Goal: Task Accomplishment & Management: Use online tool/utility

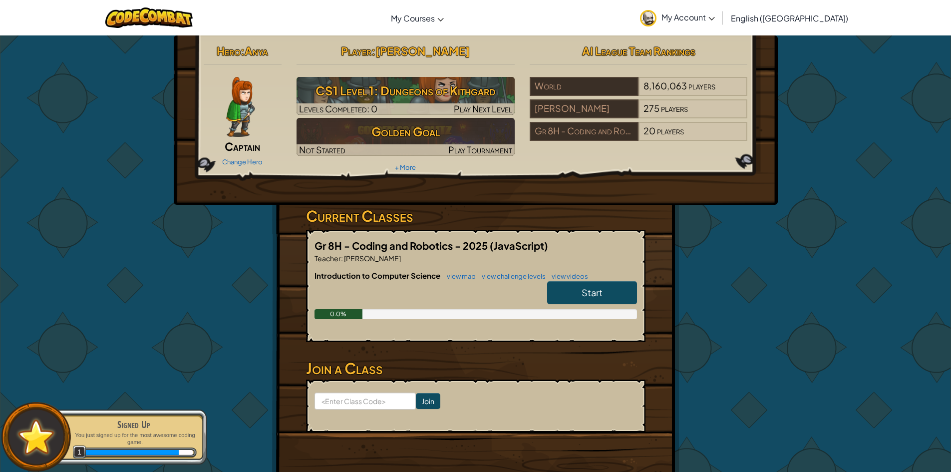
click at [566, 299] on link "Start" at bounding box center [592, 292] width 90 height 23
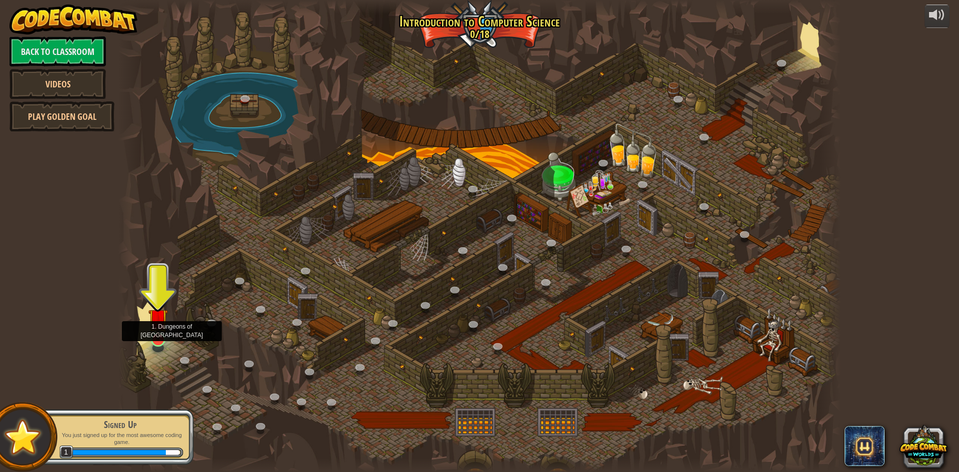
click at [160, 340] on img at bounding box center [157, 318] width 19 height 44
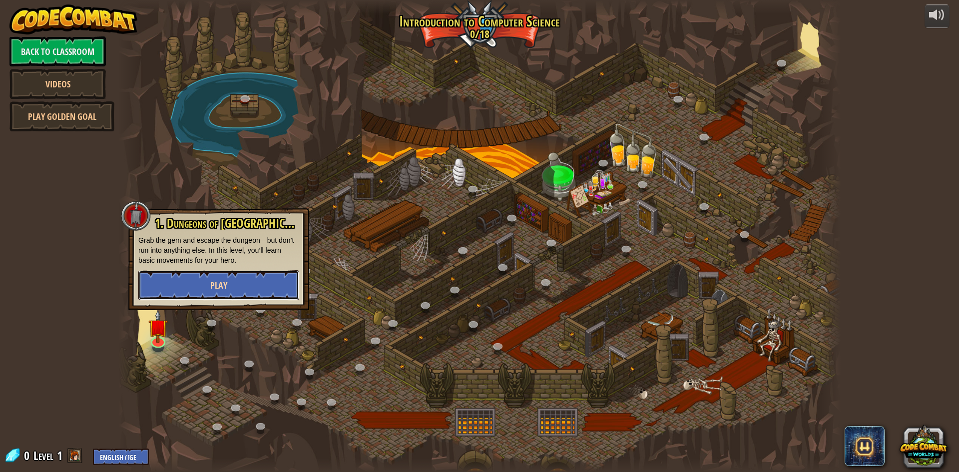
click at [221, 289] on span "Play" at bounding box center [218, 285] width 17 height 12
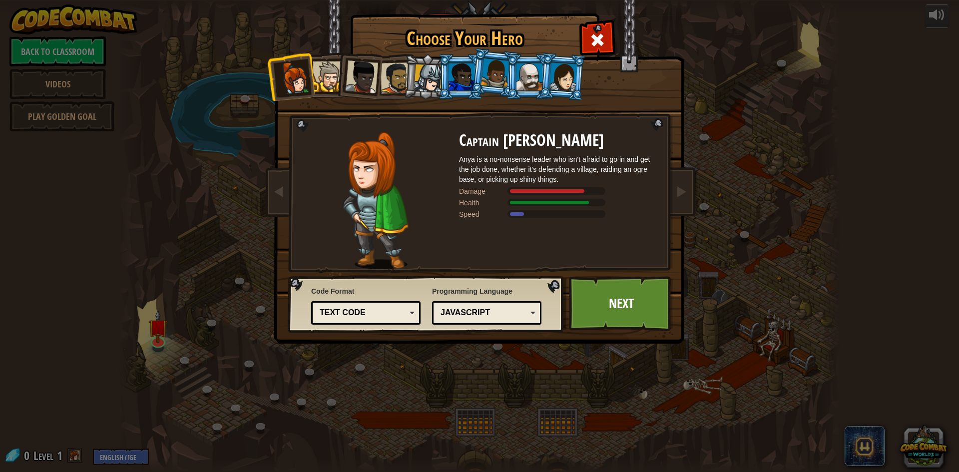
click at [339, 78] on li at bounding box center [358, 74] width 49 height 49
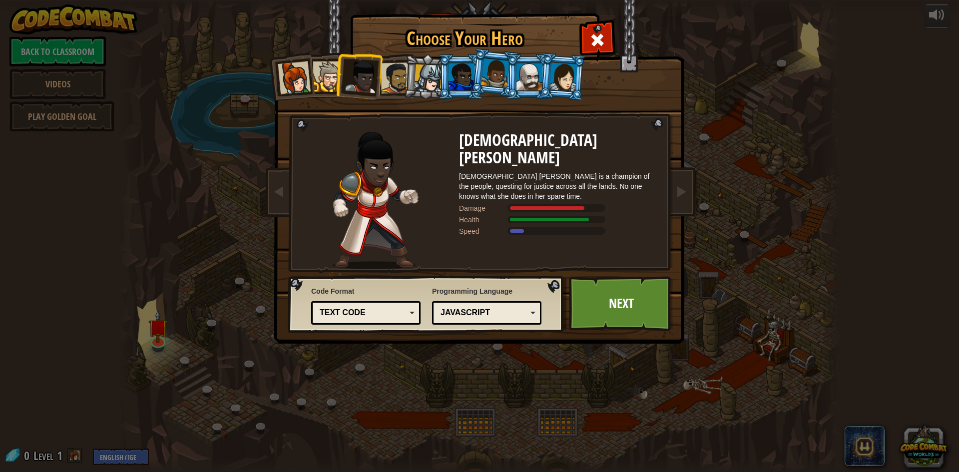
click at [322, 81] on div at bounding box center [328, 76] width 30 height 30
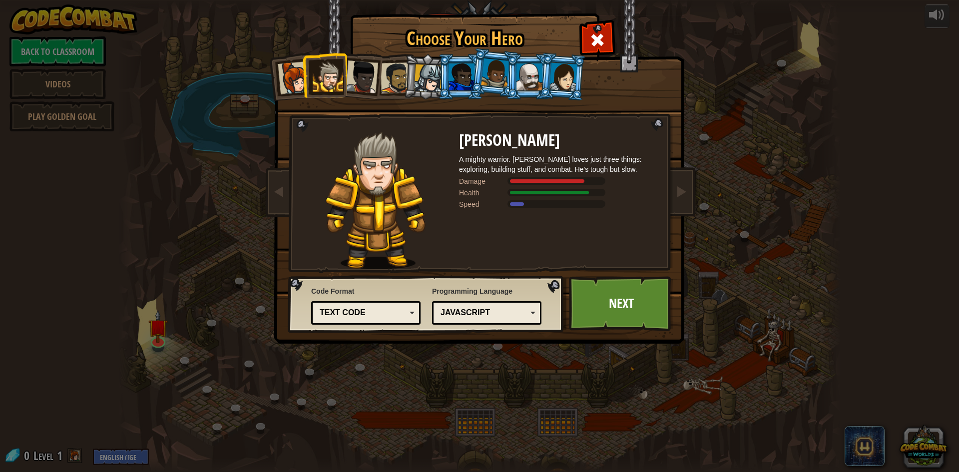
click at [360, 78] on div at bounding box center [361, 76] width 33 height 33
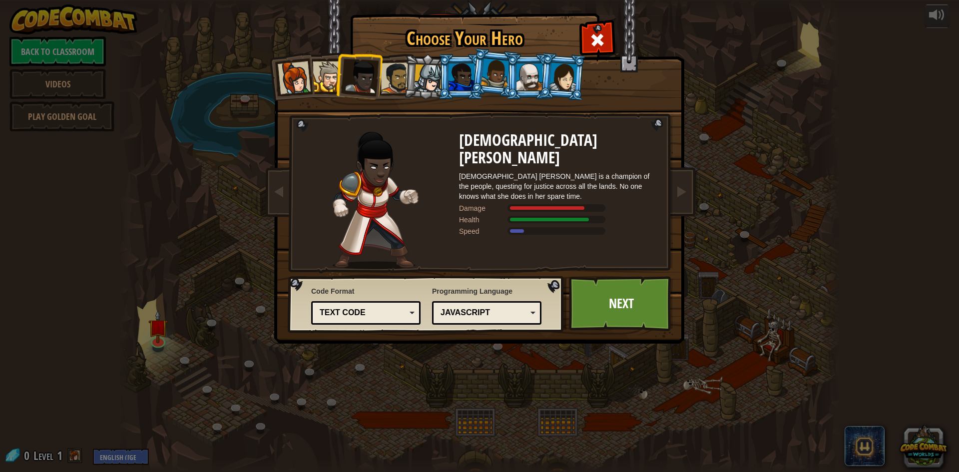
click at [323, 78] on div at bounding box center [328, 76] width 30 height 30
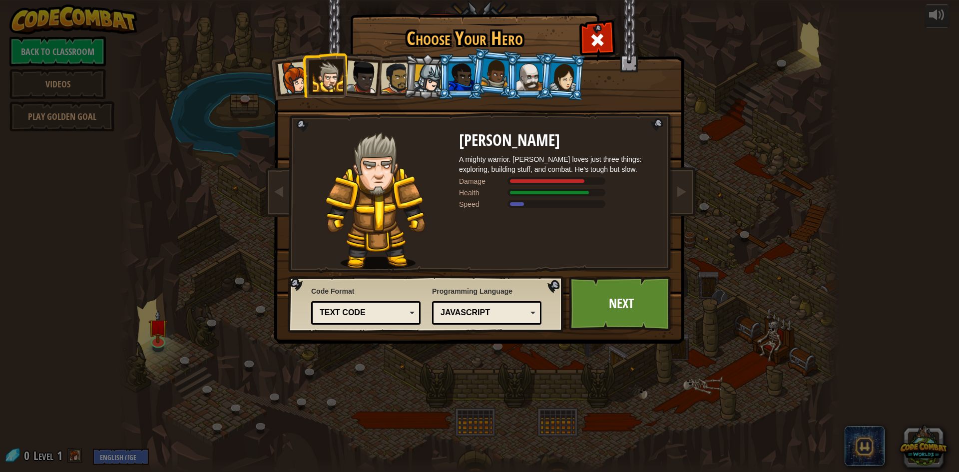
click at [531, 77] on div at bounding box center [529, 76] width 26 height 27
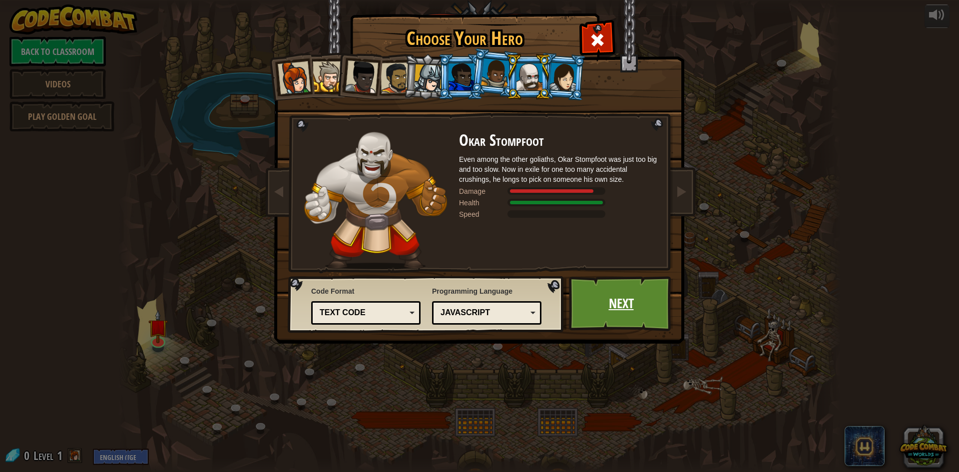
click at [624, 301] on link "Next" at bounding box center [621, 303] width 104 height 55
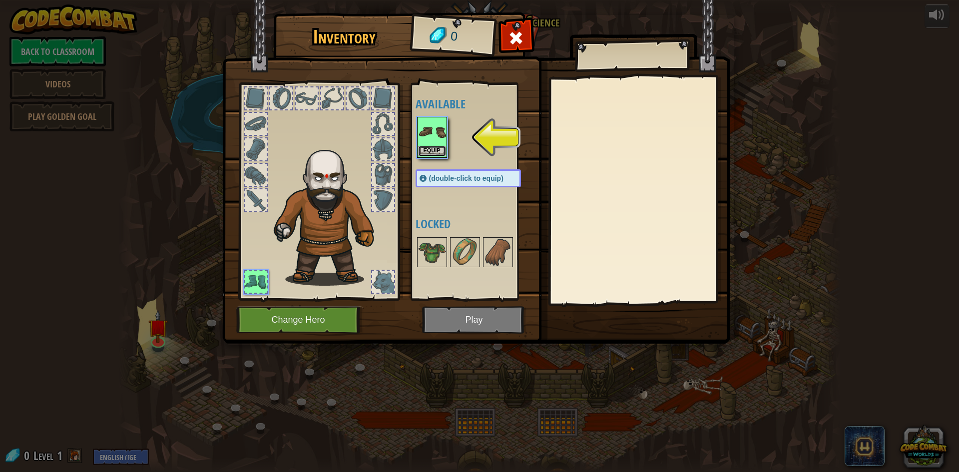
click at [434, 148] on button "Equip" at bounding box center [432, 151] width 28 height 10
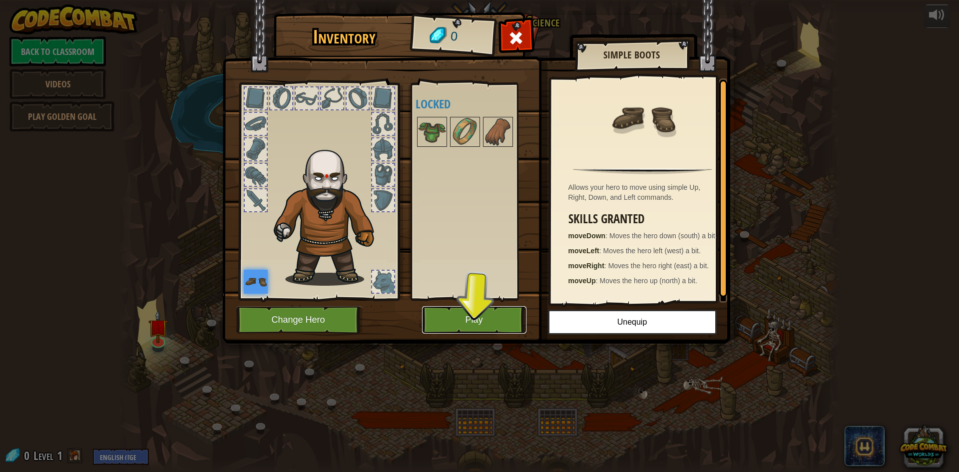
click at [457, 326] on button "Play" at bounding box center [474, 319] width 104 height 27
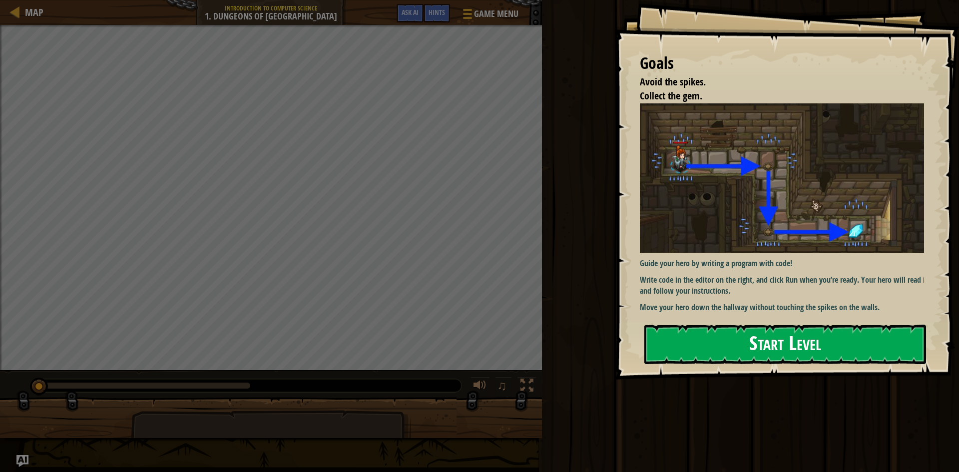
click at [680, 345] on button "Start Level" at bounding box center [785, 344] width 282 height 39
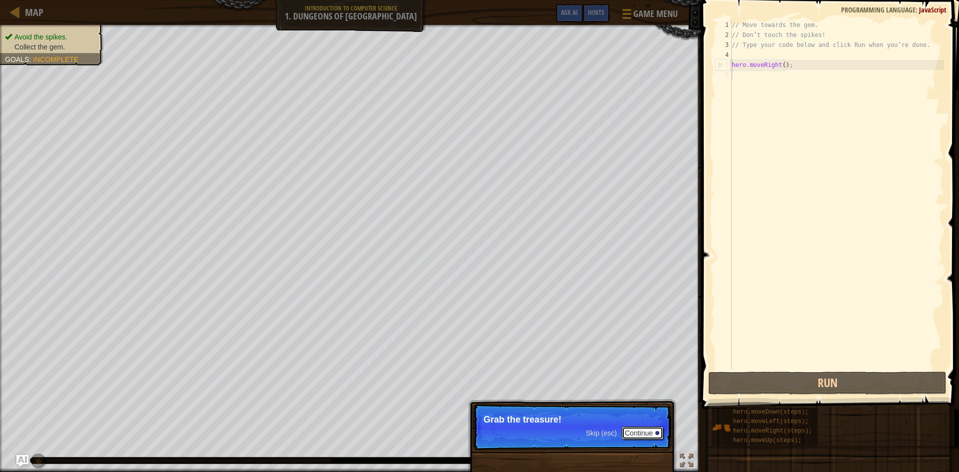
click at [630, 435] on button "Continue" at bounding box center [642, 433] width 41 height 13
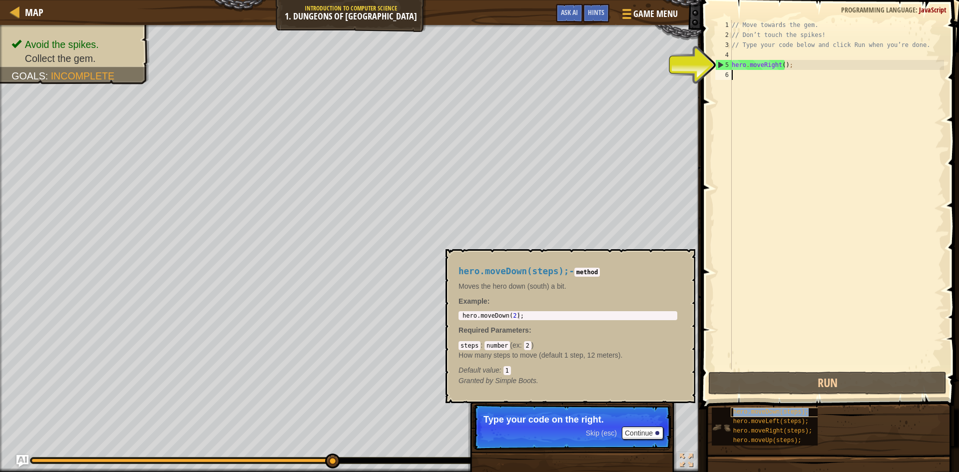
click at [793, 411] on span "hero.moveDown(steps);" at bounding box center [770, 412] width 75 height 7
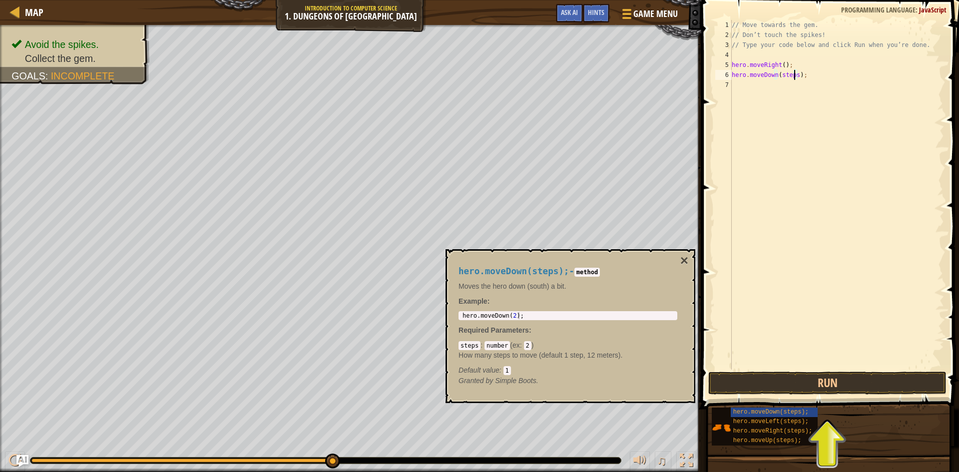
click at [793, 75] on div "// Move towards the gem. // Don’t touch the spikes! // Type your code below and…" at bounding box center [837, 205] width 214 height 370
click at [793, 384] on button "Run" at bounding box center [827, 383] width 238 height 23
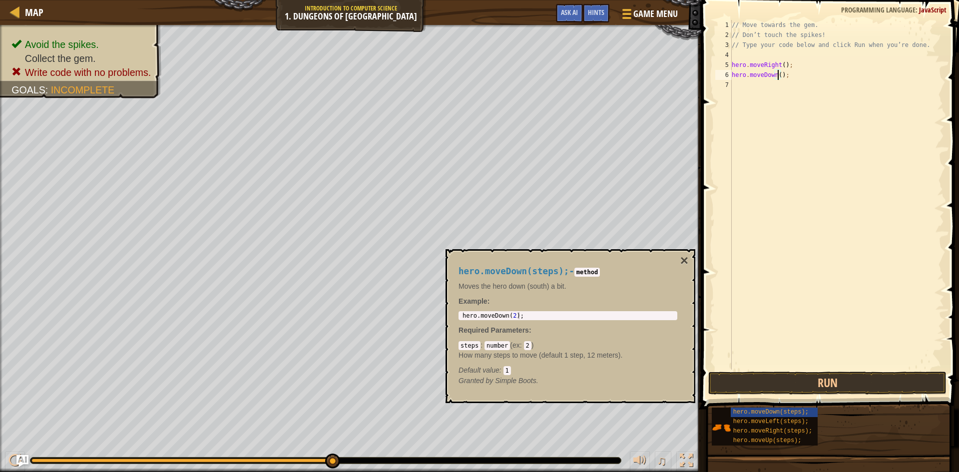
scroll to position [4, 4]
click at [780, 392] on button "Run" at bounding box center [827, 383] width 238 height 23
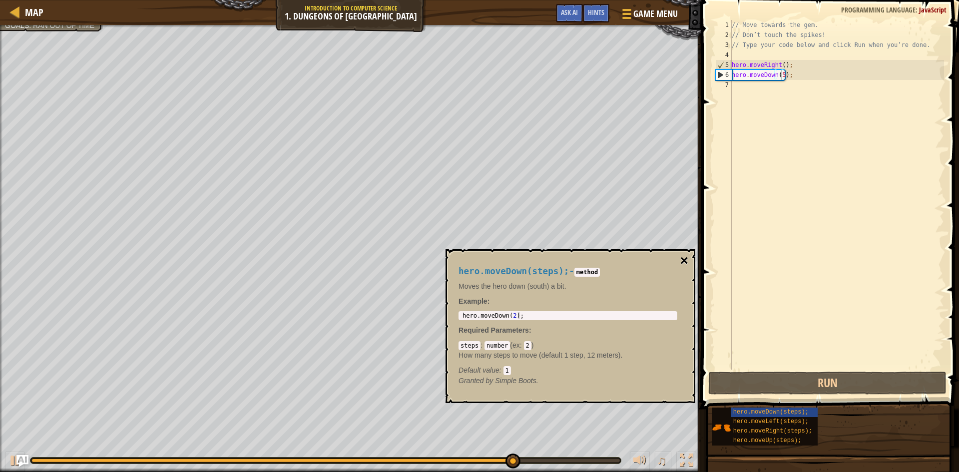
click at [686, 261] on button "×" at bounding box center [684, 261] width 8 height 14
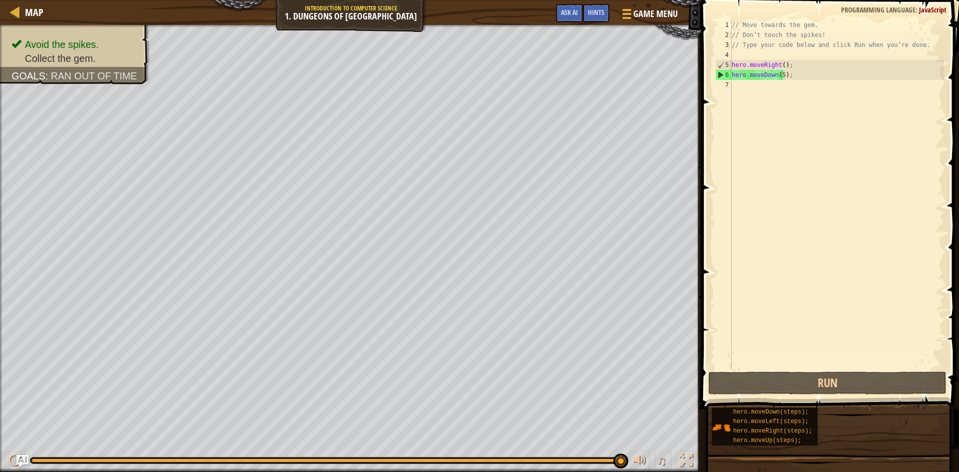
click at [779, 74] on div "// Move towards the gem. // Don’t touch the spikes! // Type your code below and…" at bounding box center [837, 205] width 214 height 370
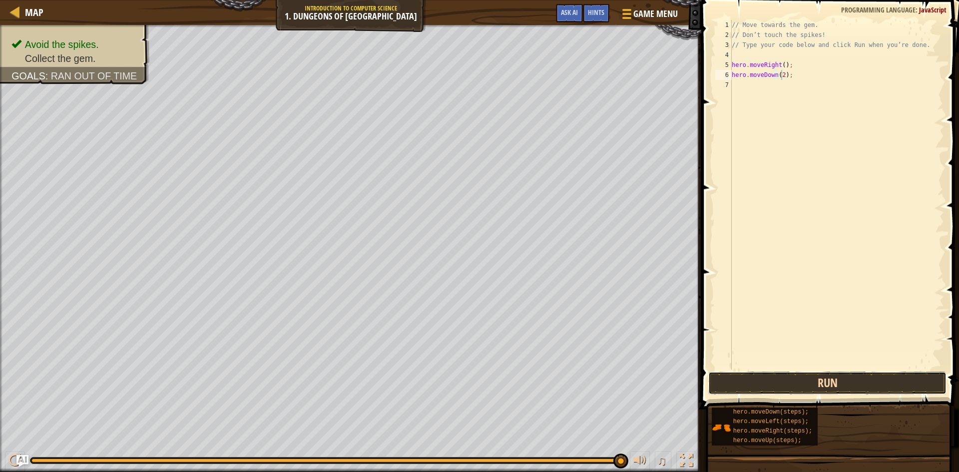
click at [785, 388] on button "Run" at bounding box center [827, 383] width 238 height 23
click at [793, 379] on button "Run" at bounding box center [827, 383] width 238 height 23
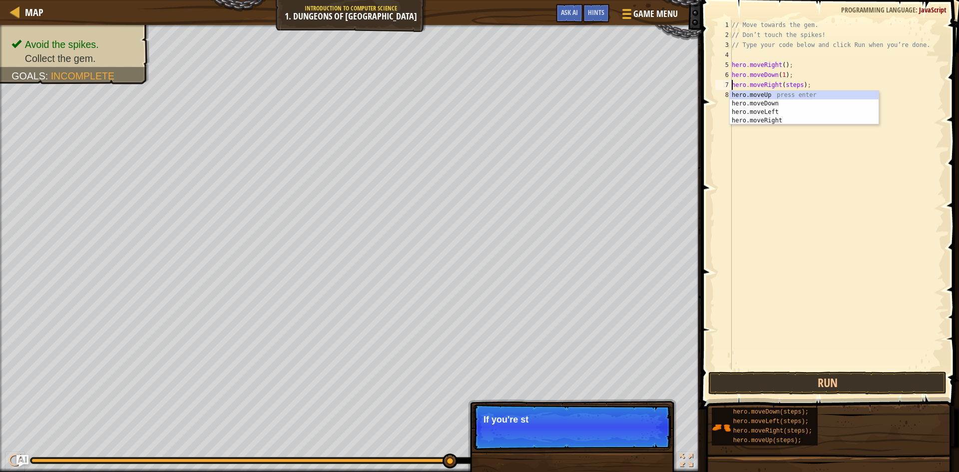
drag, startPoint x: 797, startPoint y: 84, endPoint x: 801, endPoint y: 91, distance: 8.5
click at [797, 85] on div "// Move towards the gem. // Don’t touch the spikes! // Type your code below and…" at bounding box center [837, 205] width 214 height 370
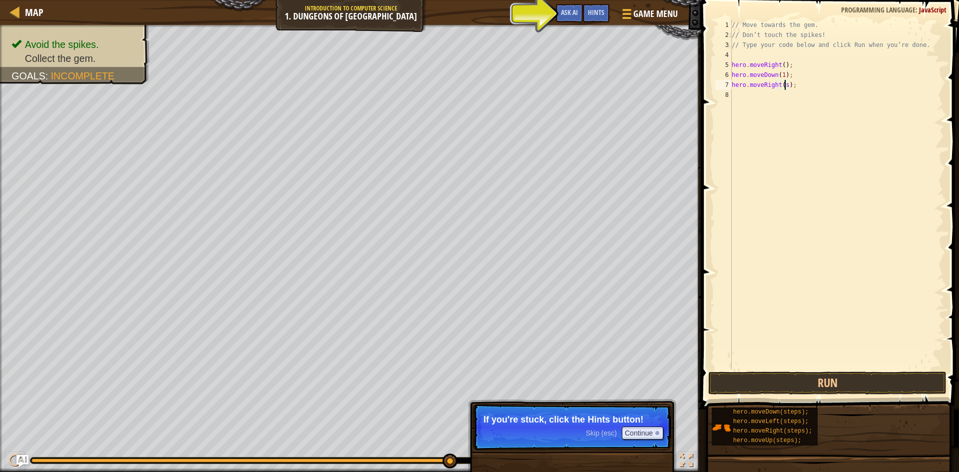
type textarea "hero.moveRight();"
click at [805, 381] on button "Run" at bounding box center [827, 383] width 238 height 23
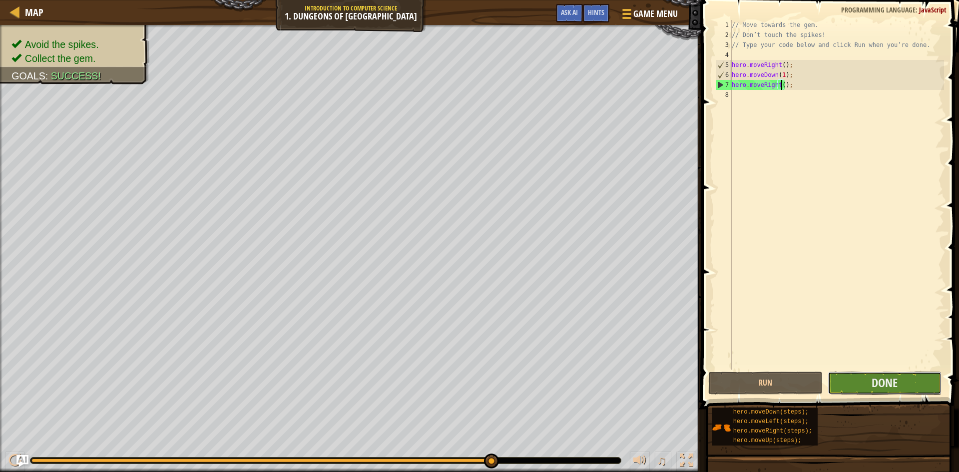
click at [868, 385] on button "Done" at bounding box center [885, 383] width 114 height 23
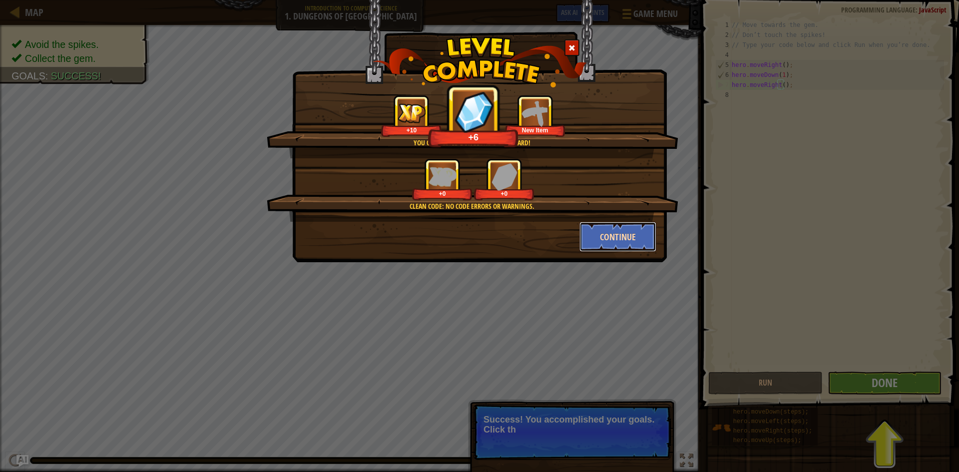
click at [616, 233] on button "Continue" at bounding box center [617, 237] width 77 height 30
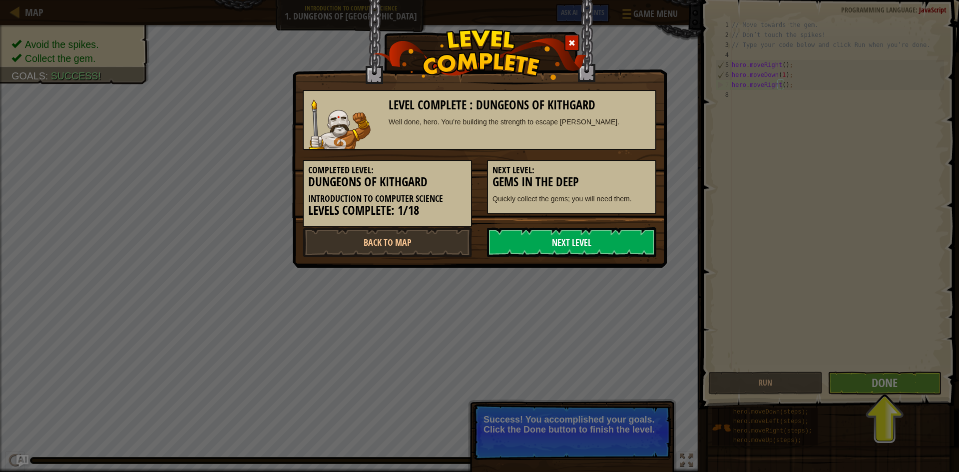
click at [580, 237] on link "Next Level" at bounding box center [571, 242] width 169 height 30
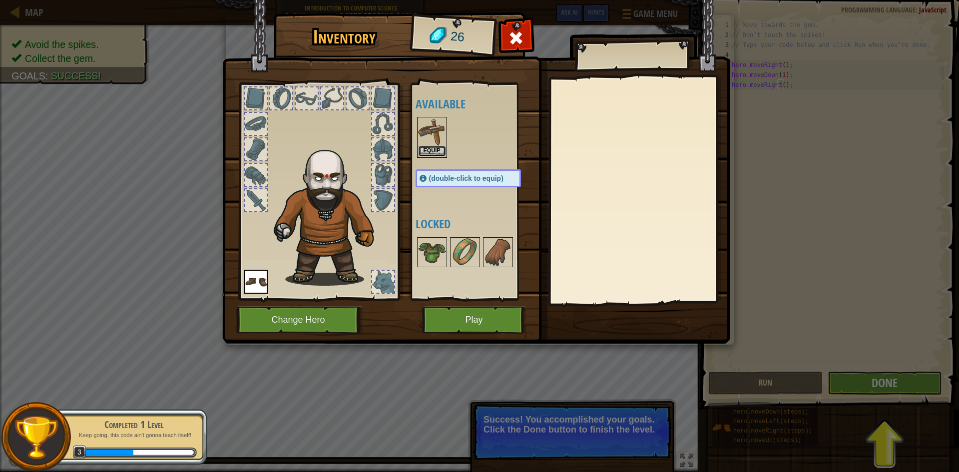
click at [431, 151] on button "Equip" at bounding box center [432, 151] width 28 height 10
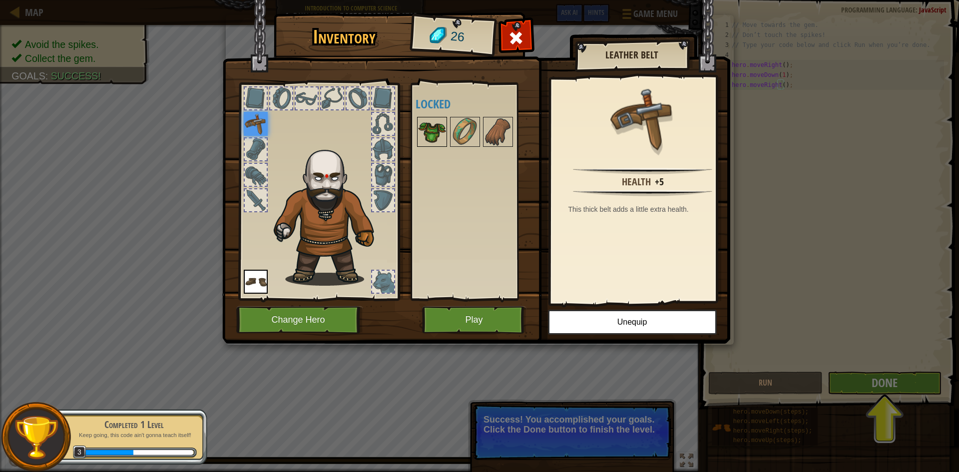
click at [441, 137] on img at bounding box center [432, 132] width 28 height 28
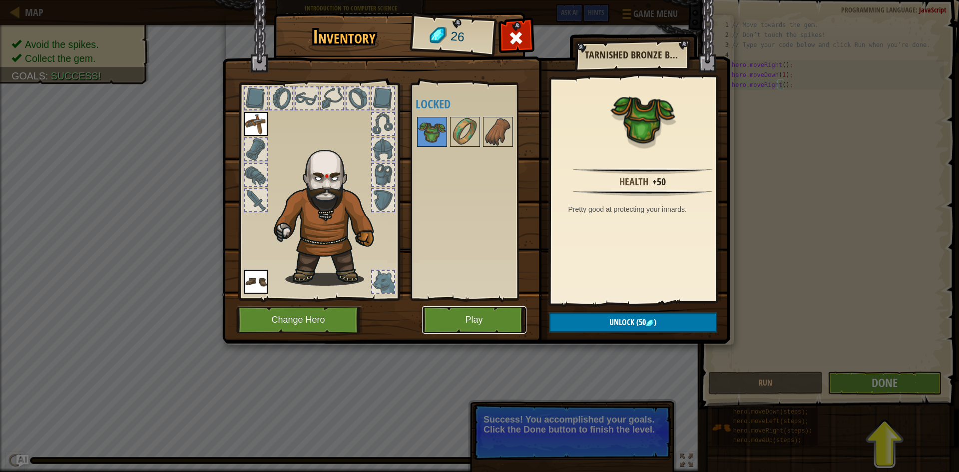
click at [512, 328] on button "Play" at bounding box center [474, 319] width 104 height 27
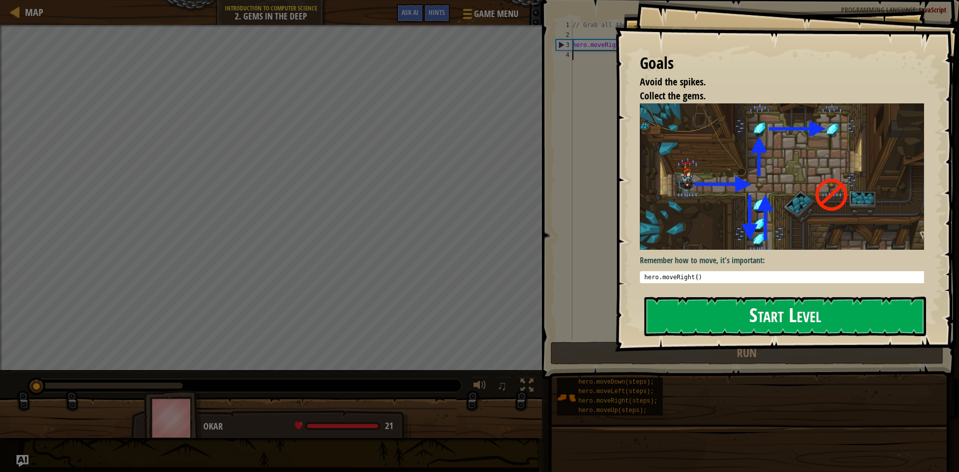
click at [706, 304] on button "Start Level" at bounding box center [785, 316] width 282 height 39
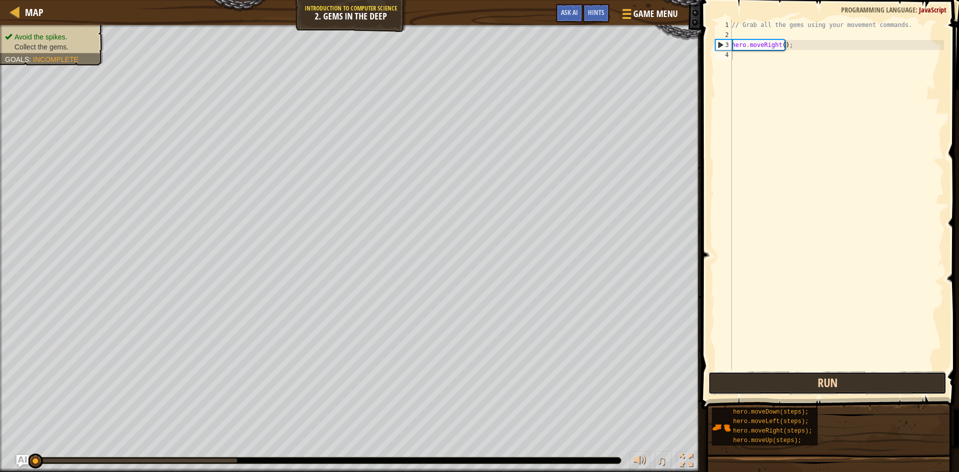
click at [812, 393] on button "Run" at bounding box center [827, 383] width 238 height 23
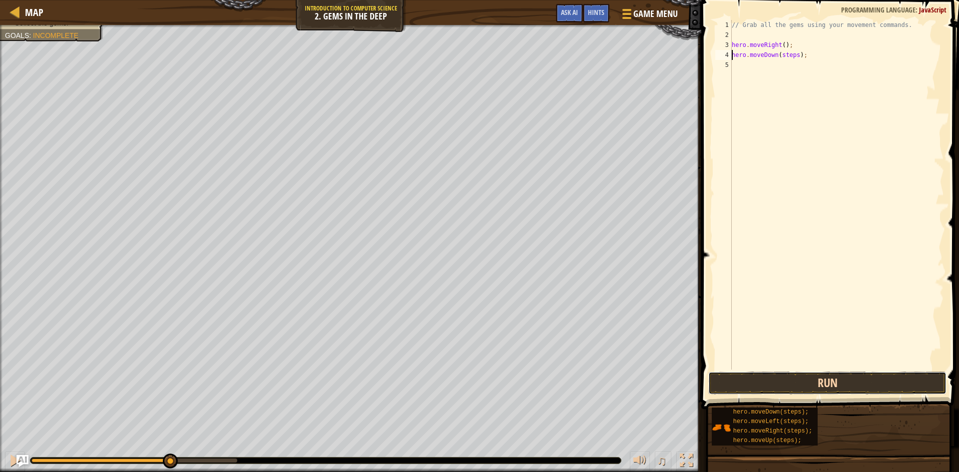
click at [821, 382] on button "Run" at bounding box center [827, 383] width 238 height 23
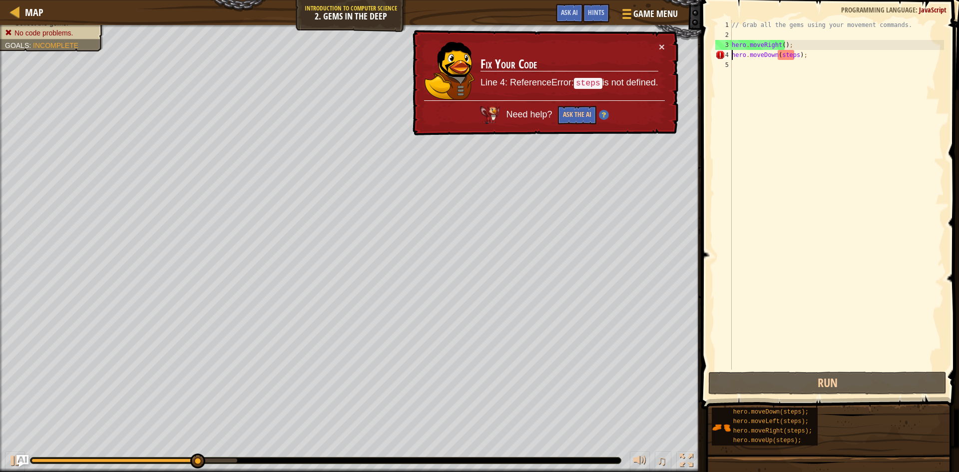
drag, startPoint x: 793, startPoint y: 53, endPoint x: 820, endPoint y: 89, distance: 45.6
click at [793, 55] on div "// Grab all the gems using your movement commands. hero . moveRight ( ) ; hero …" at bounding box center [837, 205] width 214 height 370
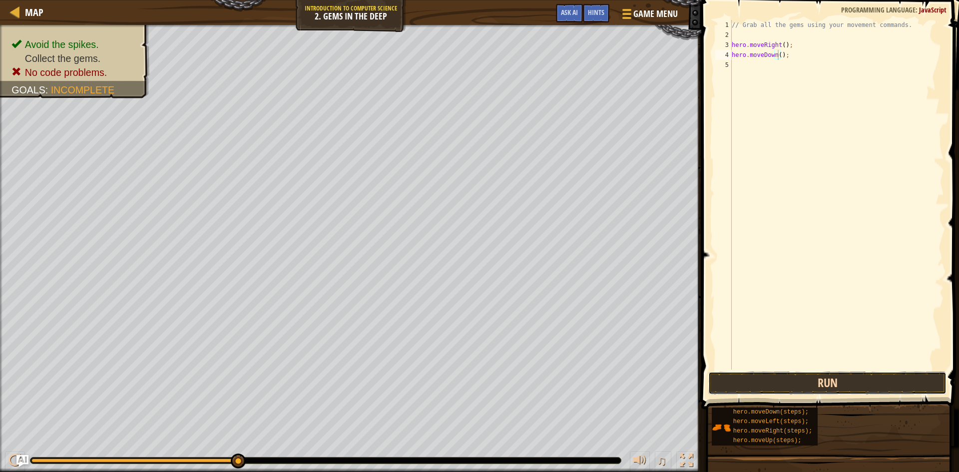
click at [800, 375] on button "Run" at bounding box center [827, 383] width 238 height 23
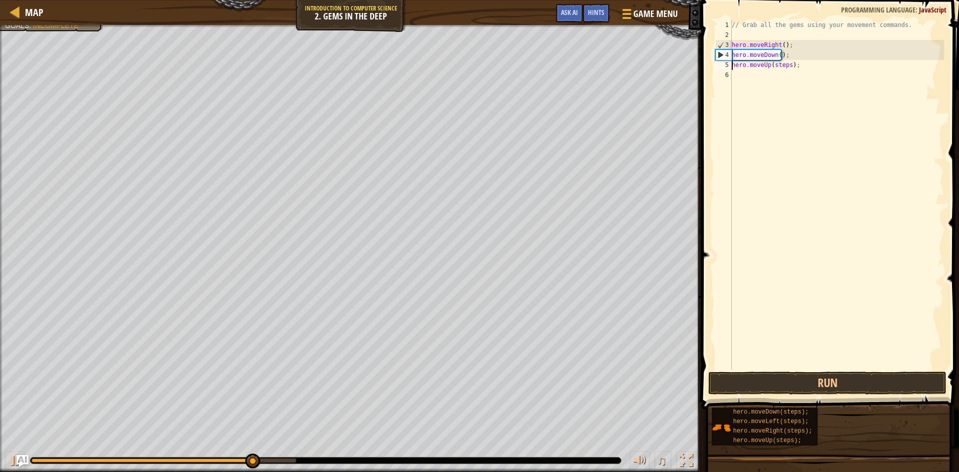
click at [787, 68] on div "// Grab all the gems using your movement commands. hero . moveRight ( ) ; hero …" at bounding box center [837, 205] width 214 height 370
click at [788, 74] on div "// Grab all the gems using your movement commands. hero . moveRight ( ) ; hero …" at bounding box center [837, 205] width 214 height 370
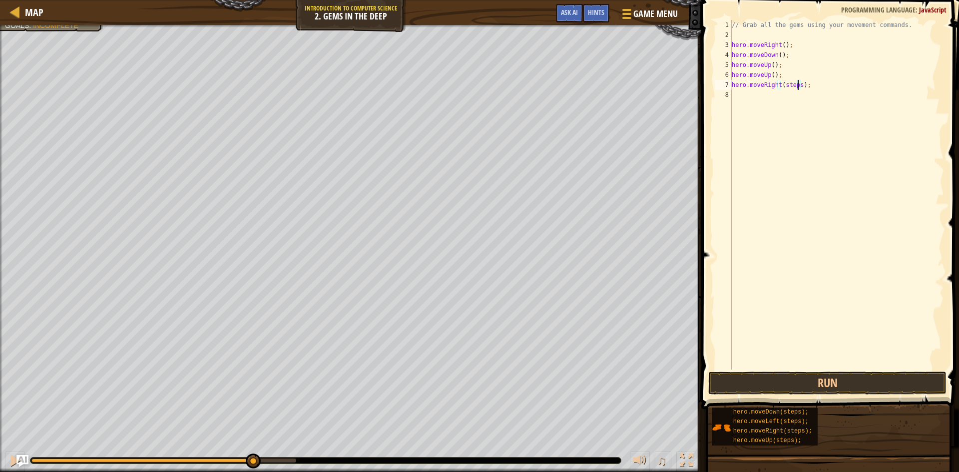
click at [796, 85] on div "// Grab all the gems using your movement commands. hero . moveRight ( ) ; hero …" at bounding box center [837, 205] width 214 height 370
type textarea "hero.moveRight();"
click at [846, 386] on button "Run" at bounding box center [827, 383] width 238 height 23
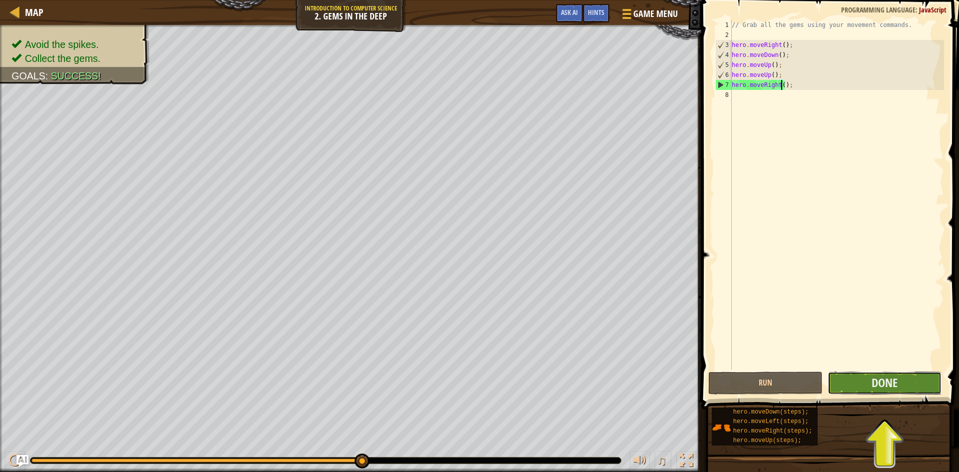
click at [865, 392] on button "Done" at bounding box center [885, 383] width 114 height 23
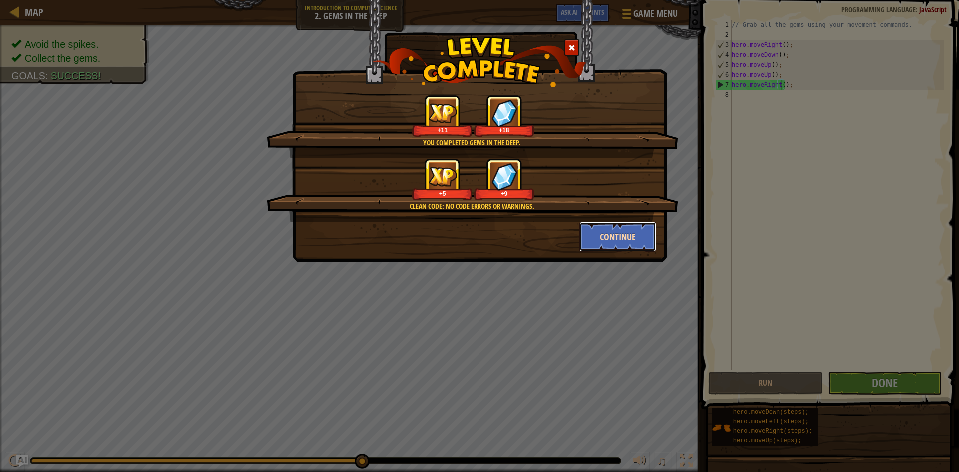
click at [625, 236] on button "Continue" at bounding box center [617, 237] width 77 height 30
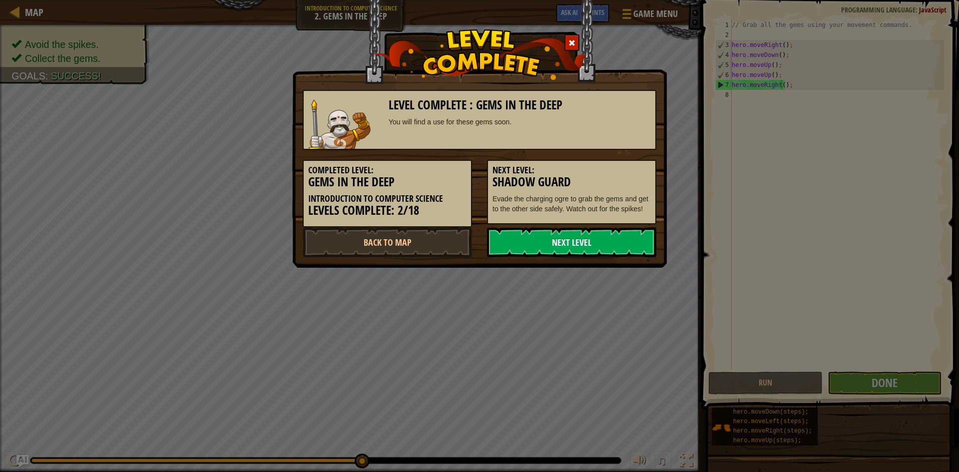
click at [591, 234] on link "Next Level" at bounding box center [571, 242] width 169 height 30
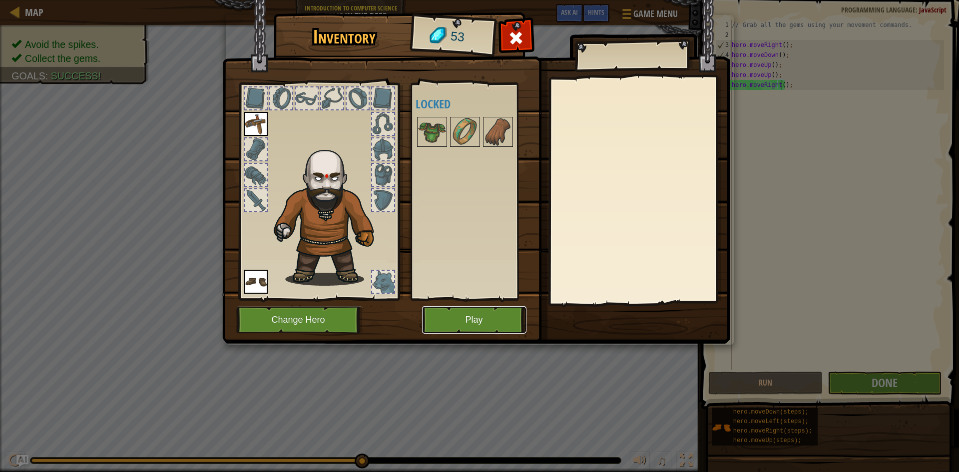
click at [459, 315] on button "Play" at bounding box center [474, 319] width 104 height 27
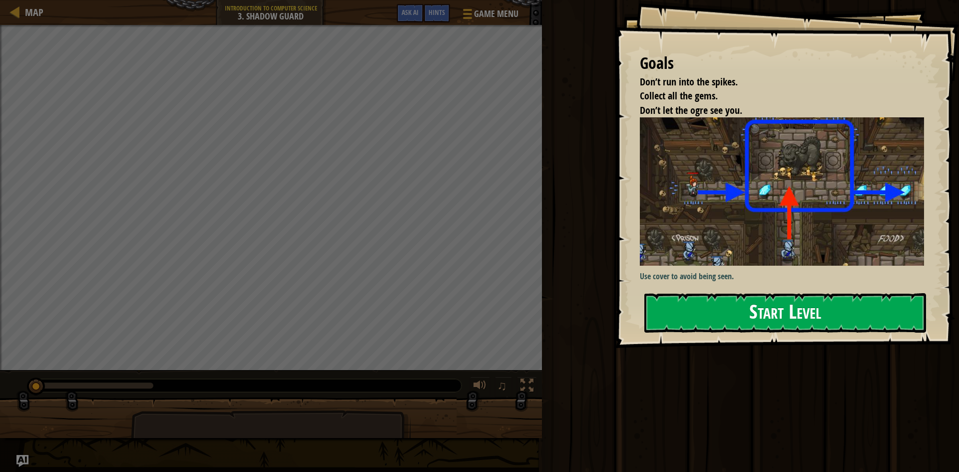
click at [740, 316] on button "Start Level" at bounding box center [785, 312] width 282 height 39
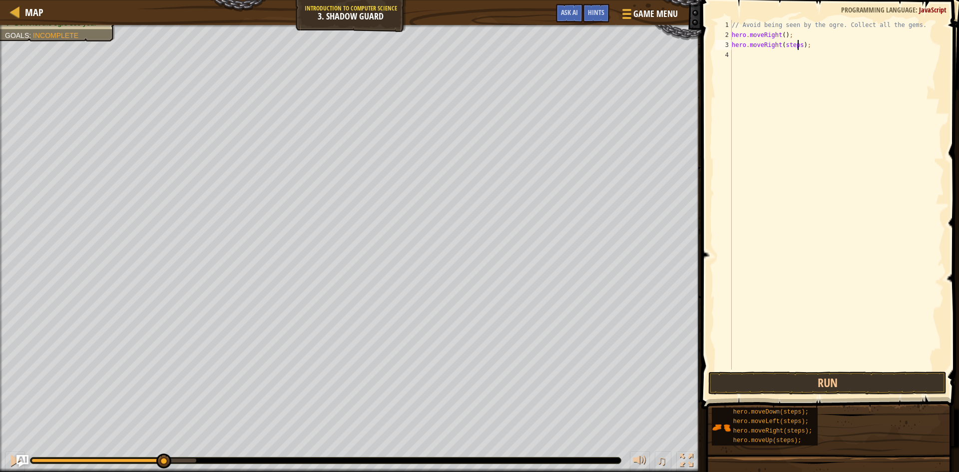
click at [797, 44] on div "// Avoid being seen by the ogre. Collect all the gems. hero . moveRight ( ) ; h…" at bounding box center [837, 205] width 214 height 370
click at [829, 378] on button "Run" at bounding box center [827, 383] width 238 height 23
click at [795, 57] on div "// Avoid being seen by the ogre. Collect all the gems. hero . moveRight ( ) ; h…" at bounding box center [837, 205] width 214 height 370
click at [801, 380] on button "Run" at bounding box center [827, 383] width 238 height 23
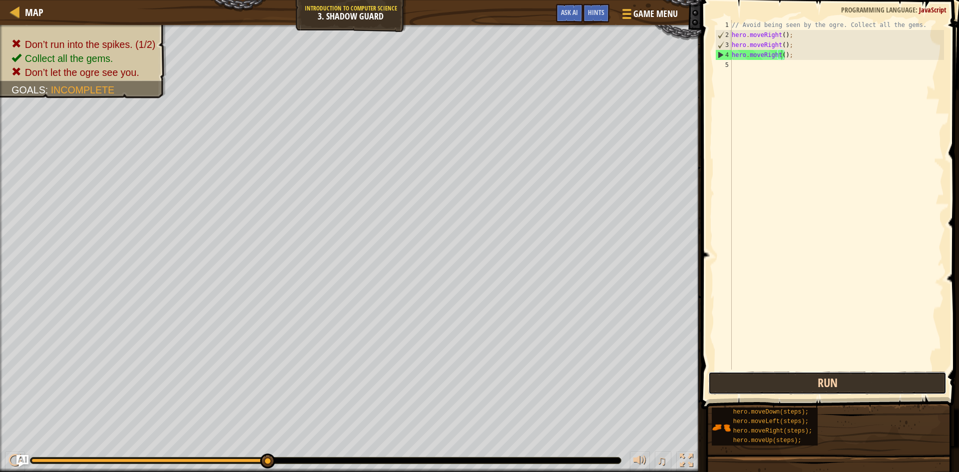
click at [729, 386] on button "Run" at bounding box center [827, 383] width 238 height 23
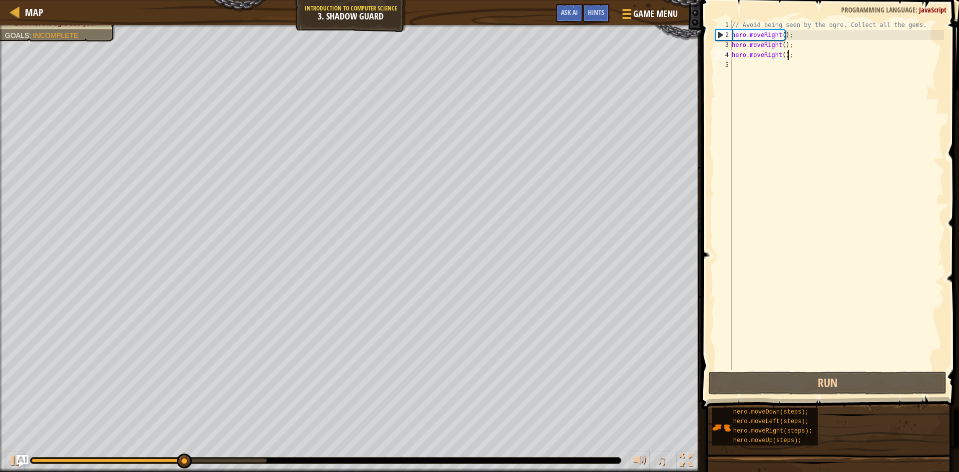
click at [795, 57] on div "// Avoid being seen by the ogre. Collect all the gems. hero . moveRight ( ) ; h…" at bounding box center [837, 205] width 214 height 370
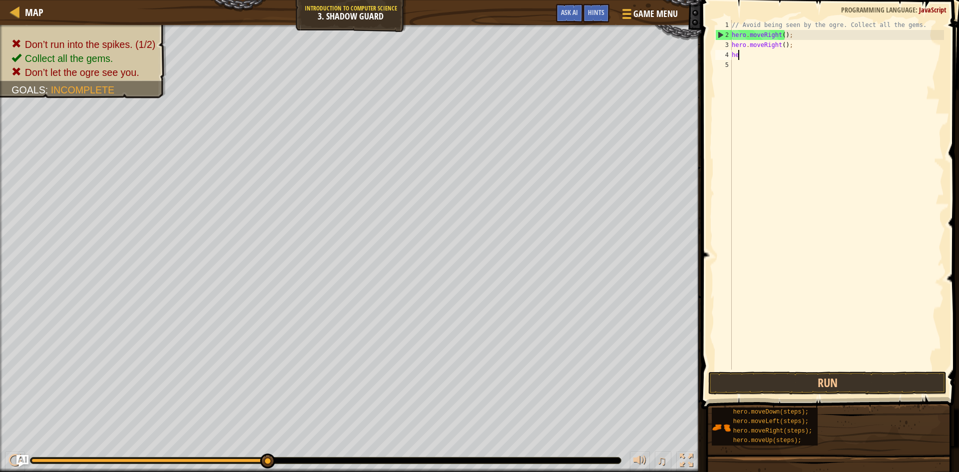
type textarea "h"
click at [789, 47] on div "// Avoid being seen by the ogre. Collect all the gems. hero . moveRight ( ) ; h…" at bounding box center [837, 205] width 214 height 370
type textarea "h"
click at [793, 381] on button "Run" at bounding box center [827, 383] width 238 height 23
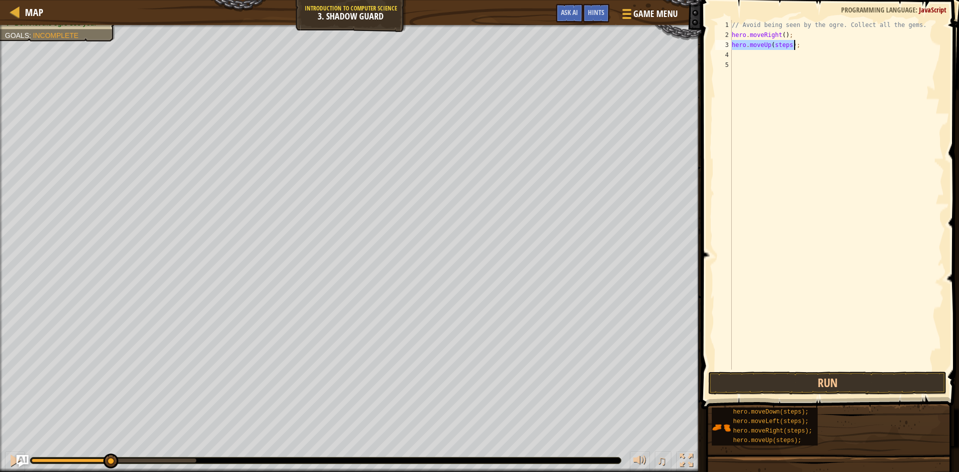
click at [787, 43] on div "// Avoid being seen by the ogre. Collect all the gems. hero . moveRight ( ) ; h…" at bounding box center [837, 195] width 214 height 350
click at [832, 389] on button "Run" at bounding box center [827, 383] width 238 height 23
click at [797, 52] on div "// Avoid being seen by the ogre. Collect all the gems. hero . moveRight ( ) ; h…" at bounding box center [837, 195] width 214 height 350
click at [827, 383] on button "Run" at bounding box center [827, 383] width 238 height 23
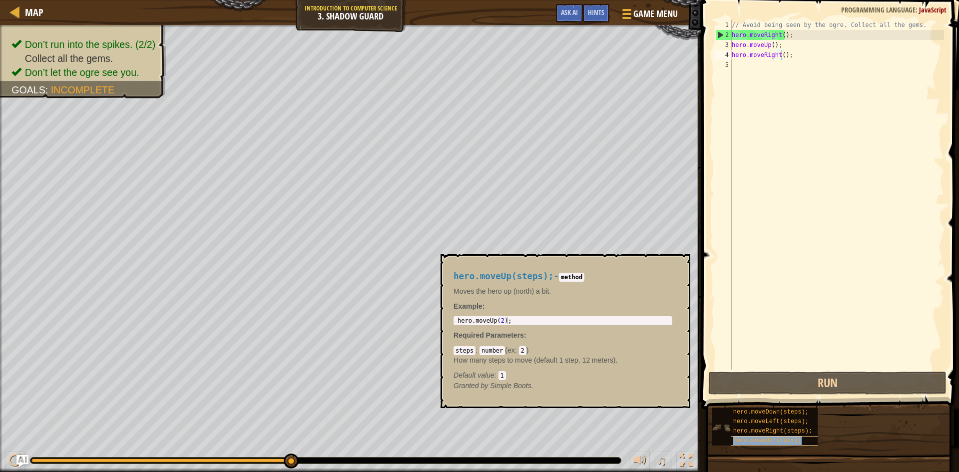
click at [794, 442] on span "hero.moveUp(steps);" at bounding box center [767, 440] width 68 height 7
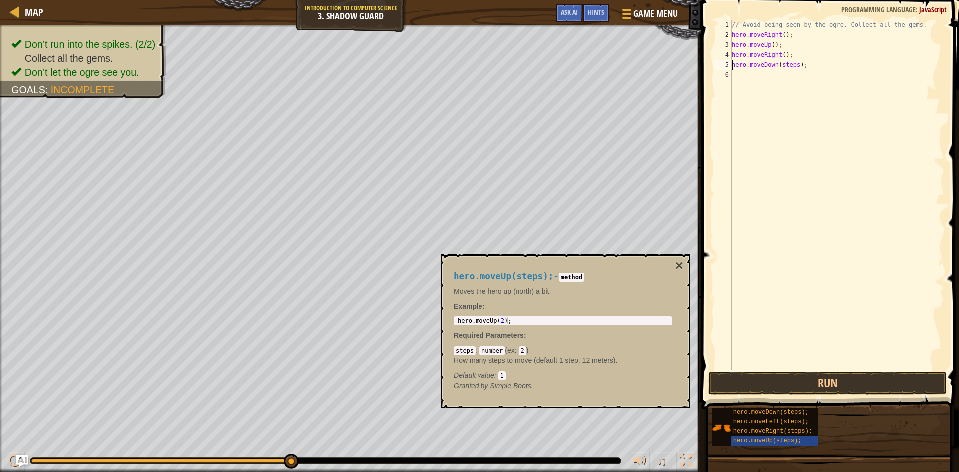
drag, startPoint x: 792, startPoint y: 62, endPoint x: 799, endPoint y: 69, distance: 9.9
click at [796, 67] on div "// Avoid being seen by the ogre. Collect all the gems. hero . moveRight ( ) ; h…" at bounding box center [837, 205] width 214 height 370
click at [795, 75] on div "// Avoid being seen by the ogre. Collect all the gems. hero . moveRight ( ) ; h…" at bounding box center [837, 205] width 214 height 370
type textarea "hero.moveRight();"
click at [845, 381] on button "Run" at bounding box center [827, 383] width 238 height 23
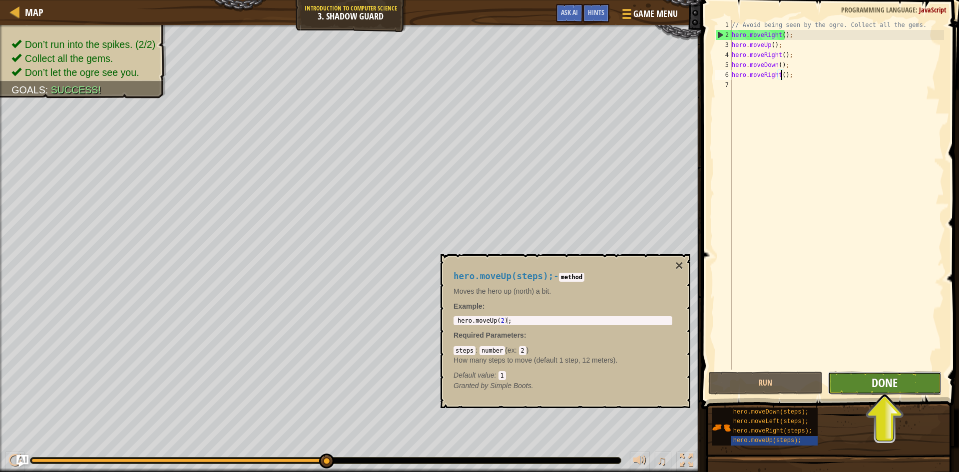
click at [874, 384] on span "Done" at bounding box center [885, 383] width 26 height 16
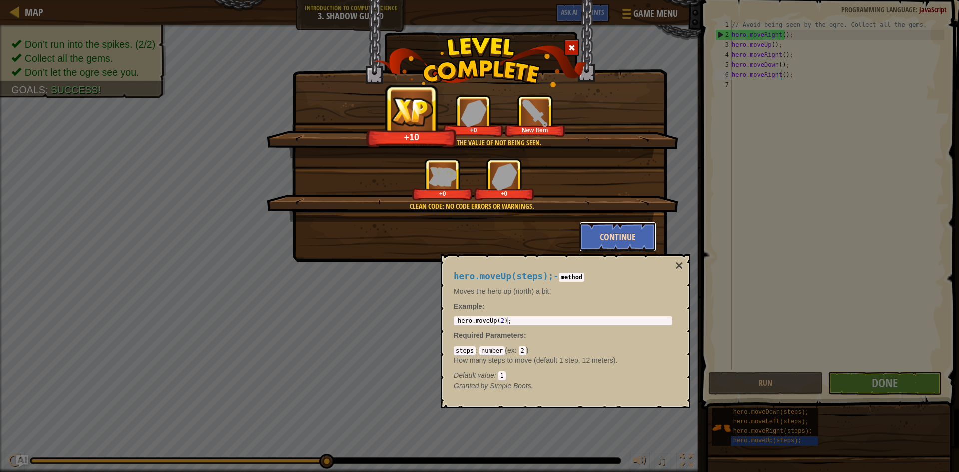
click at [636, 237] on button "Continue" at bounding box center [617, 237] width 77 height 30
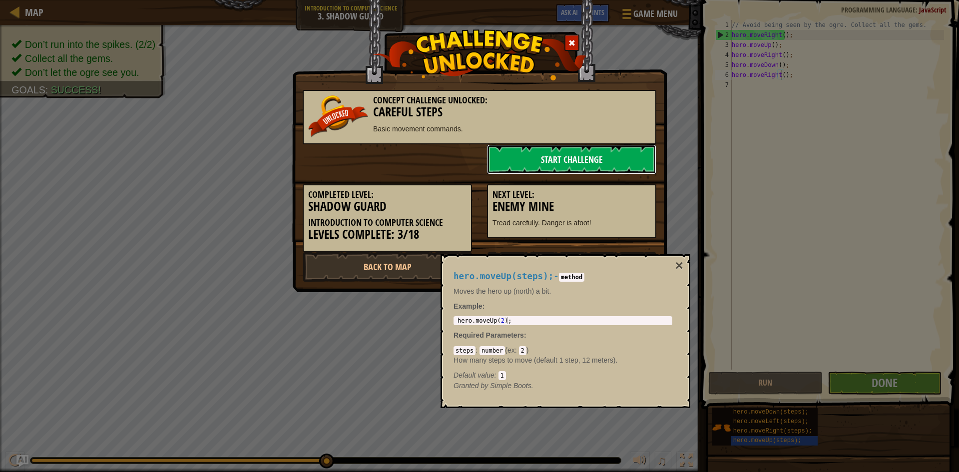
click at [581, 161] on link "Start Challenge" at bounding box center [571, 159] width 169 height 30
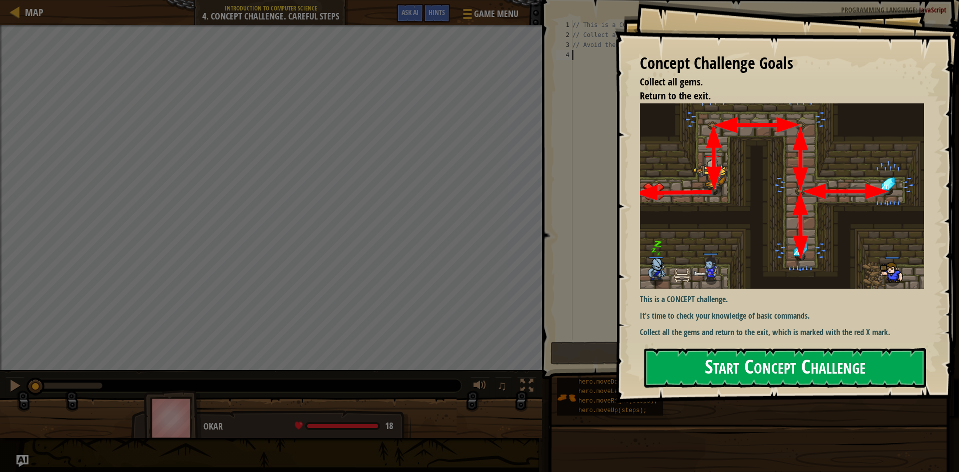
click at [704, 368] on button "Start Concept Challenge" at bounding box center [785, 367] width 282 height 39
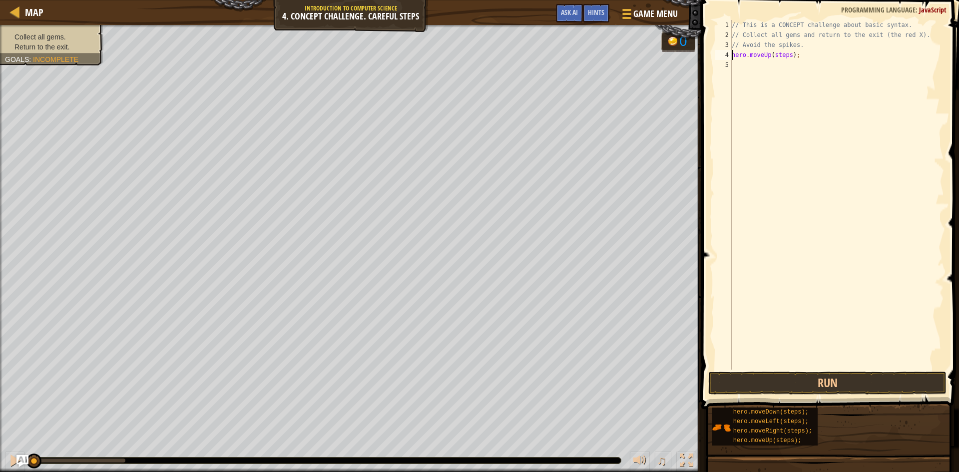
click at [787, 55] on div "// This is a CONCEPT challenge about basic syntax. // Collect all gems and retu…" at bounding box center [837, 205] width 214 height 370
click at [798, 65] on div "// This is a CONCEPT challenge about basic syntax. // Collect all gems and retu…" at bounding box center [837, 205] width 214 height 370
click at [821, 385] on button "Run" at bounding box center [827, 383] width 238 height 23
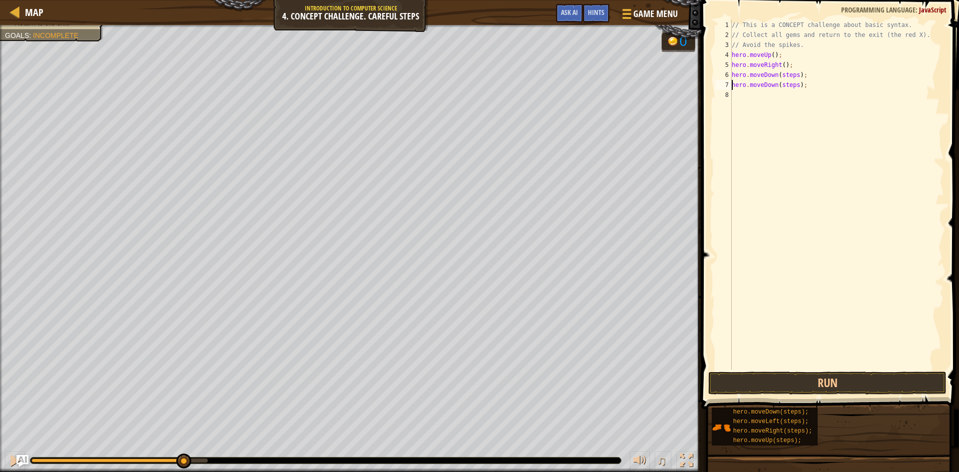
click at [795, 74] on div "// This is a CONCEPT challenge about basic syntax. // Collect all gems and retu…" at bounding box center [837, 205] width 214 height 370
click at [794, 83] on div "// This is a CONCEPT challenge about basic syntax. // Collect all gems and retu…" at bounding box center [837, 205] width 214 height 370
click at [815, 386] on button "Run" at bounding box center [827, 383] width 238 height 23
click at [787, 97] on div "// This is a CONCEPT challenge about basic syntax. // Collect all gems and retu…" at bounding box center [837, 205] width 214 height 370
click at [800, 103] on div "// This is a CONCEPT challenge about basic syntax. // Collect all gems and retu…" at bounding box center [838, 205] width 211 height 370
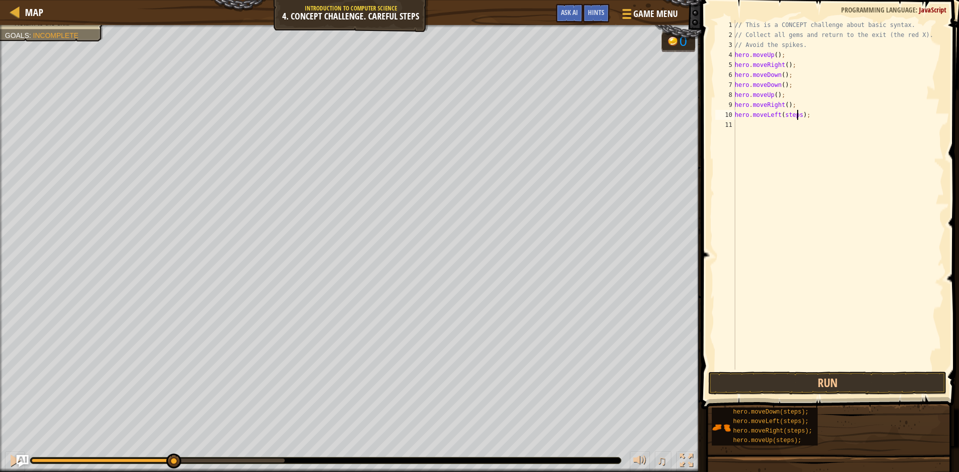
click at [796, 115] on div "// This is a CONCEPT challenge about basic syntax. // Collect all gems and retu…" at bounding box center [838, 205] width 211 height 370
click at [791, 124] on div "// This is a CONCEPT challenge about basic syntax. // Collect all gems and retu…" at bounding box center [838, 205] width 211 height 370
click at [796, 134] on div "// This is a CONCEPT challenge about basic syntax. // Collect all gems and retu…" at bounding box center [838, 205] width 211 height 370
drag, startPoint x: 796, startPoint y: 145, endPoint x: 828, endPoint y: 171, distance: 41.2
click at [798, 145] on div "// This is a CONCEPT challenge about basic syntax. // Collect all gems and retu…" at bounding box center [838, 205] width 211 height 370
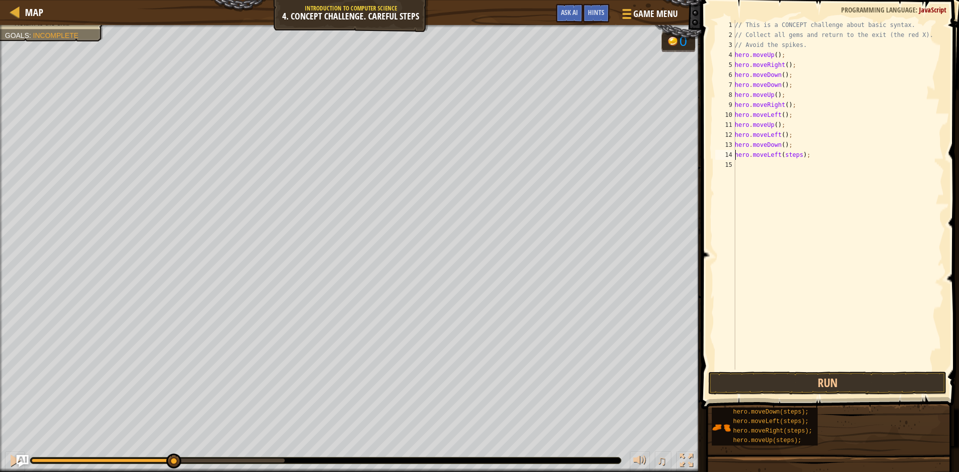
click at [799, 154] on div "// This is a CONCEPT challenge about basic syntax. // Collect all gems and retu…" at bounding box center [838, 205] width 211 height 370
type textarea "hero.moveLeft();"
click at [849, 385] on button "Run" at bounding box center [827, 383] width 238 height 23
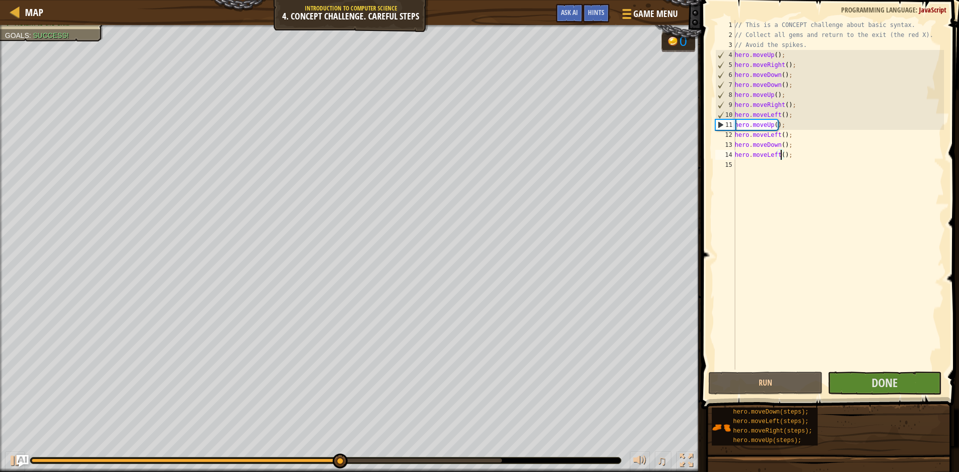
click at [608, 447] on div "♫" at bounding box center [350, 458] width 701 height 30
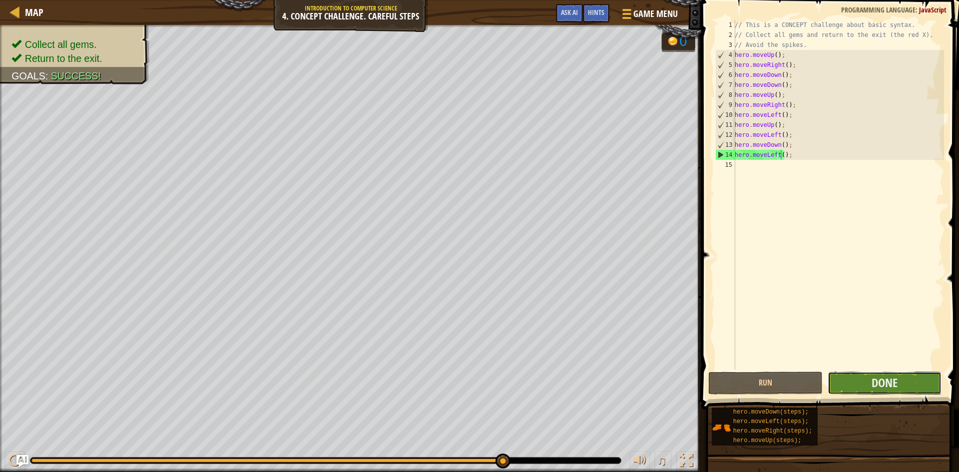
click at [853, 388] on button "Done" at bounding box center [885, 383] width 114 height 23
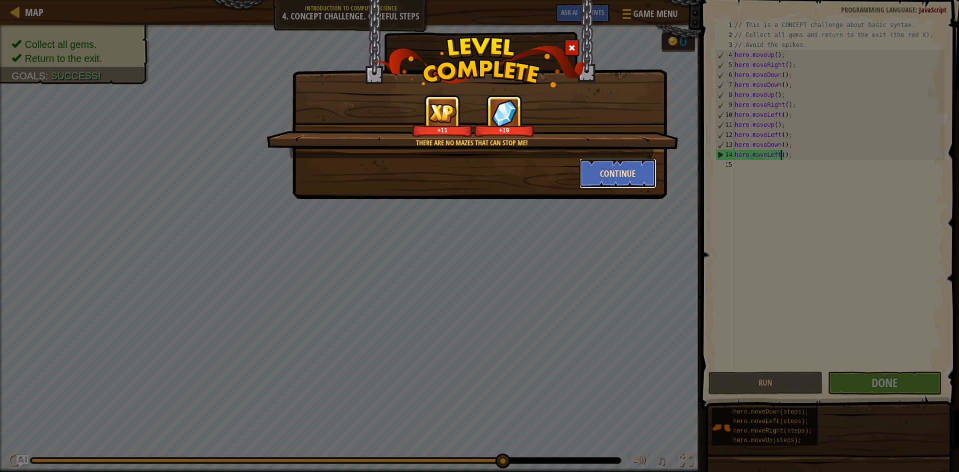
click at [633, 176] on button "Continue" at bounding box center [617, 173] width 77 height 30
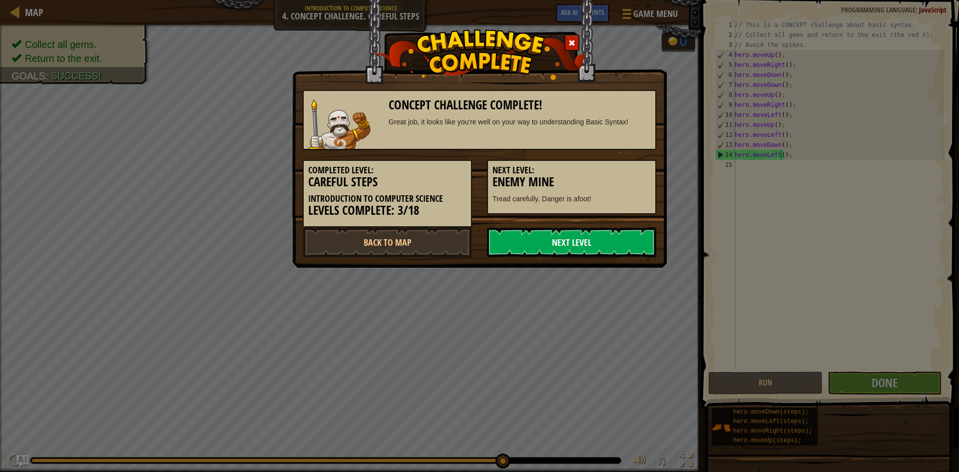
click at [605, 239] on link "Next Level" at bounding box center [571, 242] width 169 height 30
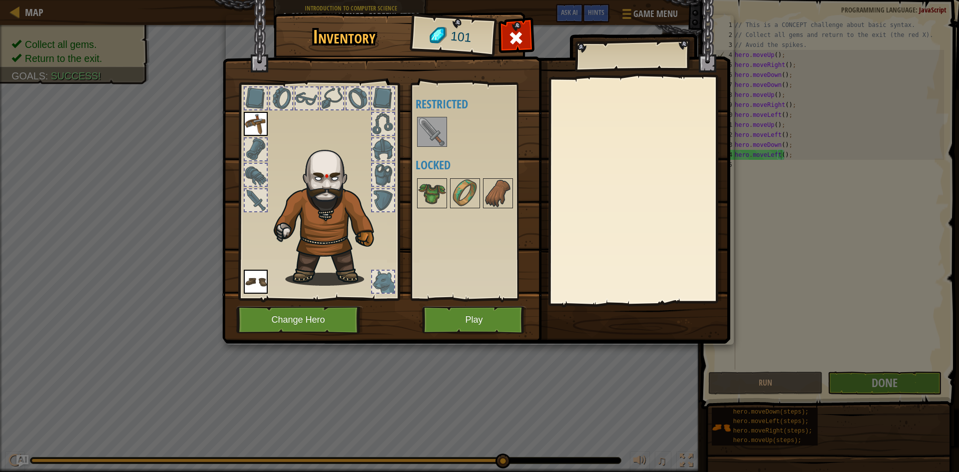
click at [433, 132] on img at bounding box center [432, 132] width 28 height 28
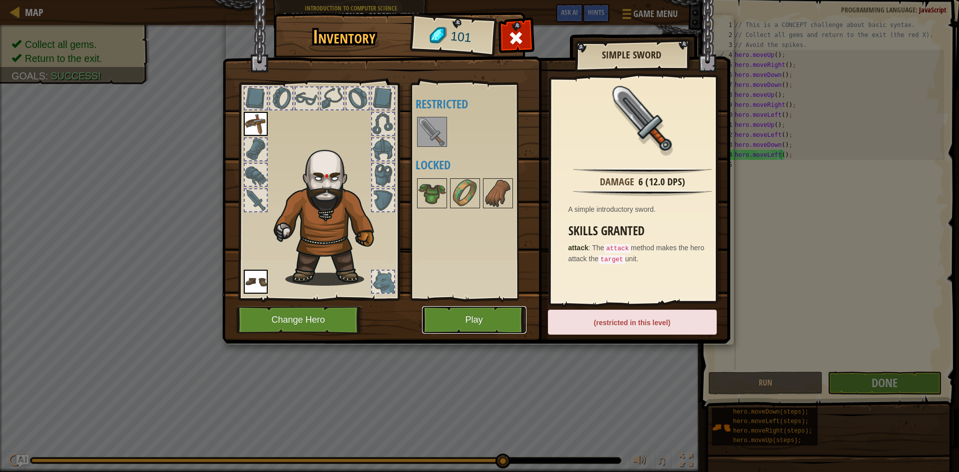
click at [480, 324] on button "Play" at bounding box center [474, 319] width 104 height 27
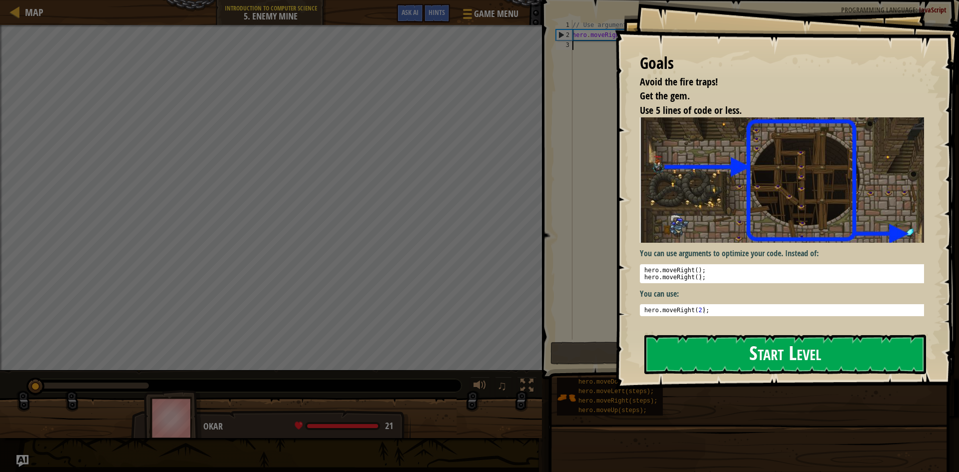
click at [737, 356] on button "Start Level" at bounding box center [785, 354] width 282 height 39
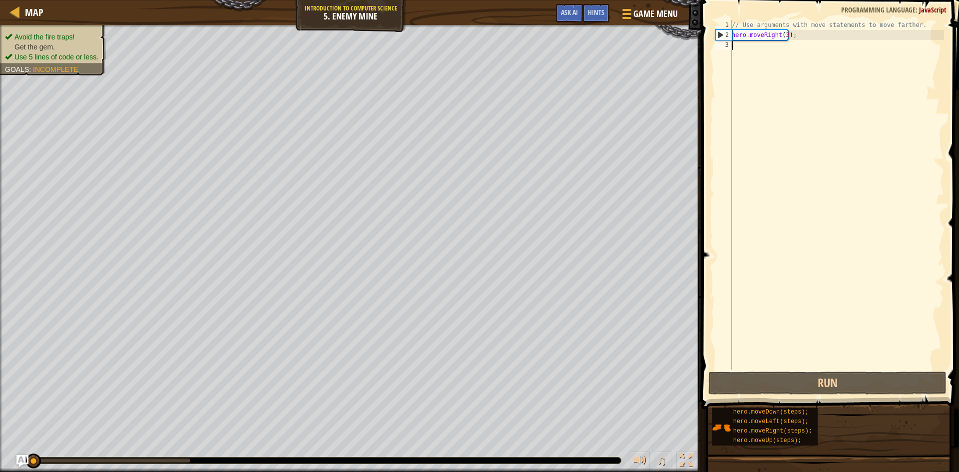
click at [725, 327] on div "Map Introduction to Computer Science 5. Enemy Mine Game Menu Done Hints Ask AI …" at bounding box center [479, 236] width 959 height 472
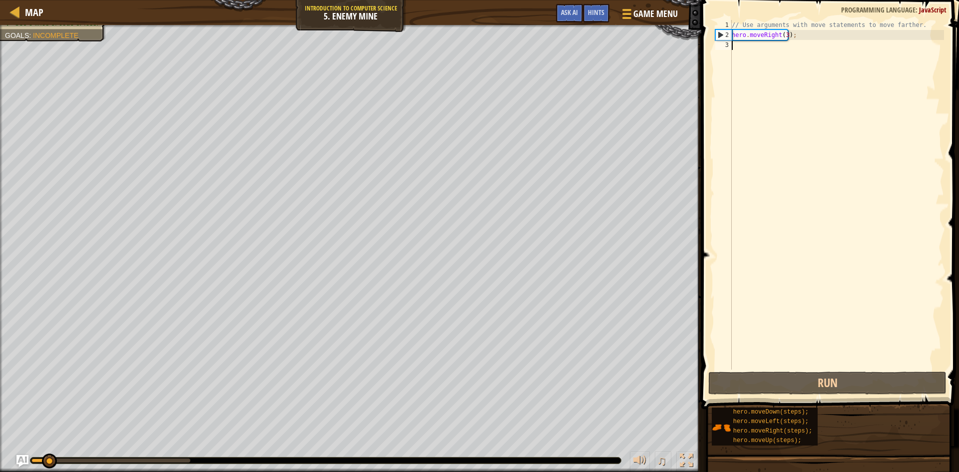
click at [698, 273] on div "Map Introduction to Computer Science 5. Enemy Mine Game Menu Done Hints Ask AI …" at bounding box center [479, 236] width 959 height 472
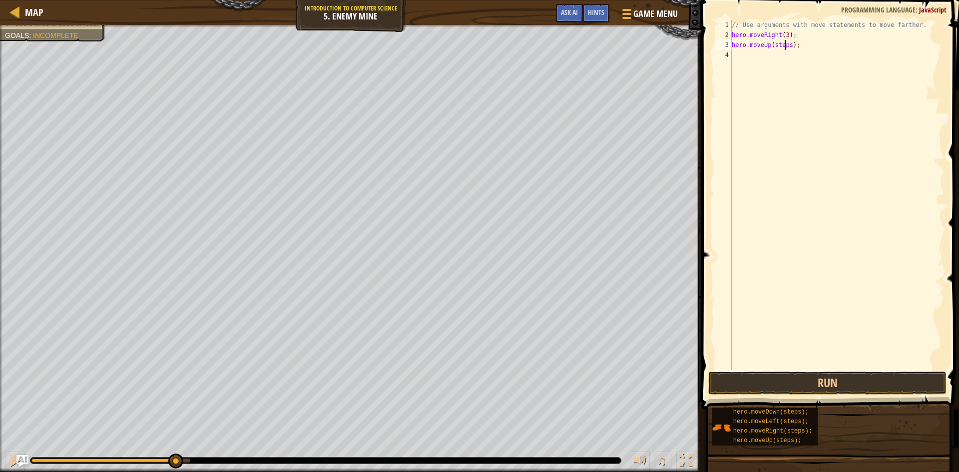
click at [786, 46] on div "// Use arguments with move statements to move farther. hero . moveRight ( 3 ) ;…" at bounding box center [837, 205] width 214 height 370
drag, startPoint x: 796, startPoint y: 55, endPoint x: 830, endPoint y: 84, distance: 44.3
click at [798, 55] on div "// Use arguments with move statements to move farther. hero . moveRight ( 3 ) ;…" at bounding box center [837, 205] width 214 height 370
click at [793, 64] on div "// Use arguments with move statements to move farther. hero . moveRight ( 3 ) ;…" at bounding box center [837, 205] width 214 height 370
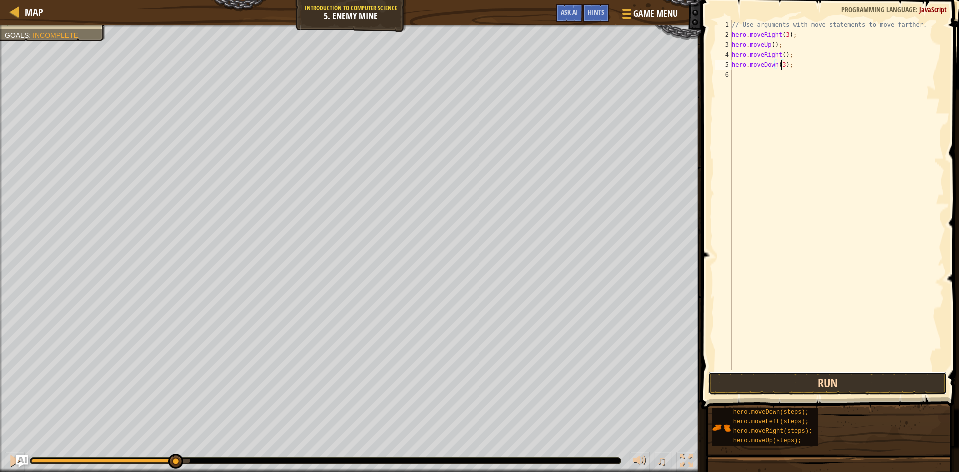
click at [819, 381] on button "Run" at bounding box center [827, 383] width 238 height 23
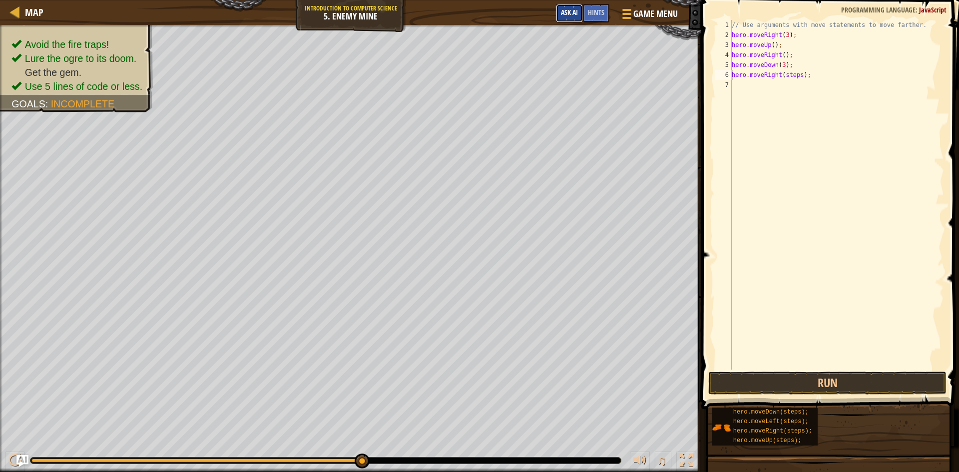
click at [568, 20] on button "Ask AI" at bounding box center [569, 13] width 27 height 18
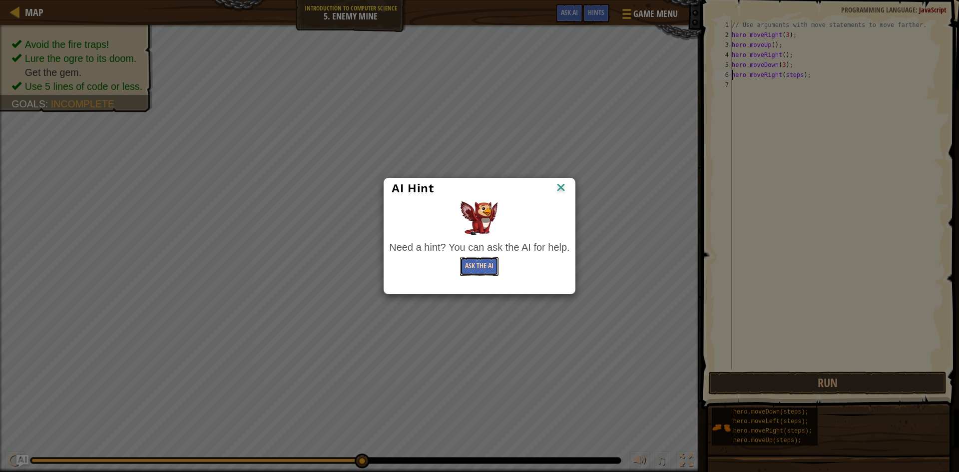
click at [495, 267] on button "Ask the AI" at bounding box center [479, 266] width 38 height 18
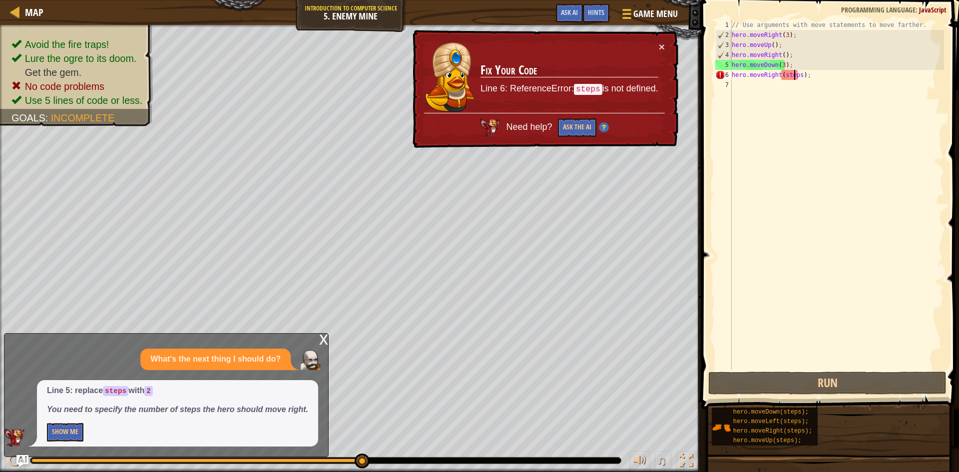
click at [795, 74] on div "// Use arguments with move statements to move farther. hero . moveRight ( 3 ) ;…" at bounding box center [837, 205] width 214 height 370
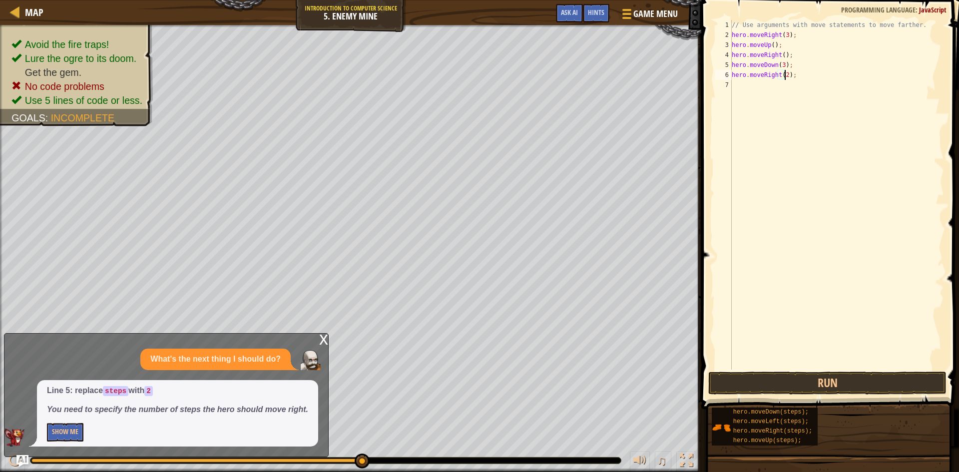
scroll to position [4, 4]
type textarea "hero.moveRight(2);"
click at [870, 381] on button "Run" at bounding box center [827, 383] width 238 height 23
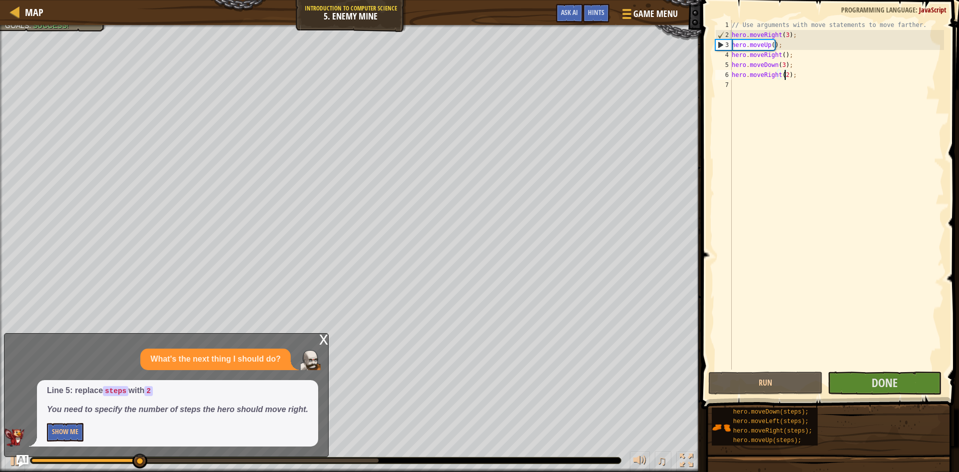
click at [317, 339] on div "x What's the next thing I should do? Line 5: replace steps with 2 You need to s…" at bounding box center [166, 395] width 325 height 124
click at [322, 339] on div "x" at bounding box center [323, 339] width 9 height 10
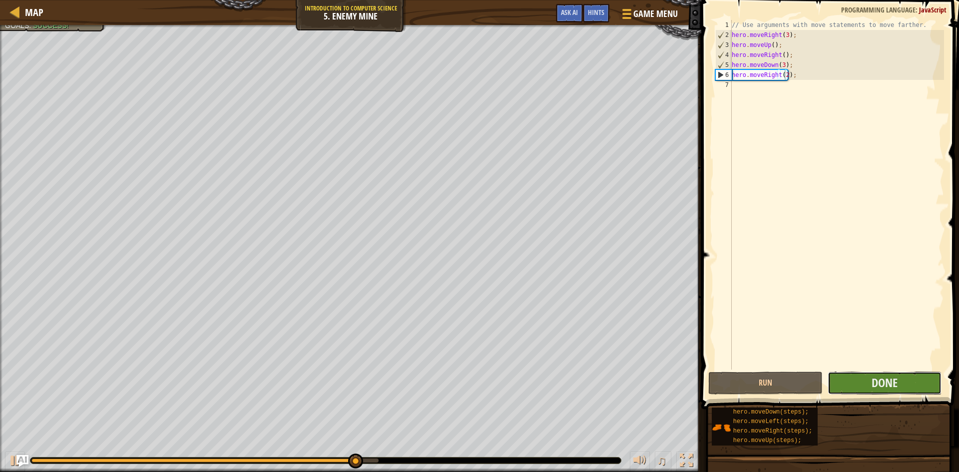
click at [845, 374] on button "Done" at bounding box center [885, 383] width 114 height 23
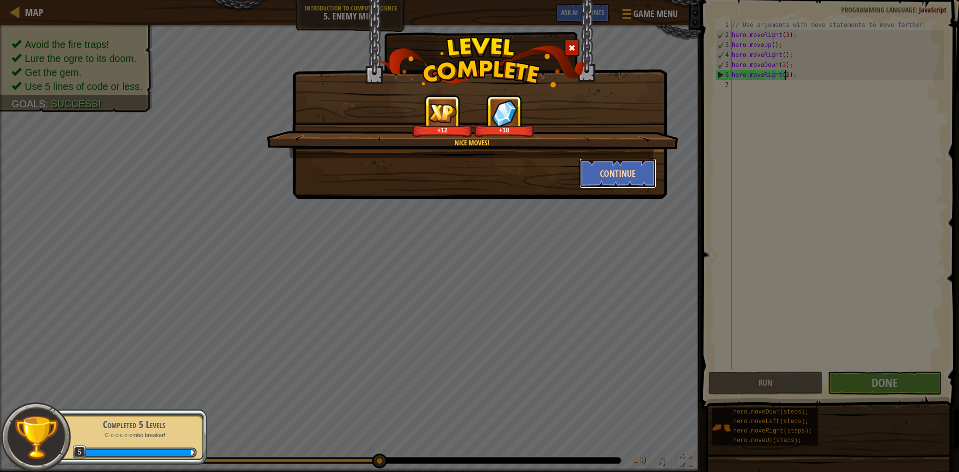
click at [640, 178] on button "Continue" at bounding box center [617, 173] width 77 height 30
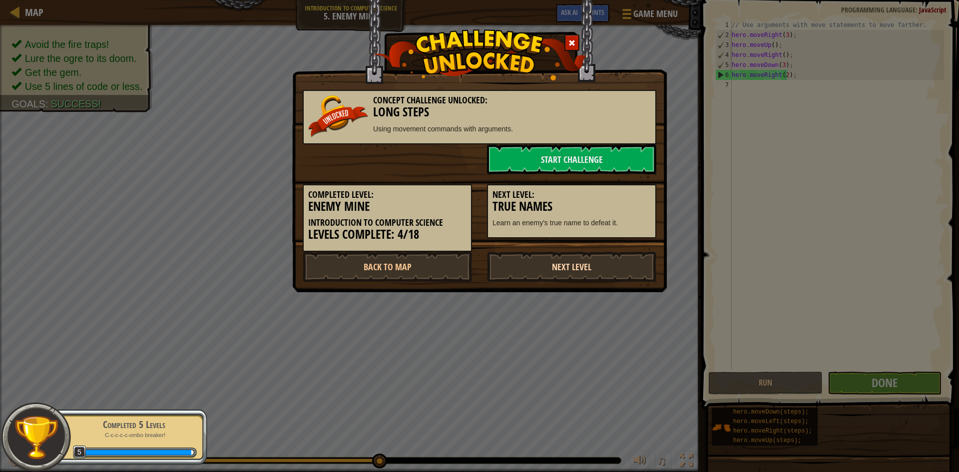
click at [576, 264] on link "Next Level" at bounding box center [571, 267] width 169 height 30
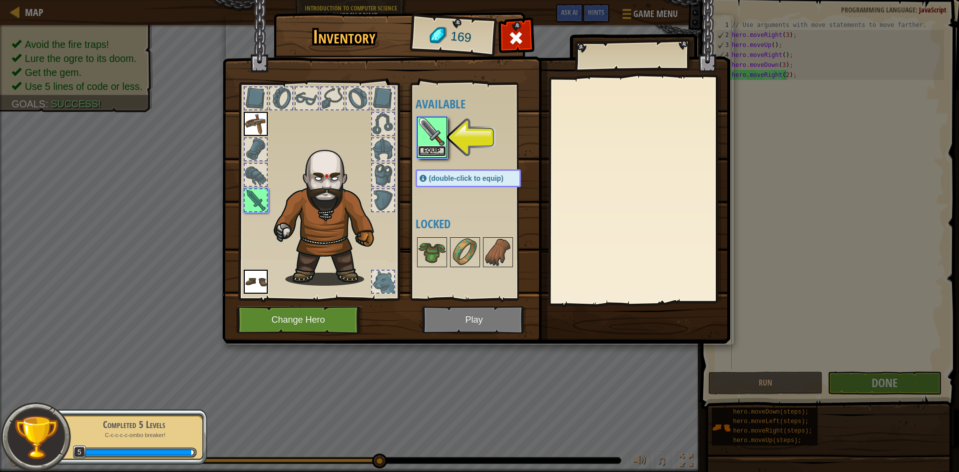
click at [429, 150] on button "Equip" at bounding box center [432, 151] width 28 height 10
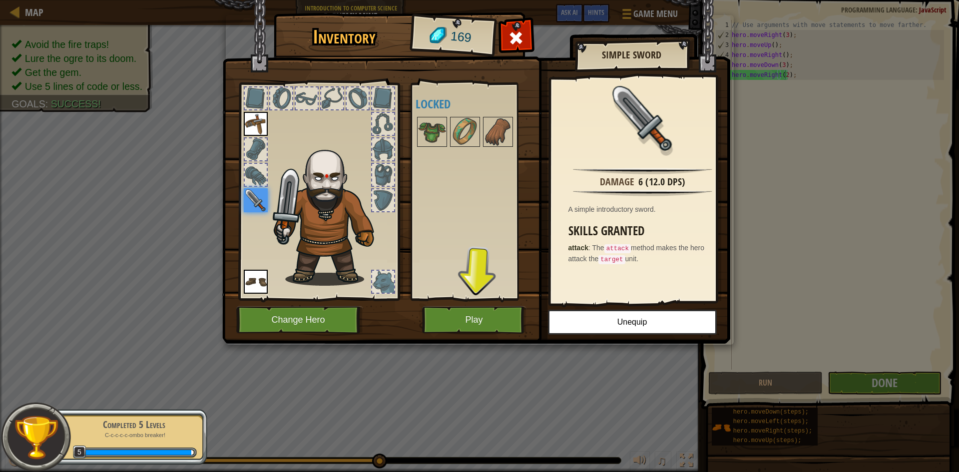
click at [435, 335] on img at bounding box center [476, 162] width 508 height 363
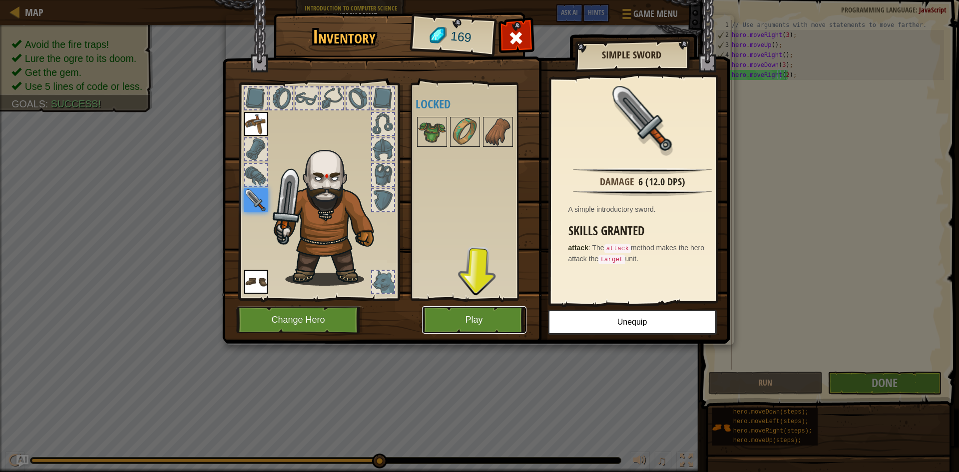
click at [438, 326] on button "Play" at bounding box center [474, 319] width 104 height 27
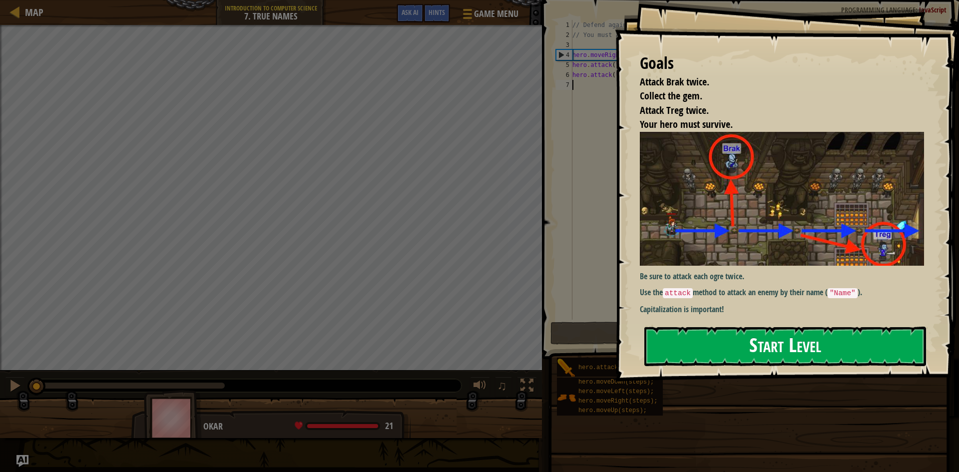
click at [771, 342] on button "Start Level" at bounding box center [785, 346] width 282 height 39
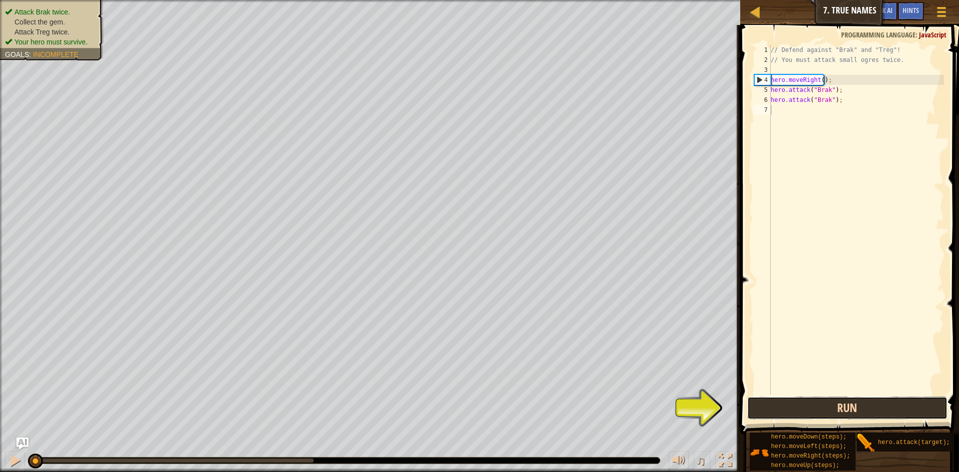
click at [824, 416] on button "Run" at bounding box center [847, 408] width 200 height 23
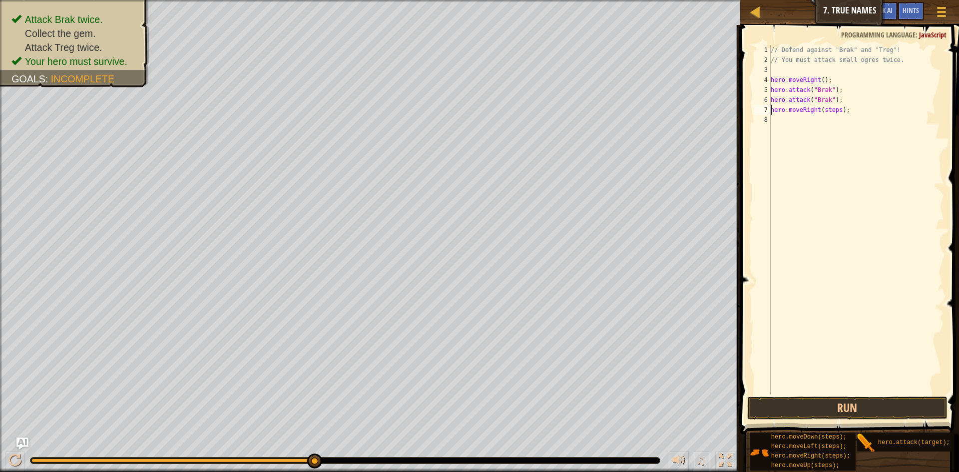
click at [839, 111] on div "// Defend against "Brak" and "Treg"! // You must attack small ogres twice. hero…" at bounding box center [856, 230] width 175 height 370
click at [873, 414] on button "Run" at bounding box center [847, 408] width 200 height 23
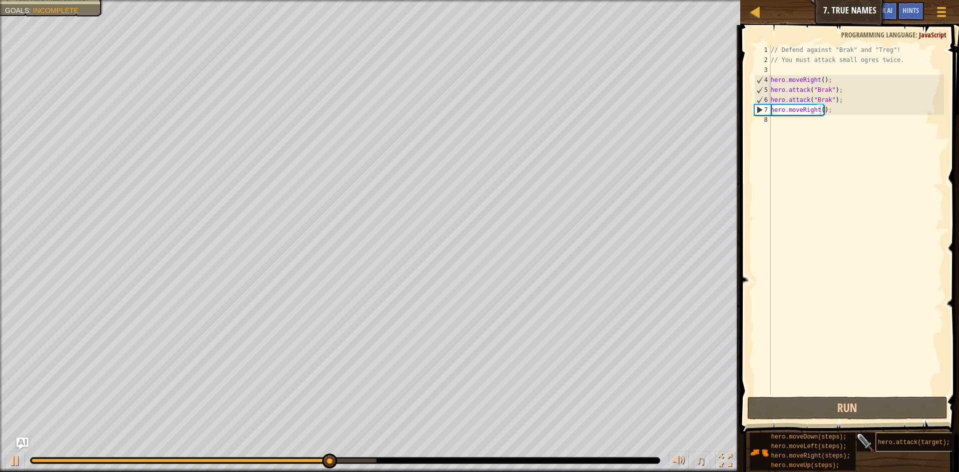
drag, startPoint x: 872, startPoint y: 444, endPoint x: 877, endPoint y: 433, distance: 11.9
click at [871, 421] on div "Hints Videos hero.moveRight(); 1 2 3 4 5 6 7 8 // Defend against "Brak" and "Tr…" at bounding box center [848, 246] width 222 height 442
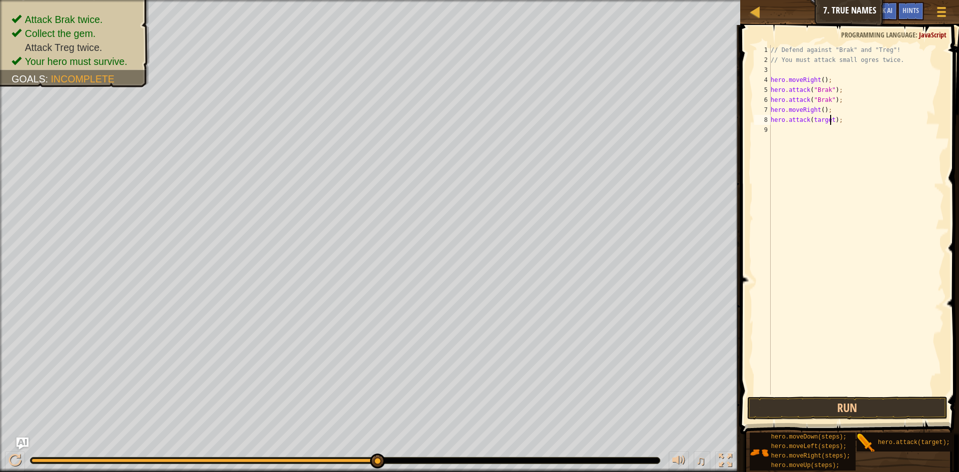
drag, startPoint x: 829, startPoint y: 120, endPoint x: 864, endPoint y: 162, distance: 53.9
click at [829, 124] on div "// Defend against "Brak" and "Treg"! // You must attack small ogres twice. hero…" at bounding box center [856, 230] width 175 height 370
click at [833, 412] on button "Run" at bounding box center [847, 408] width 200 height 23
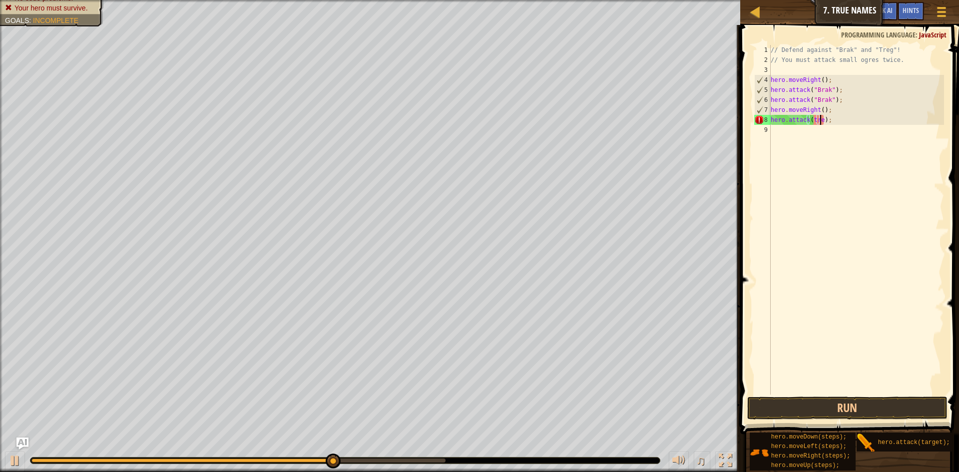
type textarea "hero.attack(treg);"
click at [818, 331] on div "// Defend against "Brak" and "Treg"! // You must attack small ogres twice. hero…" at bounding box center [856, 230] width 175 height 370
click at [819, 410] on button "Run" at bounding box center [847, 408] width 200 height 23
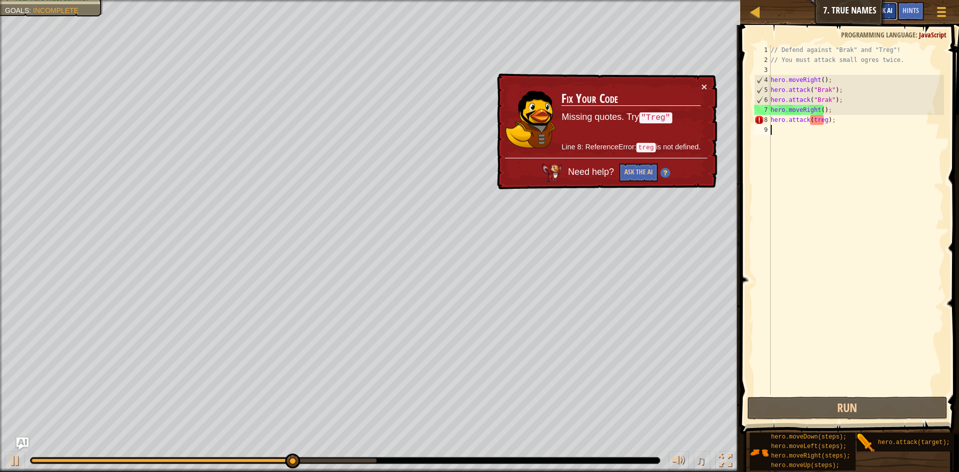
click at [887, 14] on span "Ask AI" at bounding box center [884, 9] width 17 height 9
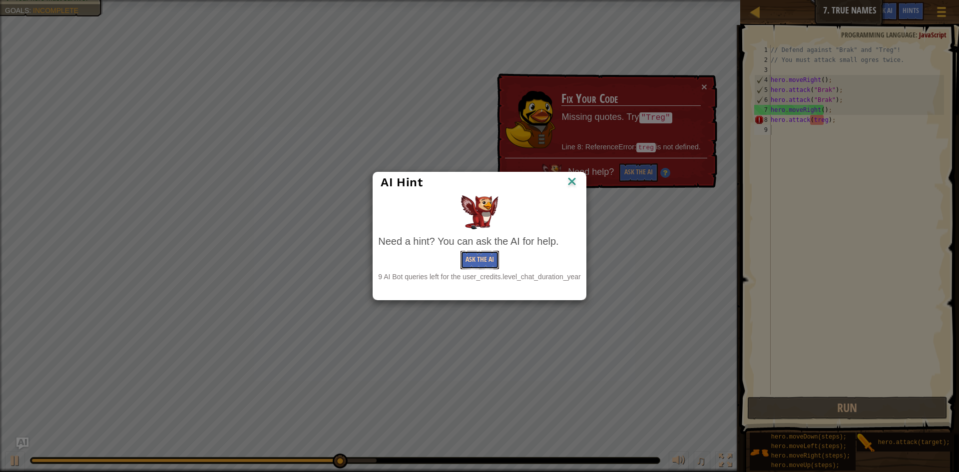
click at [493, 257] on button "Ask the AI" at bounding box center [479, 260] width 38 height 18
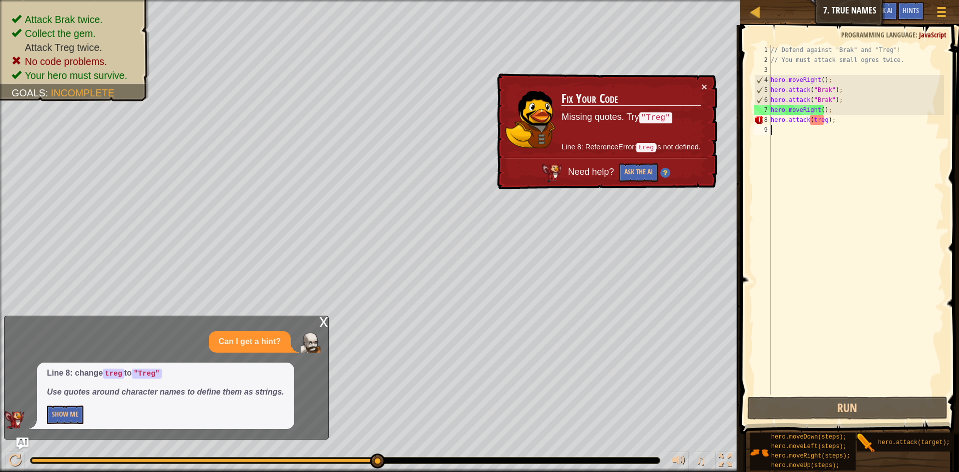
click at [809, 121] on div "// Defend against "Brak" and "Treg"! // You must attack small ogres twice. hero…" at bounding box center [856, 230] width 175 height 370
click at [826, 120] on div "// Defend against "Brak" and "Treg"! // You must attack small ogres twice. hero…" at bounding box center [856, 230] width 175 height 370
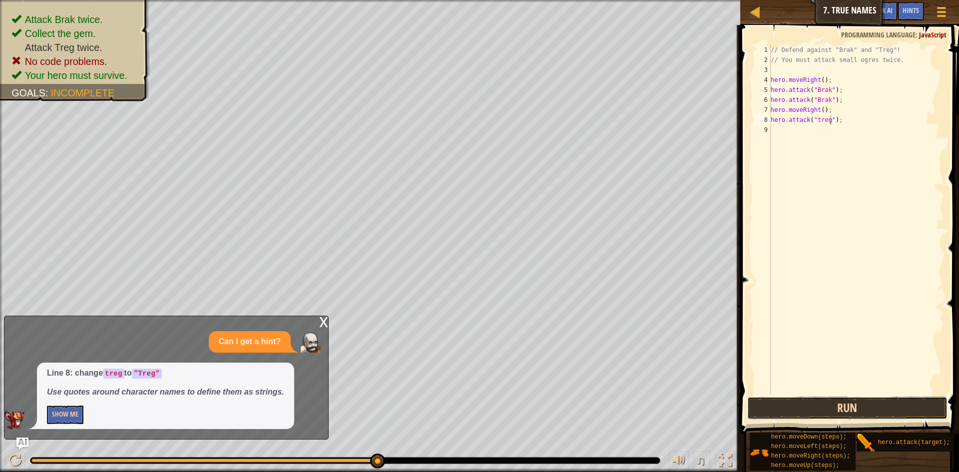
click at [854, 412] on button "Run" at bounding box center [847, 408] width 200 height 23
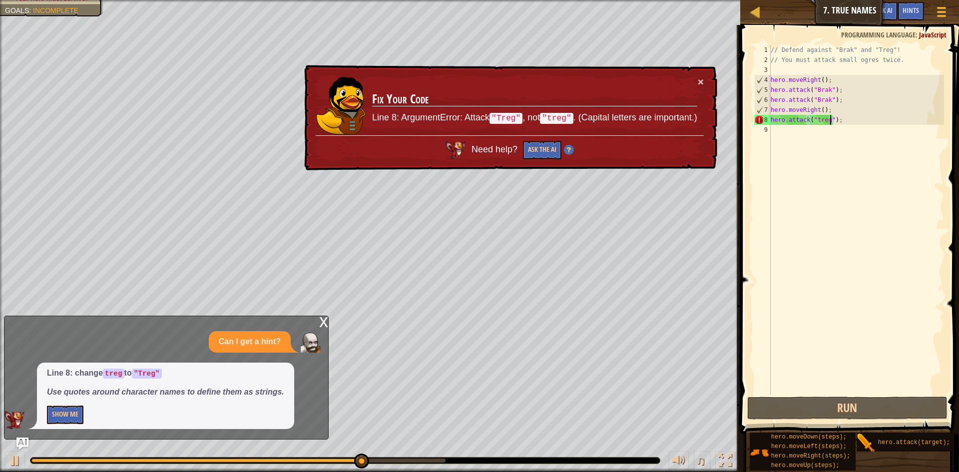
click at [815, 120] on div "// Defend against "Brak" and "Treg"! // You must attack small ogres twice. hero…" at bounding box center [856, 230] width 175 height 370
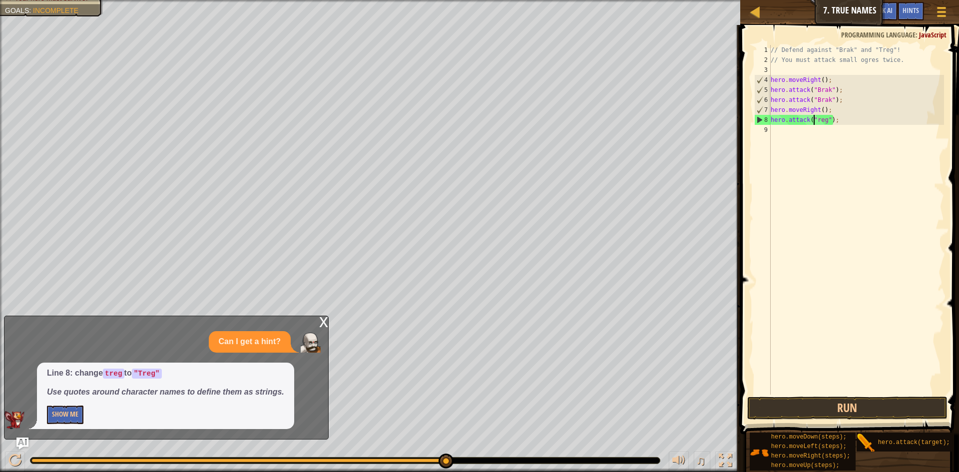
scroll to position [4, 4]
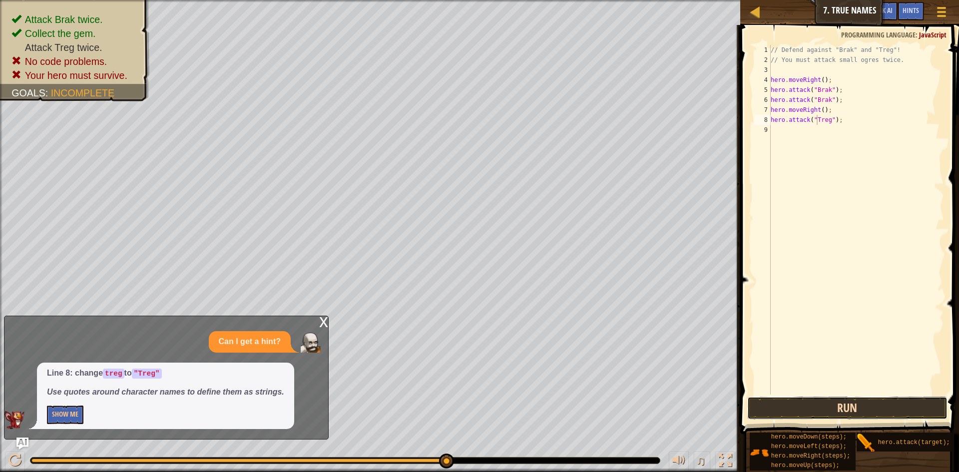
click at [870, 403] on button "Run" at bounding box center [847, 408] width 200 height 23
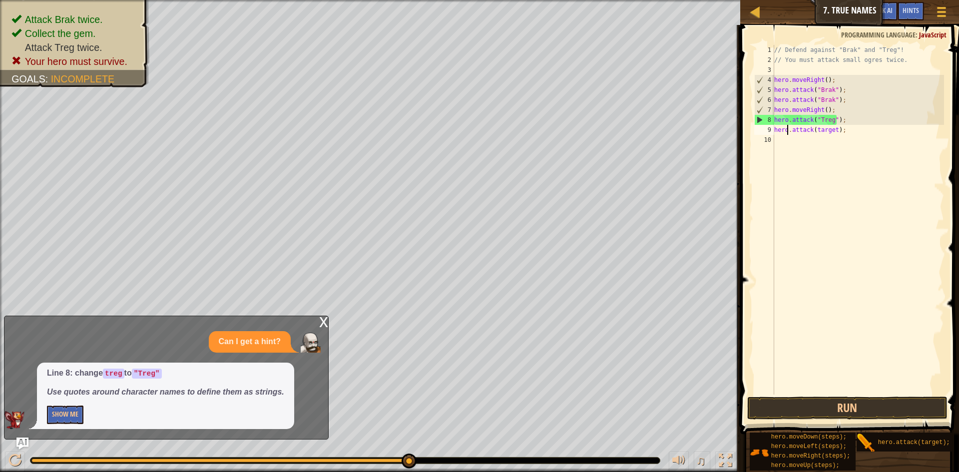
click at [786, 128] on div "// Defend against "Brak" and "Treg"! // You must attack small ogres twice. hero…" at bounding box center [858, 230] width 172 height 370
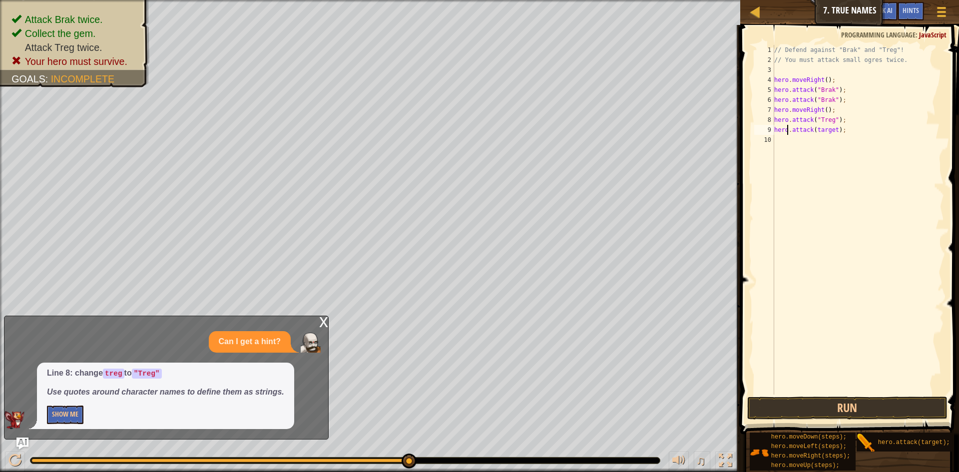
click at [832, 130] on div "// Defend against "Brak" and "Treg"! // You must attack small ogres twice. hero…" at bounding box center [858, 230] width 172 height 370
type textarea "hero.attack("Treg");"
click at [891, 402] on button "Run" at bounding box center [847, 408] width 200 height 23
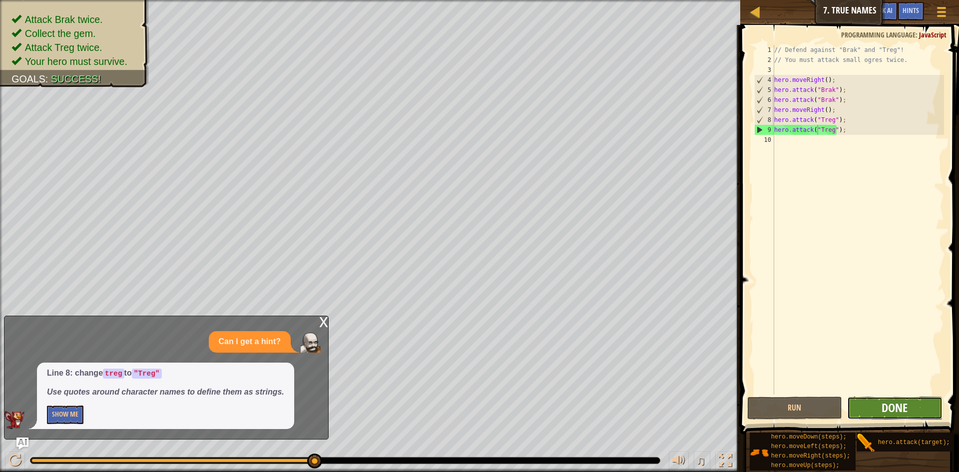
click at [885, 406] on span "Done" at bounding box center [895, 408] width 26 height 16
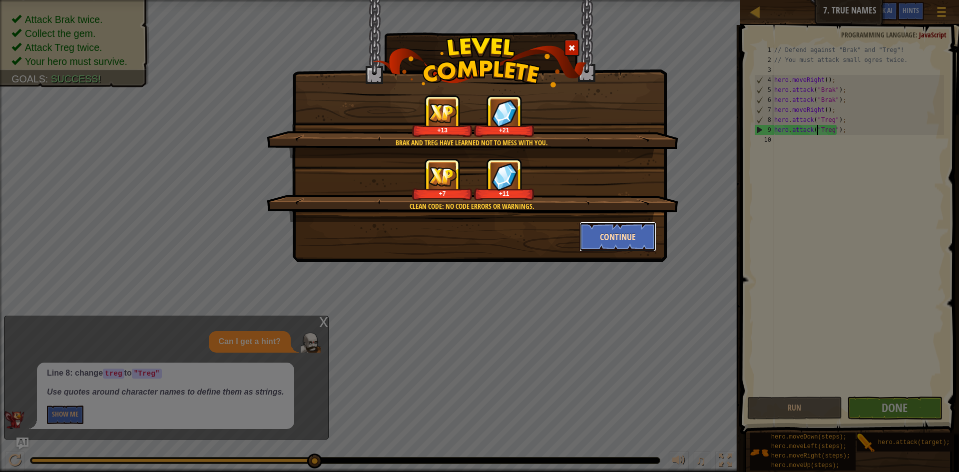
click at [615, 243] on button "Continue" at bounding box center [617, 237] width 77 height 30
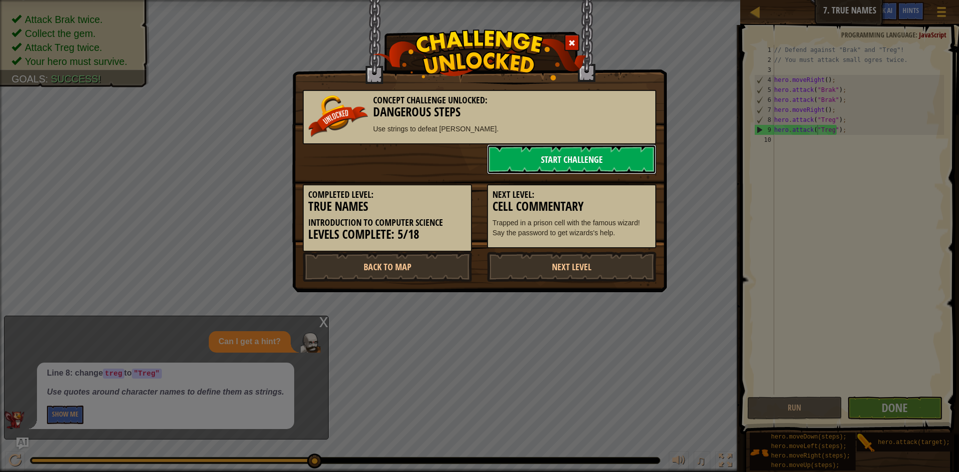
click at [561, 149] on link "Start Challenge" at bounding box center [571, 159] width 169 height 30
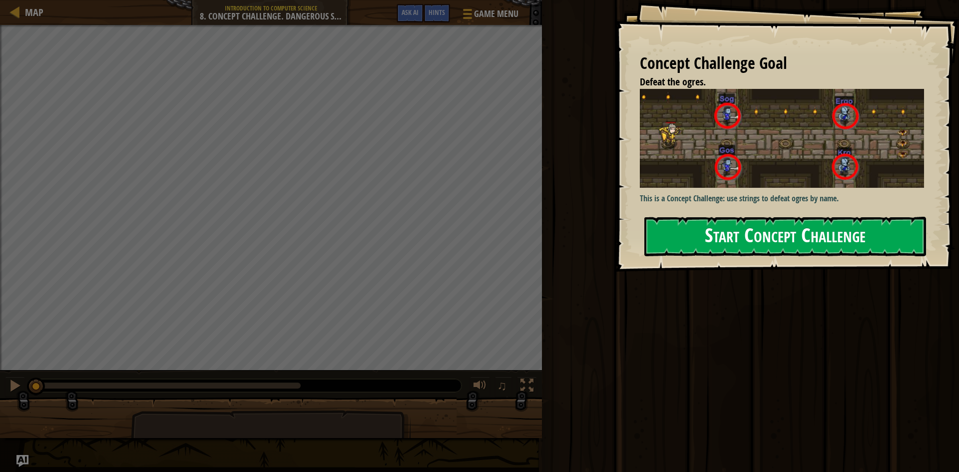
click at [698, 240] on button "Start Concept Challenge" at bounding box center [785, 236] width 282 height 39
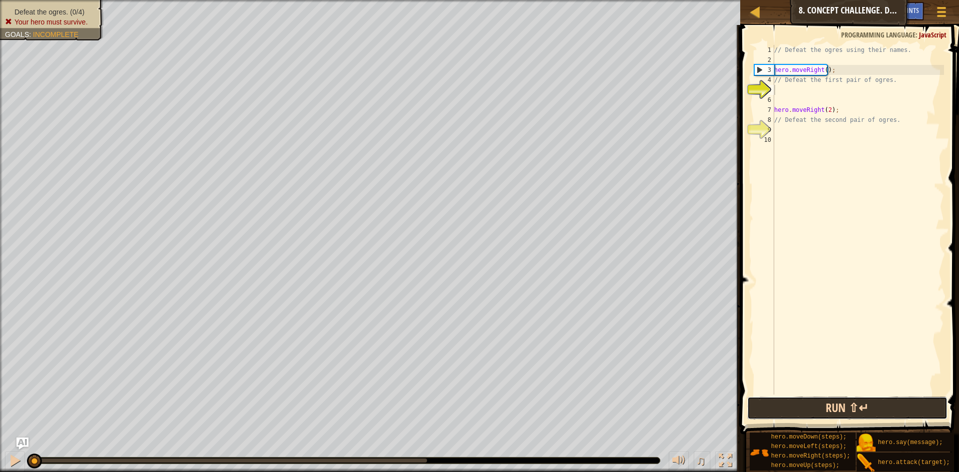
click at [799, 409] on button "Run ⇧↵" at bounding box center [847, 408] width 200 height 23
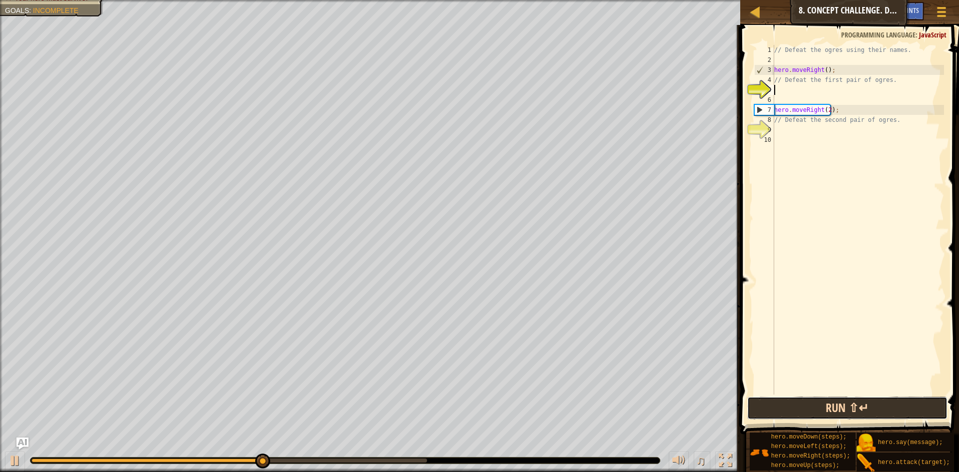
click at [791, 415] on button "Run ⇧↵" at bounding box center [847, 408] width 200 height 23
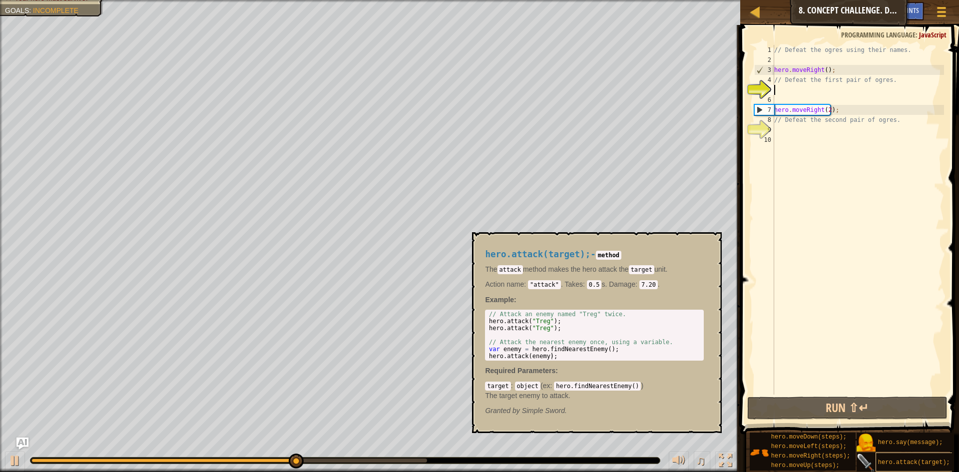
scroll to position [7, 0]
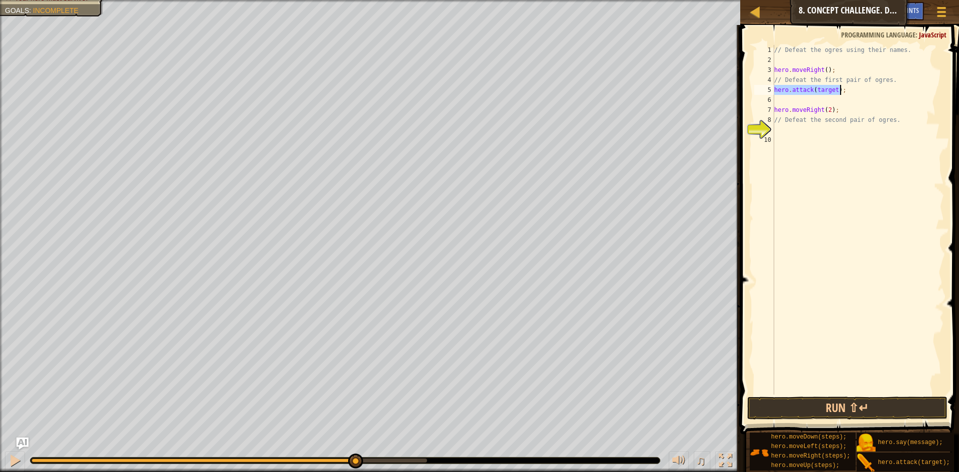
click at [831, 90] on div "// Defeat the ogres using their names. hero . moveRight ( ) ; // Defeat the fir…" at bounding box center [858, 220] width 172 height 350
click at [838, 405] on button "Run ⇧↵" at bounding box center [847, 408] width 200 height 23
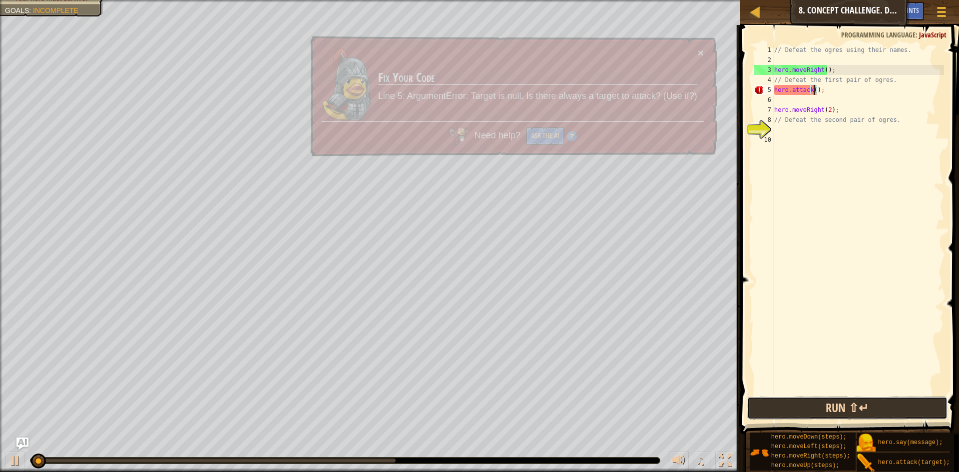
click at [838, 405] on button "Run ⇧↵" at bounding box center [847, 408] width 200 height 23
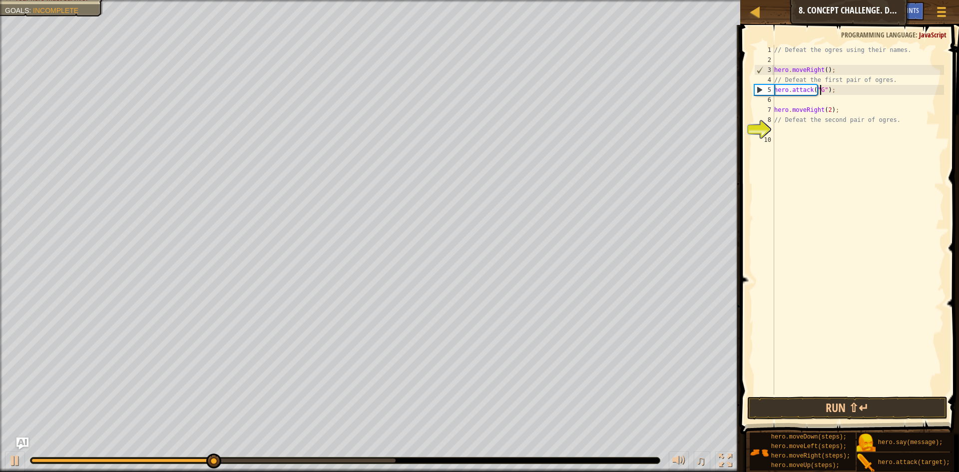
scroll to position [4, 4]
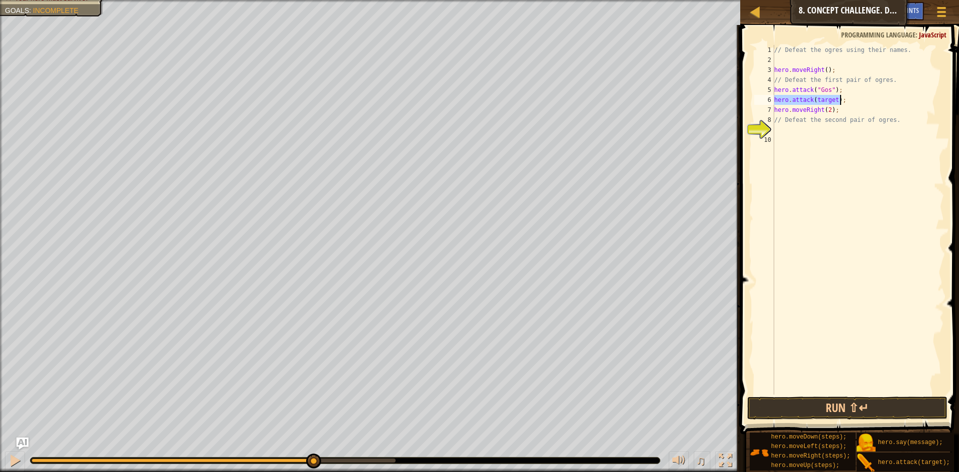
click at [834, 98] on div "// Defeat the ogres using their names. hero . moveRight ( ) ; // Defeat the fir…" at bounding box center [858, 220] width 172 height 350
click at [856, 406] on button "Run ⇧↵" at bounding box center [847, 408] width 200 height 23
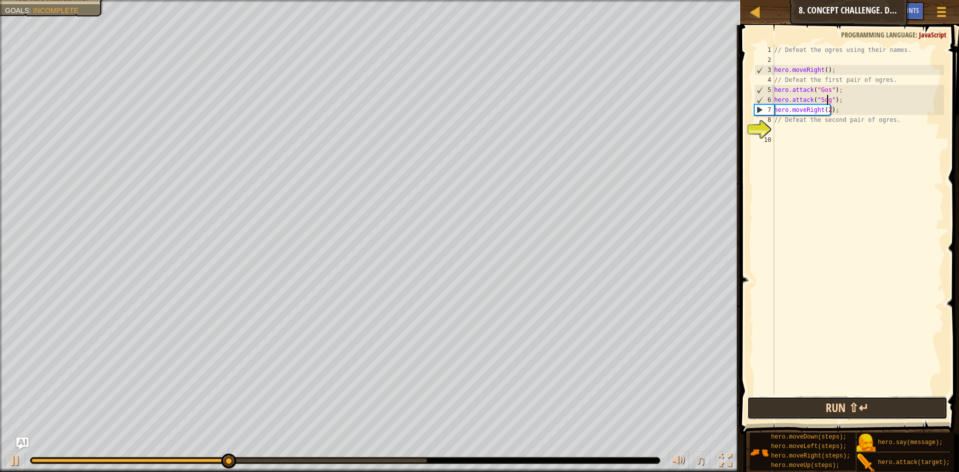
click at [873, 418] on button "Run ⇧↵" at bounding box center [847, 408] width 200 height 23
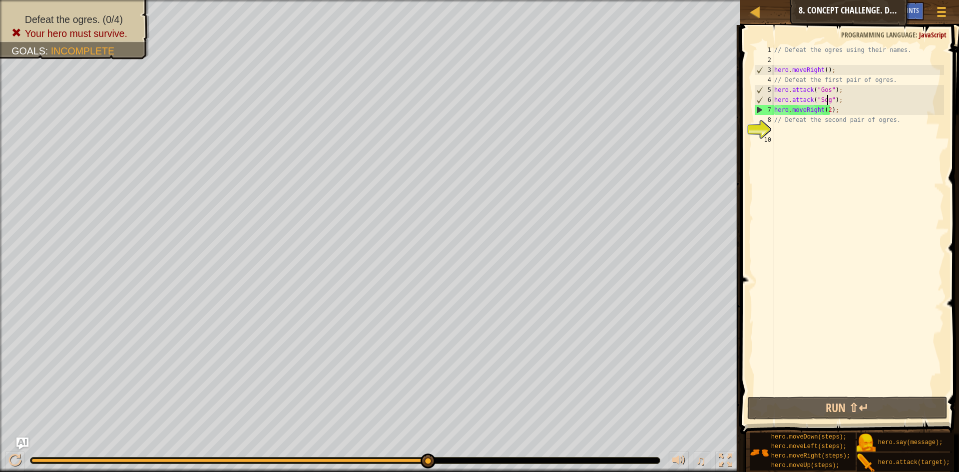
click at [761, 109] on div "7" at bounding box center [764, 110] width 19 height 10
click at [760, 102] on div "6" at bounding box center [764, 100] width 19 height 10
click at [819, 408] on button "Run ⇧↵" at bounding box center [847, 408] width 200 height 23
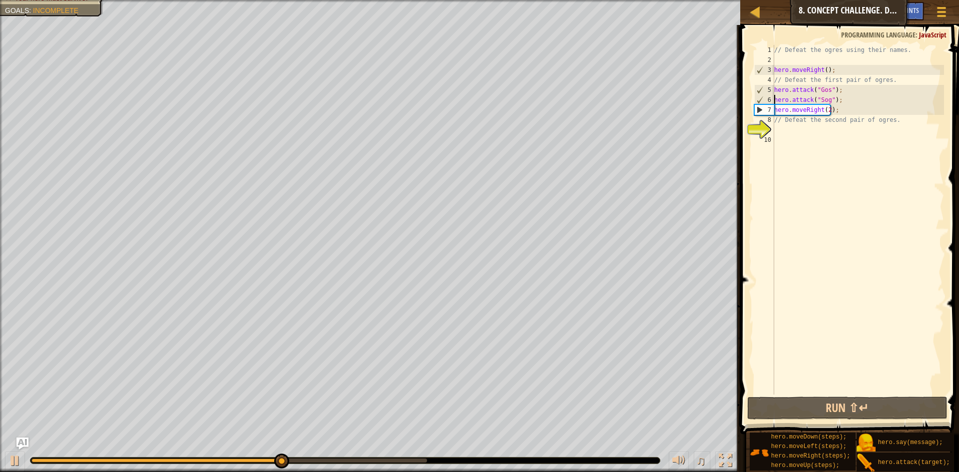
click at [843, 104] on div "// Defeat the ogres using their names. hero . moveRight ( ) ; // Defeat the fir…" at bounding box center [858, 230] width 172 height 370
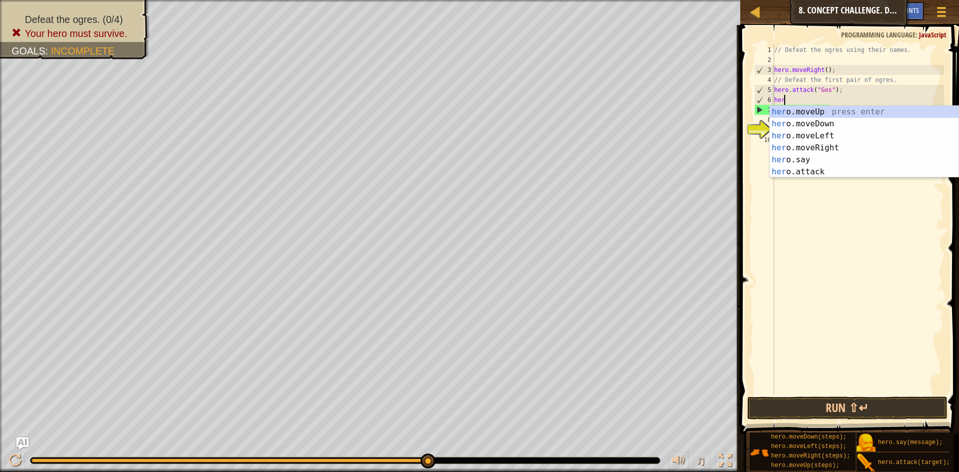
scroll to position [4, 0]
type textarea "h"
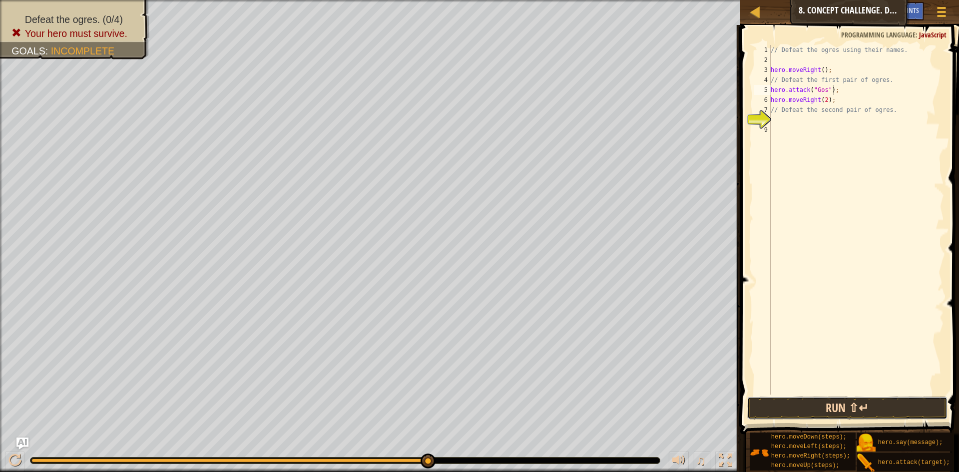
click at [844, 402] on button "Run ⇧↵" at bounding box center [847, 408] width 200 height 23
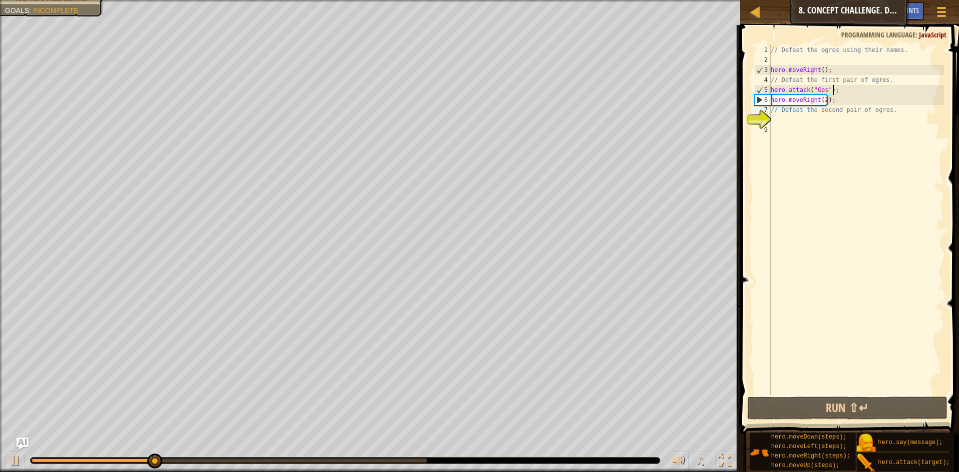
click at [767, 90] on div "5" at bounding box center [763, 90] width 16 height 10
drag, startPoint x: 774, startPoint y: 98, endPoint x: 771, endPoint y: 119, distance: 21.3
click at [771, 119] on div "hero.attack("Gos"); 1 2 3 4 5 6 7 8 9 // Defeat the ogres using their names. he…" at bounding box center [848, 220] width 192 height 350
type textarea "// Defeat the second pair of ogres."
click at [804, 146] on div "// Defeat the ogres using their names. hero . moveRight ( ) ; // Defeat the fir…" at bounding box center [856, 230] width 175 height 370
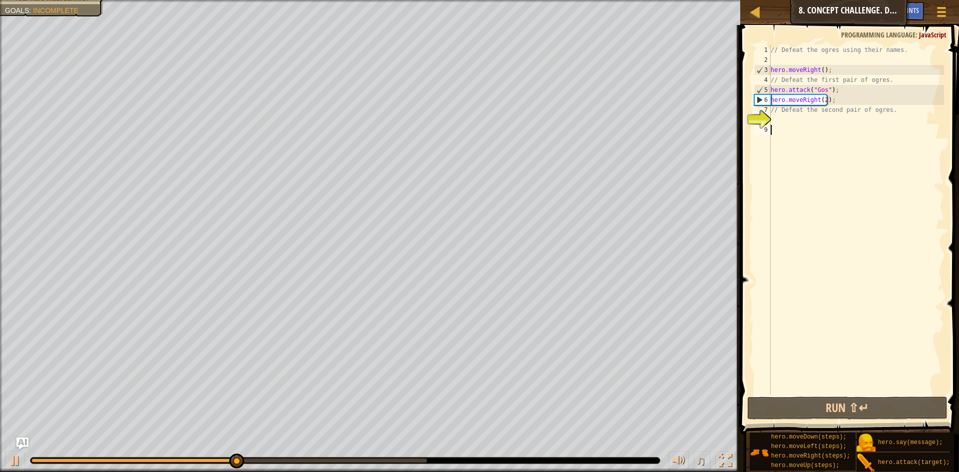
drag, startPoint x: 831, startPoint y: 54, endPoint x: 830, endPoint y: 64, distance: 10.5
click at [830, 59] on div "// Defeat the ogres using their names. hero . moveRight ( ) ; // Defeat the fir…" at bounding box center [856, 230] width 175 height 370
click at [830, 65] on div "// Defeat the ogres using their names. hero . moveRight ( ) ; // Defeat the fir…" at bounding box center [856, 230] width 175 height 370
type textarea "hero.moveRight();"
click at [830, 58] on div "// Defeat the ogres using their names. hero . moveRight ( ) ; // Defeat the fir…" at bounding box center [856, 230] width 175 height 370
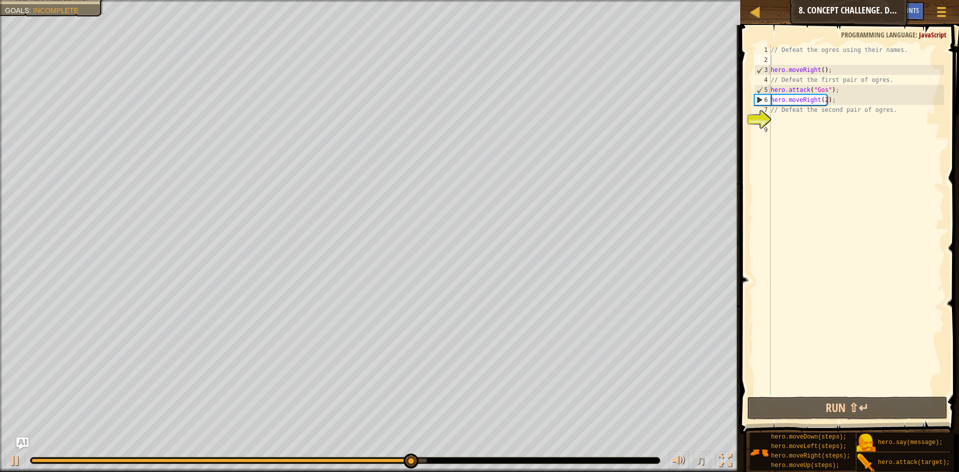
click at [814, 421] on span at bounding box center [850, 215] width 227 height 439
click at [816, 415] on button "Run ⇧↵" at bounding box center [847, 408] width 200 height 23
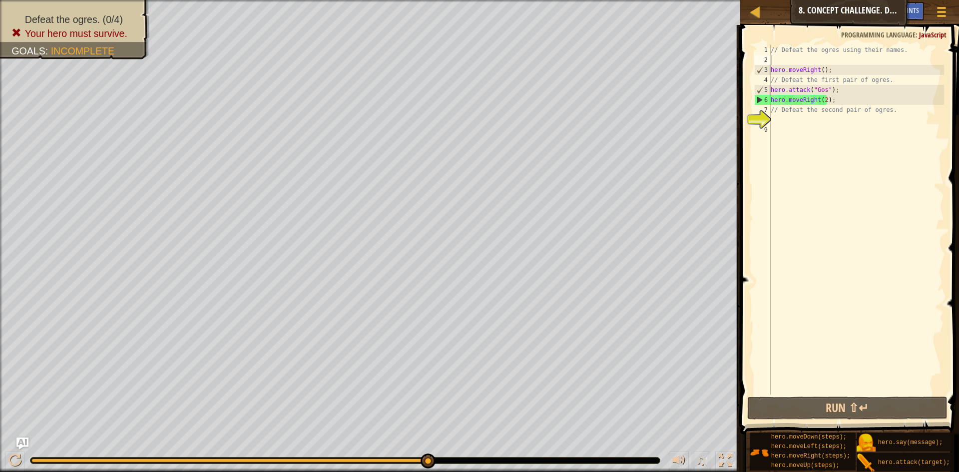
click at [879, 12] on span "Ask AI" at bounding box center [884, 9] width 17 height 9
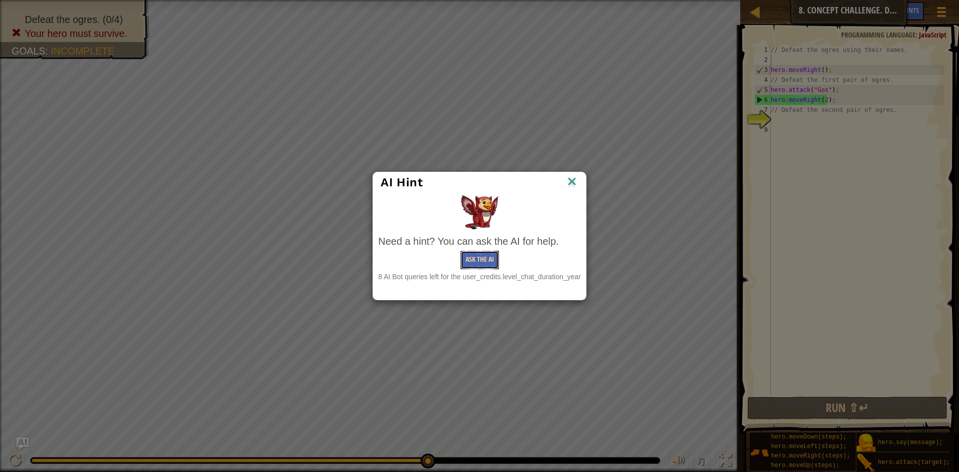
click at [485, 263] on button "Ask the AI" at bounding box center [479, 260] width 38 height 18
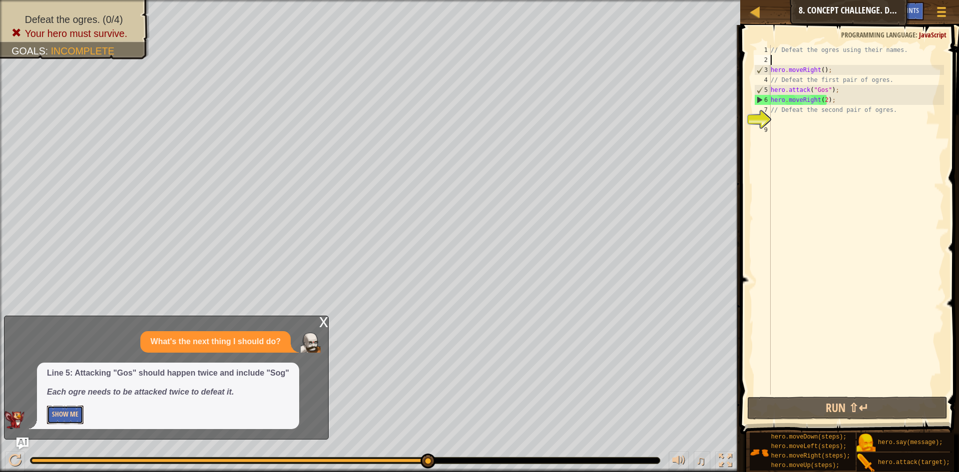
click at [77, 413] on button "Show Me" at bounding box center [65, 415] width 36 height 18
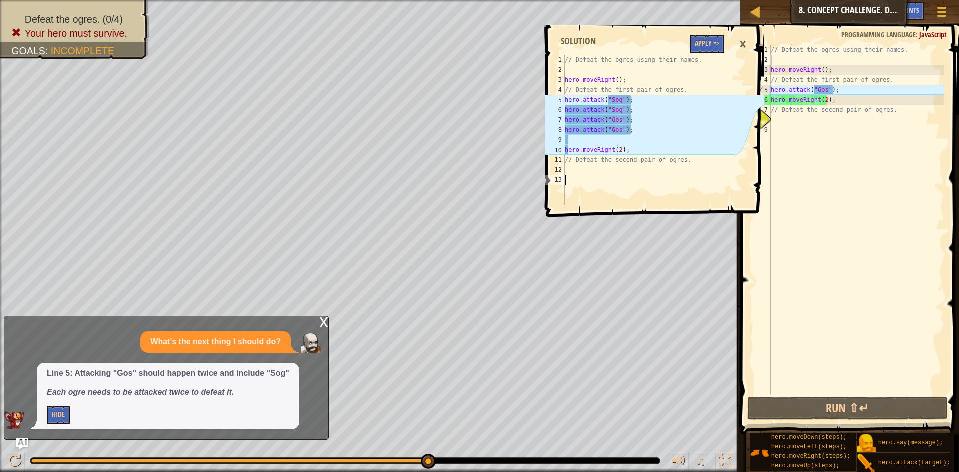
drag, startPoint x: 564, startPoint y: 101, endPoint x: 567, endPoint y: 106, distance: 6.5
click at [575, 112] on div "1 2 3 4 5 6 7 8 9 10 11 12 13 // Defeat the ogres using their names. hero . mov…" at bounding box center [639, 130] width 192 height 150
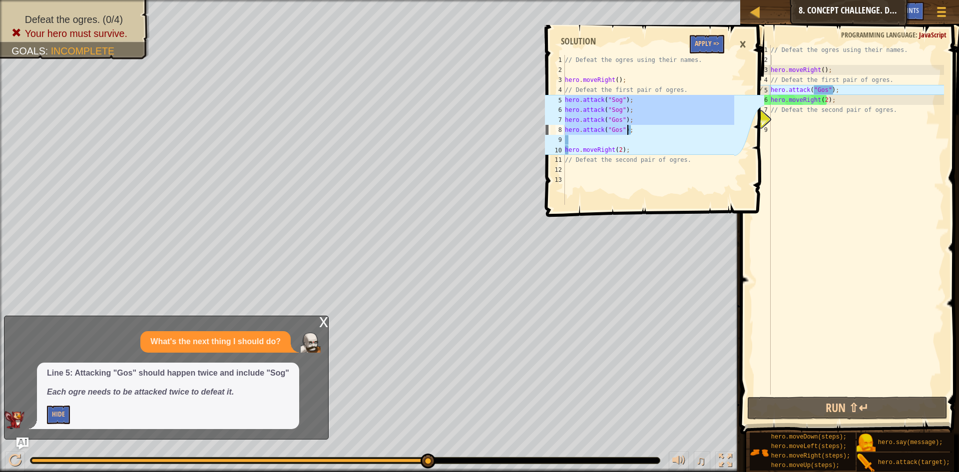
drag, startPoint x: 566, startPoint y: 101, endPoint x: 635, endPoint y: 133, distance: 76.2
click at [635, 133] on div "// Defeat the ogres using their names. hero . moveRight ( ) ; // Defeat the fir…" at bounding box center [649, 140] width 172 height 170
type textarea "hero.attack("Gos"); hero.attack("Gos");"
click at [866, 96] on div "// Defeat the ogres using their names. hero . moveRight ( ) ; // Defeat the fir…" at bounding box center [856, 230] width 175 height 370
click at [863, 93] on div "// Defeat the ogres using their names. hero . moveRight ( ) ; // Defeat the fir…" at bounding box center [856, 230] width 175 height 370
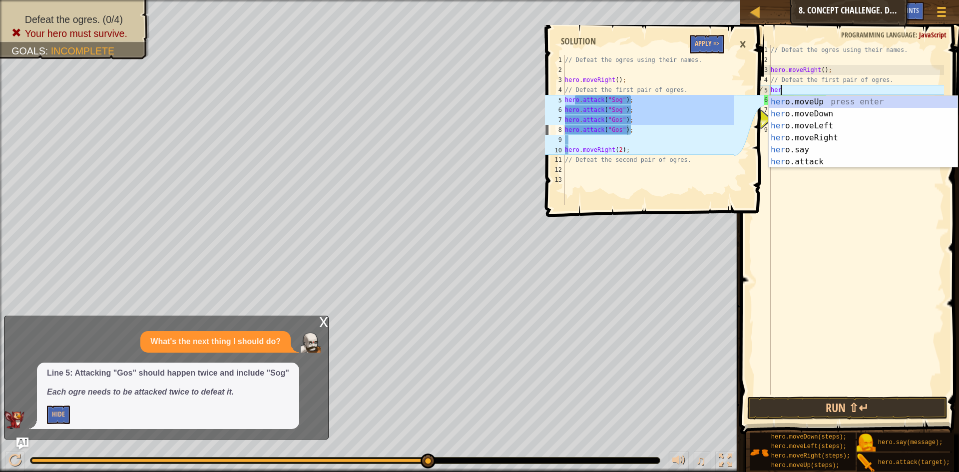
type textarea "h"
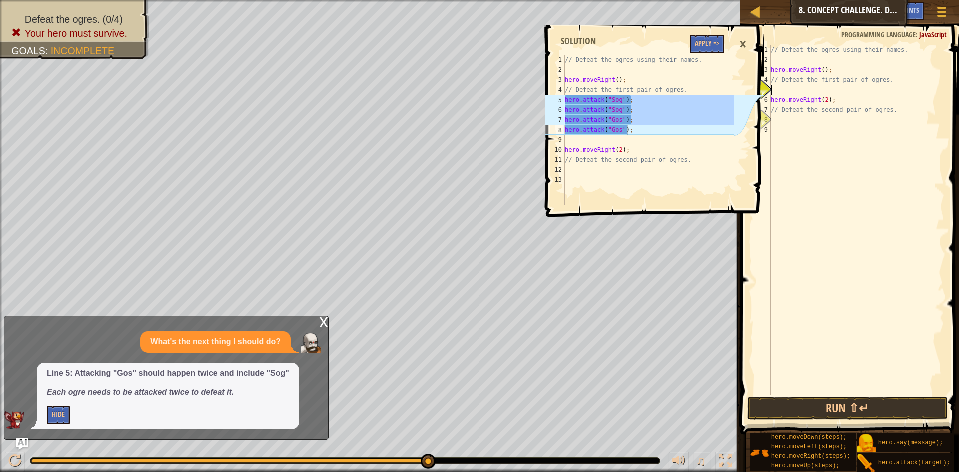
paste textarea "hero.attack("Gos");"
type textarea "hero.attack("Gos");"
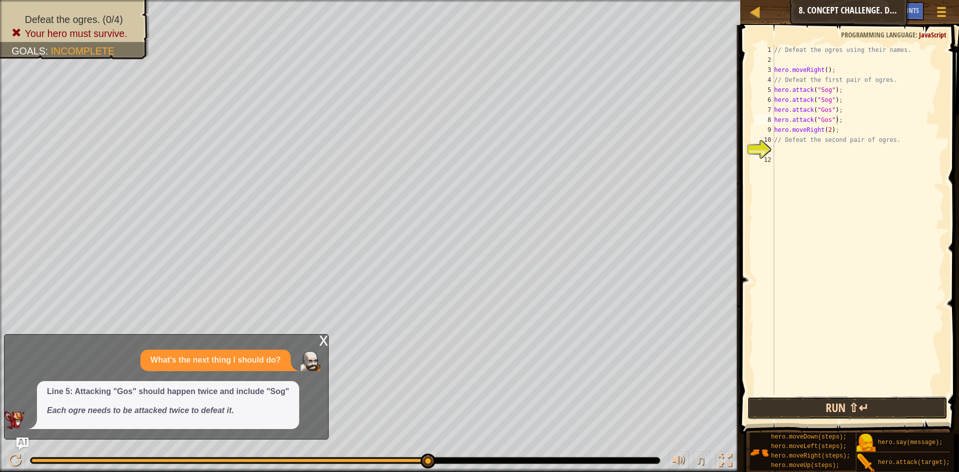
click at [856, 406] on button "Run ⇧↵" at bounding box center [847, 408] width 200 height 23
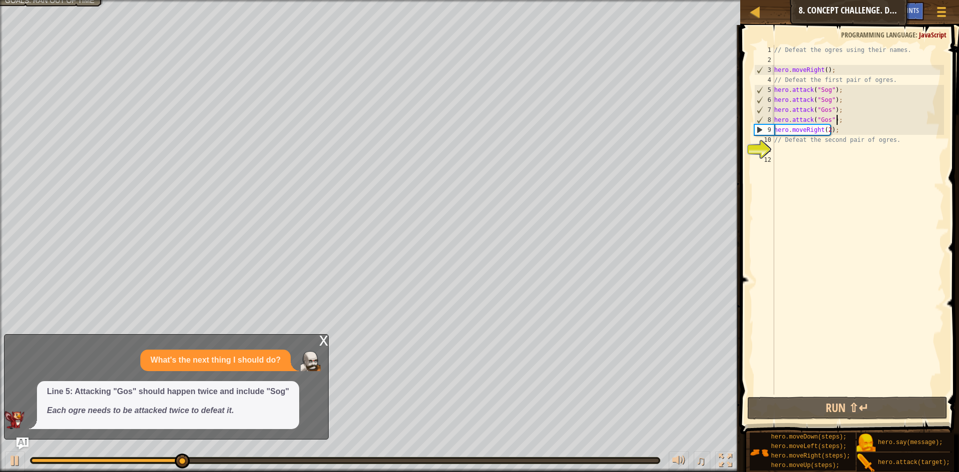
click at [323, 343] on div "x" at bounding box center [323, 340] width 9 height 10
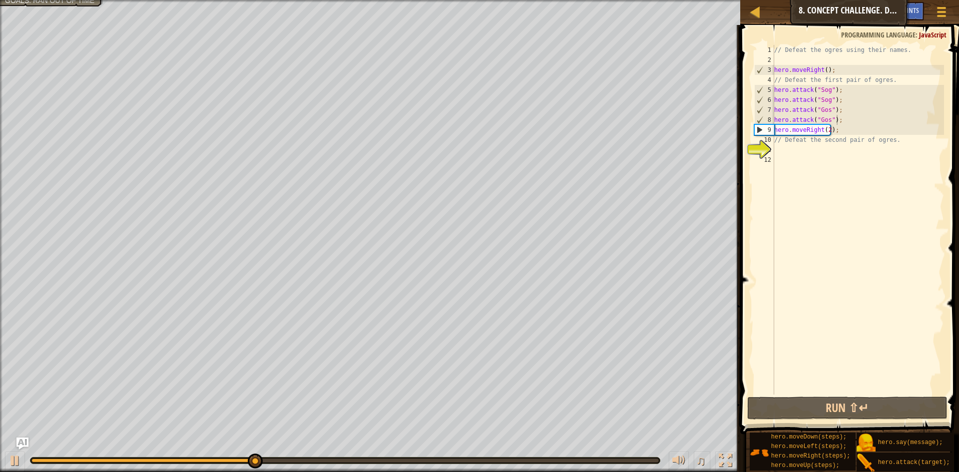
click at [874, 9] on button "Ask AI" at bounding box center [884, 11] width 27 height 18
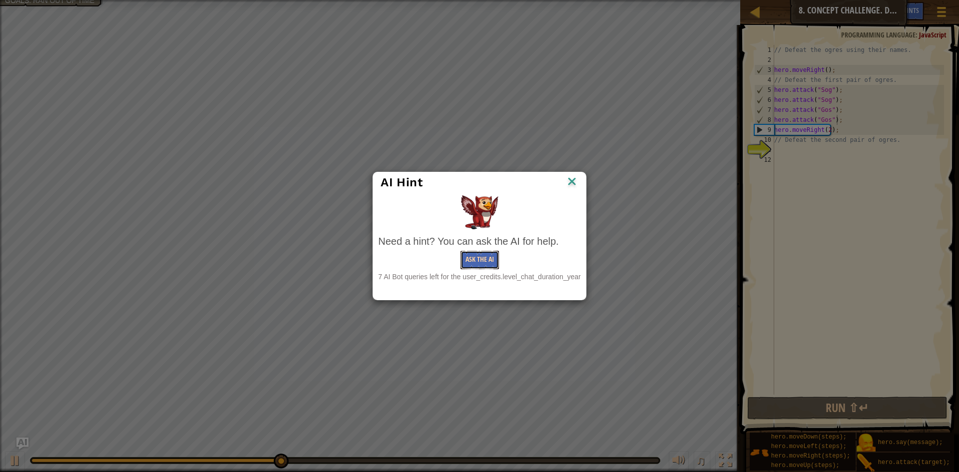
click at [481, 262] on button "Ask the AI" at bounding box center [479, 260] width 38 height 18
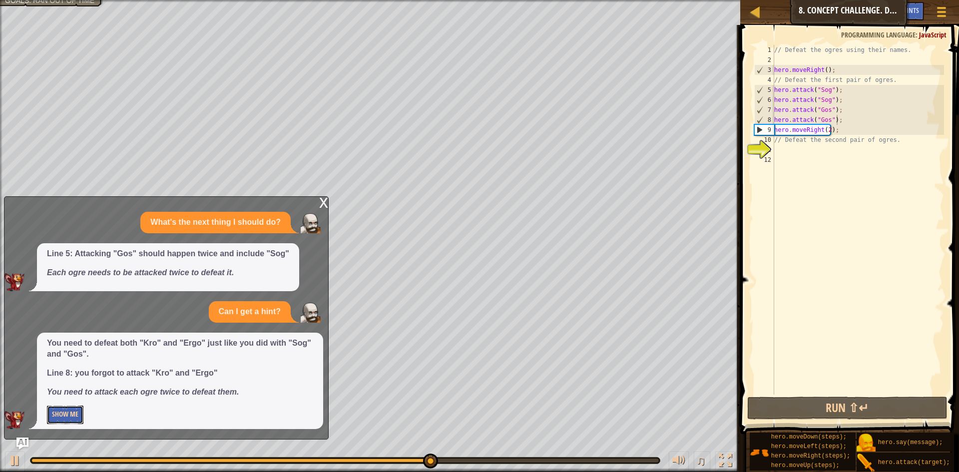
click at [76, 418] on button "Show Me" at bounding box center [65, 415] width 36 height 18
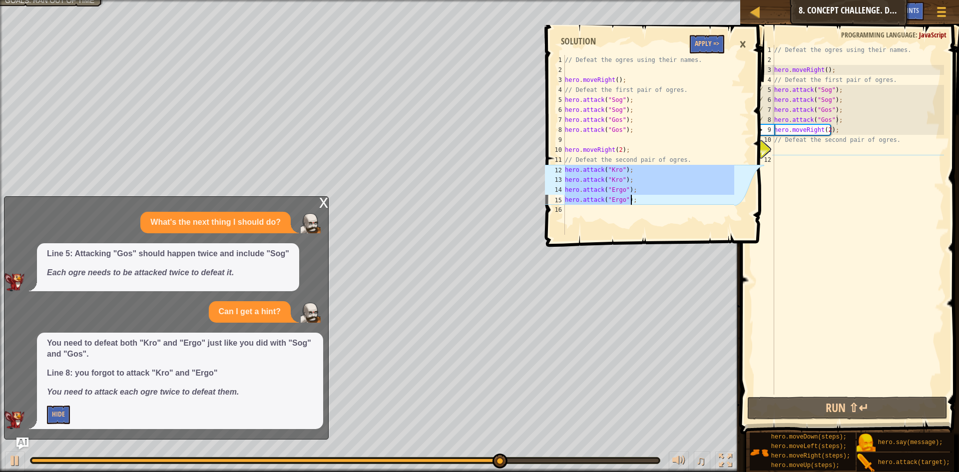
drag, startPoint x: 565, startPoint y: 170, endPoint x: 633, endPoint y: 204, distance: 75.9
click at [633, 204] on div "// Defeat the ogres using their names. hero . moveRight ( ) ; // Defeat the fir…" at bounding box center [649, 155] width 172 height 200
type textarea "hero.attack("Ergo"); hero.attack("Ergo");"
click at [783, 147] on div "// Defeat the ogres using their names. hero . moveRight ( ) ; // Defeat the fir…" at bounding box center [858, 230] width 172 height 370
paste textarea "hero.attack("Ergo");"
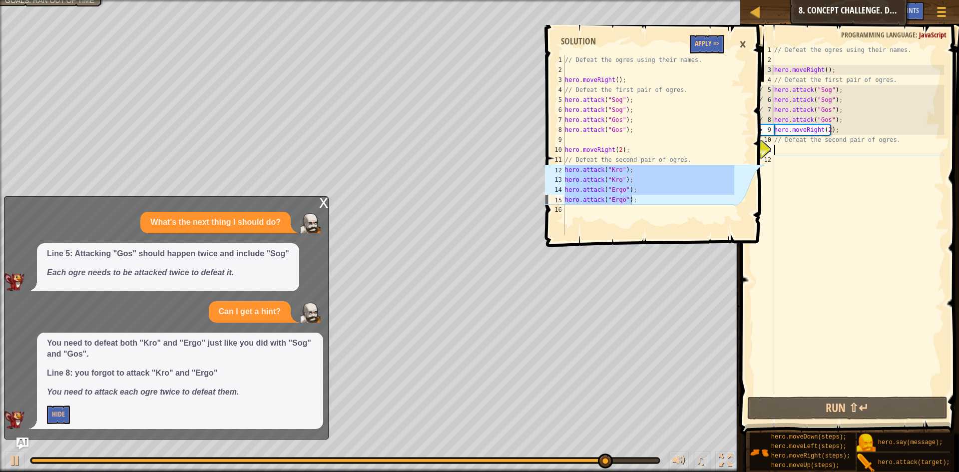
type textarea "hero.attack("Ergo");"
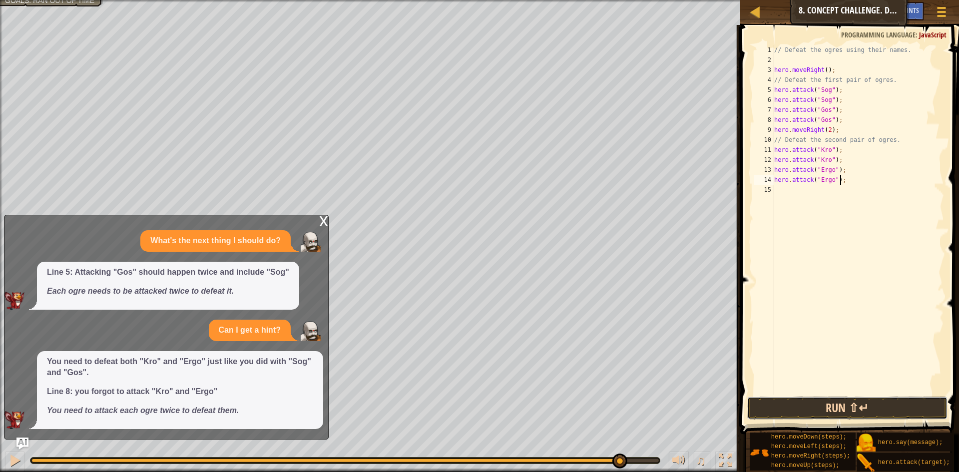
click at [798, 409] on button "Run ⇧↵" at bounding box center [847, 408] width 200 height 23
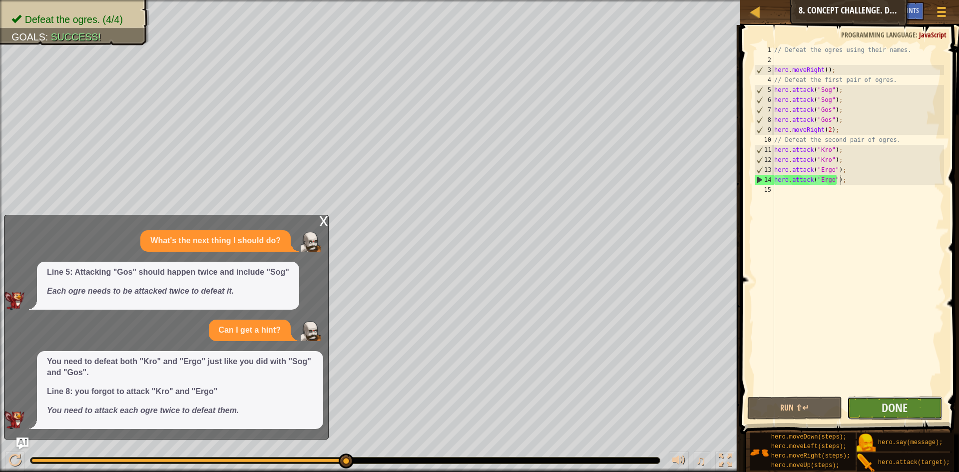
click at [917, 419] on button "Done" at bounding box center [894, 408] width 95 height 23
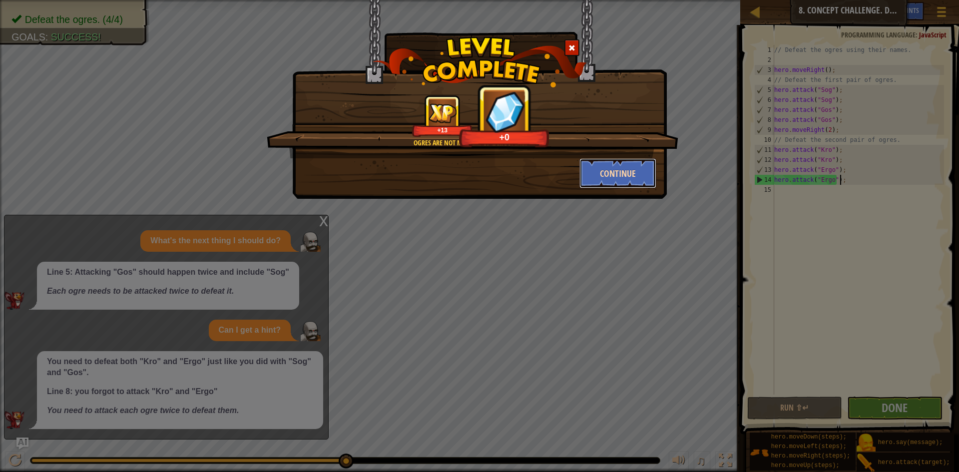
click at [598, 174] on button "Continue" at bounding box center [617, 173] width 77 height 30
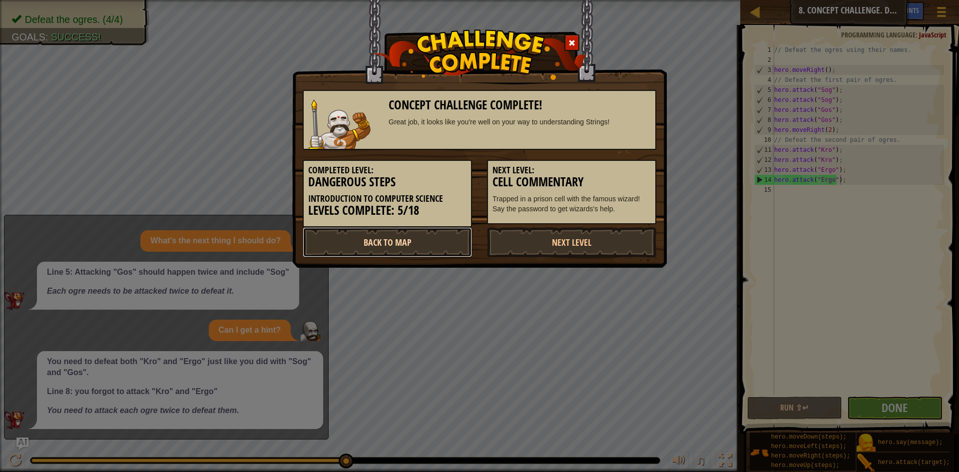
click at [432, 236] on link "Back to Map" at bounding box center [387, 242] width 169 height 30
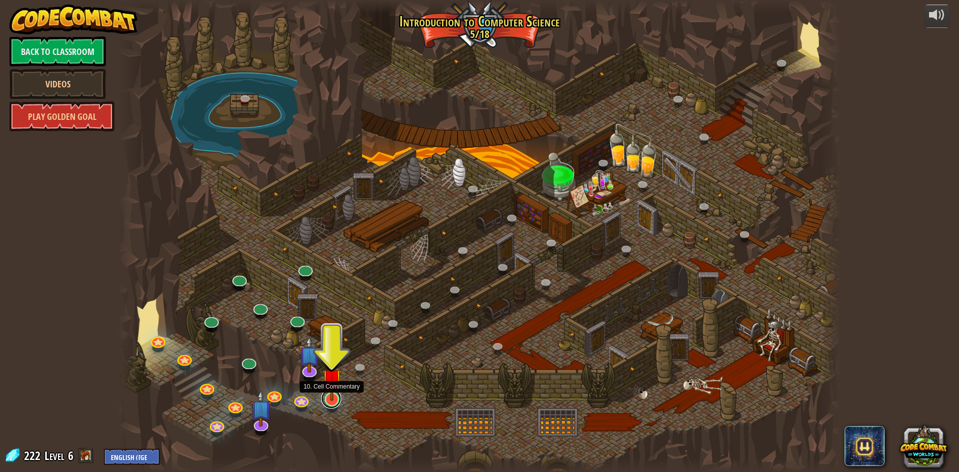
click at [328, 401] on link at bounding box center [331, 399] width 20 height 20
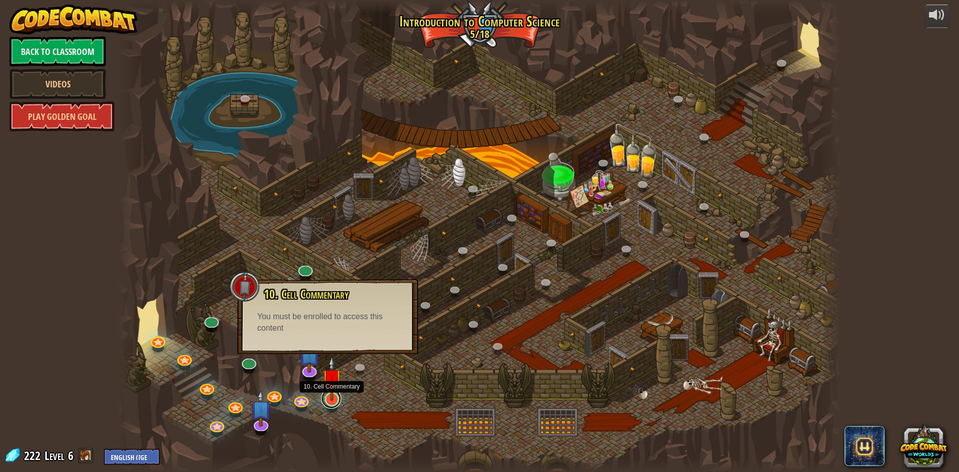
click at [334, 401] on link at bounding box center [331, 399] width 20 height 20
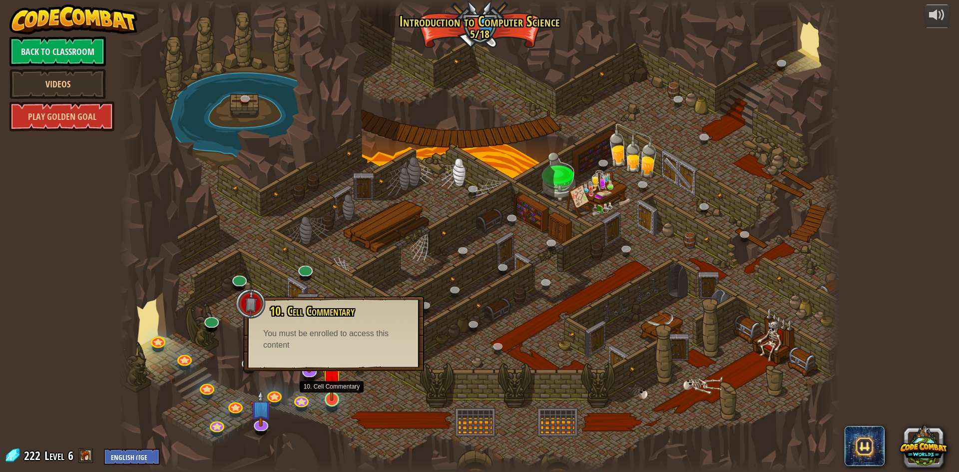
click at [335, 399] on img at bounding box center [331, 378] width 19 height 44
click at [334, 400] on img at bounding box center [331, 378] width 19 height 44
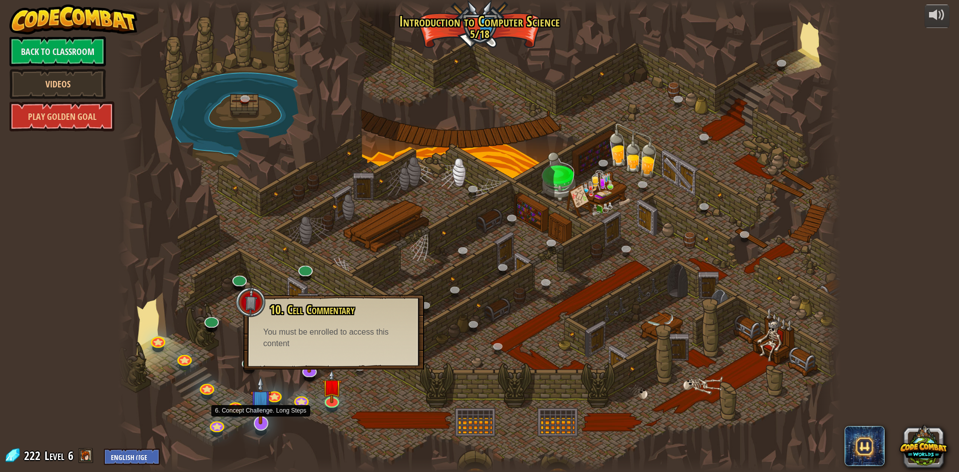
click at [266, 425] on img at bounding box center [260, 400] width 21 height 48
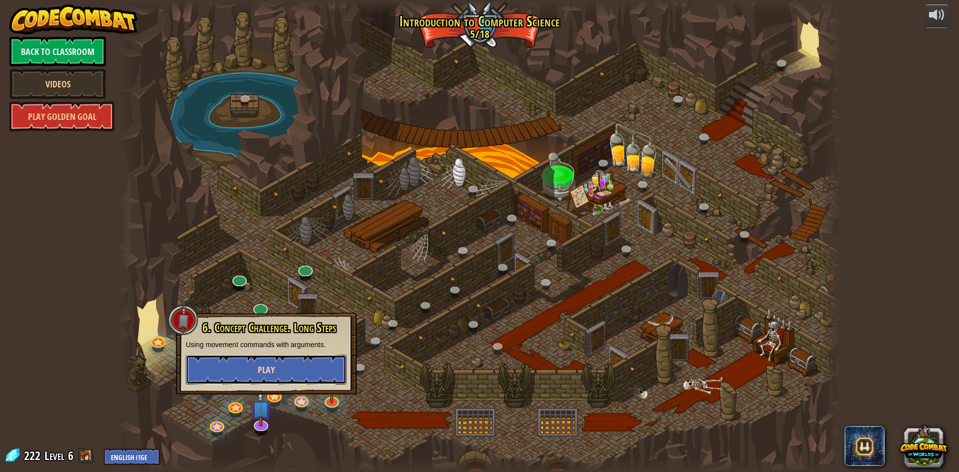
click at [253, 360] on button "Play" at bounding box center [266, 370] width 161 height 30
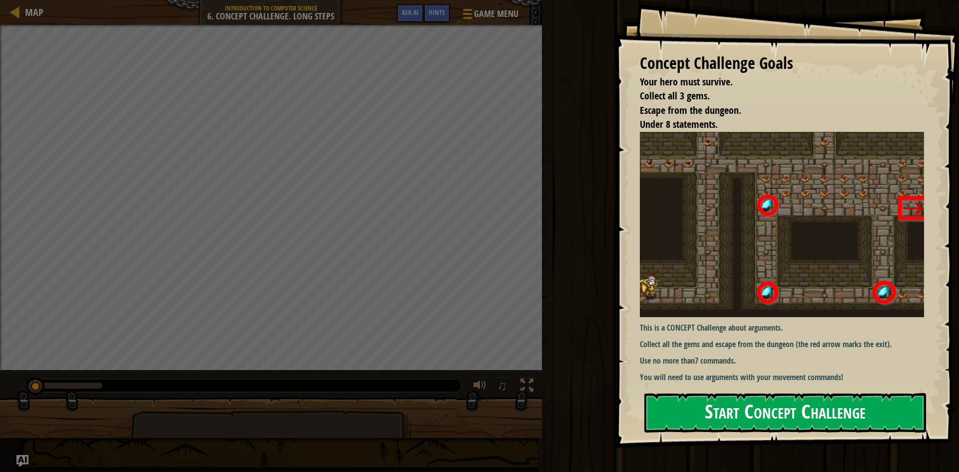
click at [727, 405] on button "Start Concept Challenge" at bounding box center [785, 412] width 282 height 39
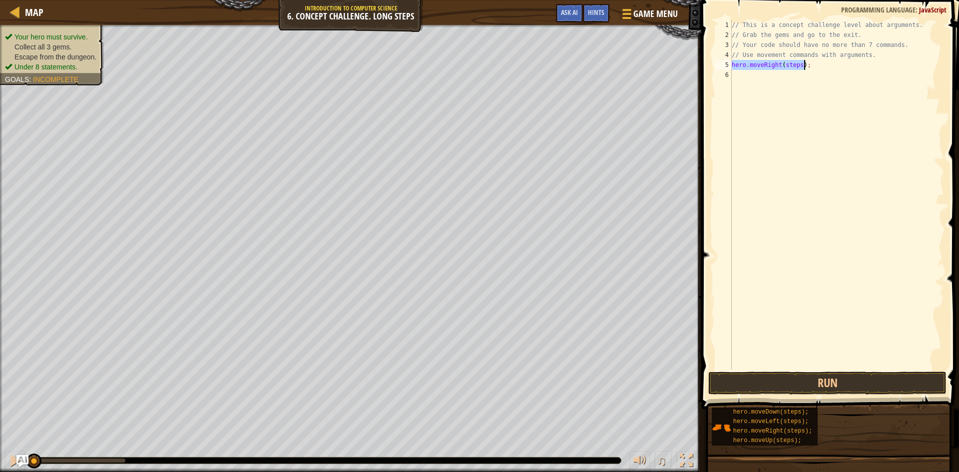
click at [798, 66] on div "// This is a concept challenge level about arguments. // Grab the gems and go t…" at bounding box center [837, 195] width 214 height 350
click at [844, 386] on button "Run" at bounding box center [827, 383] width 238 height 23
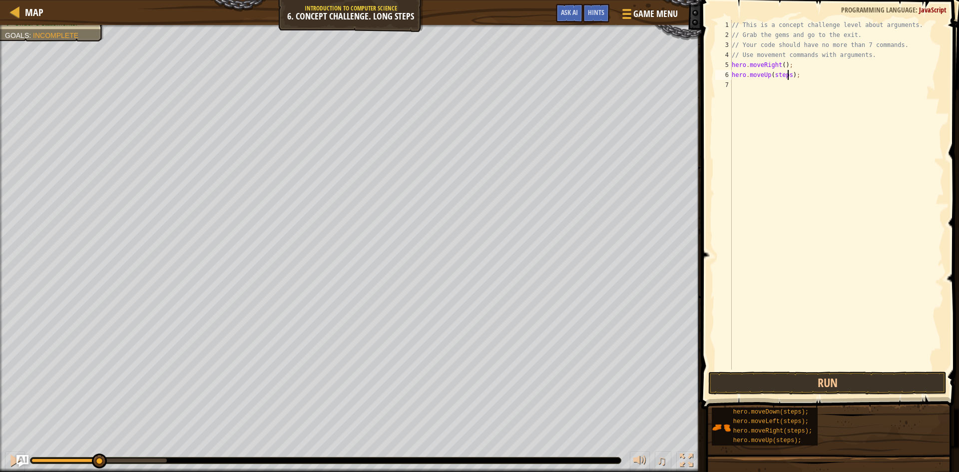
click at [787, 74] on div "// This is a concept challenge level about arguments. // Grab the gems and go t…" at bounding box center [837, 205] width 214 height 370
drag, startPoint x: 797, startPoint y: 85, endPoint x: 827, endPoint y: 110, distance: 39.7
click at [798, 85] on div "// This is a concept challenge level about arguments. // Grab the gems and go t…" at bounding box center [837, 205] width 214 height 370
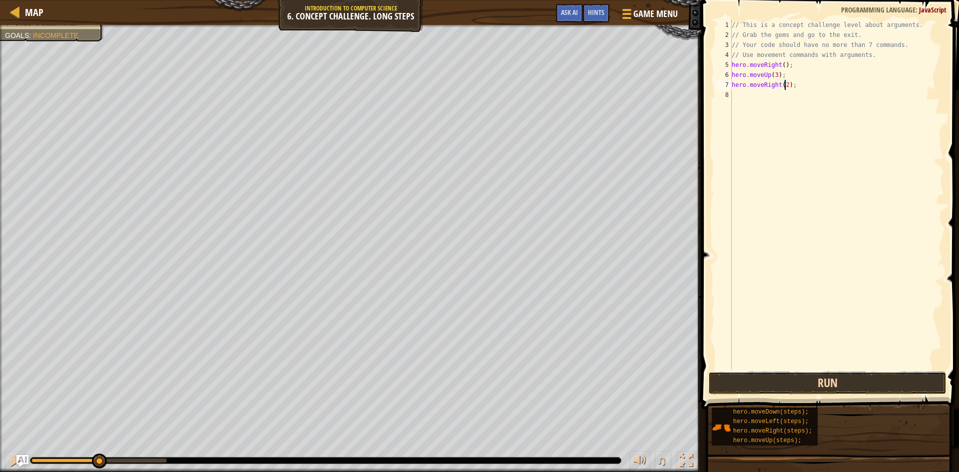
click at [831, 382] on button "Run" at bounding box center [827, 383] width 238 height 23
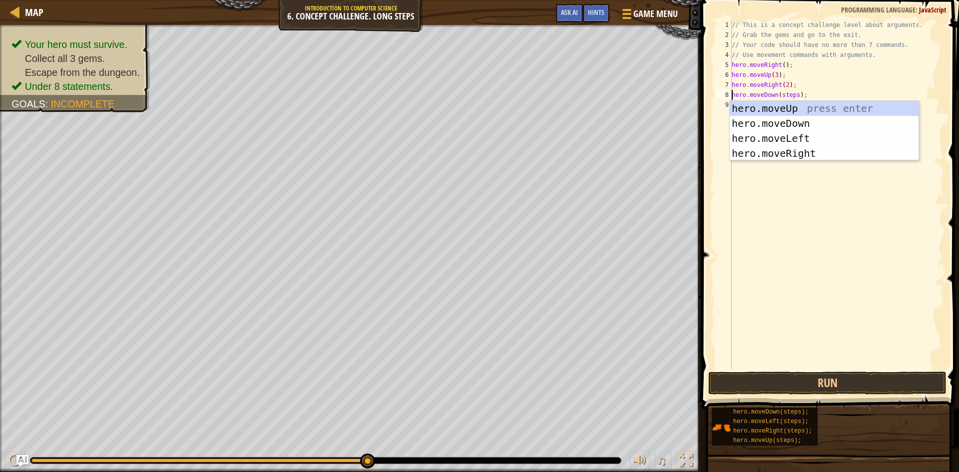
drag, startPoint x: 794, startPoint y: 94, endPoint x: 794, endPoint y: 102, distance: 7.5
click at [794, 95] on div "// This is a concept challenge level about arguments. // Grab the gems and go t…" at bounding box center [837, 205] width 214 height 370
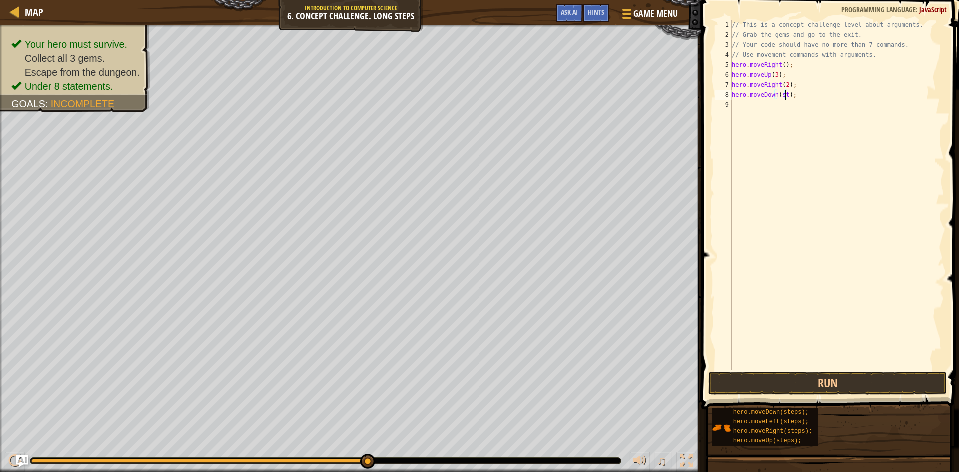
scroll to position [4, 4]
click at [849, 382] on button "Run" at bounding box center [827, 383] width 238 height 23
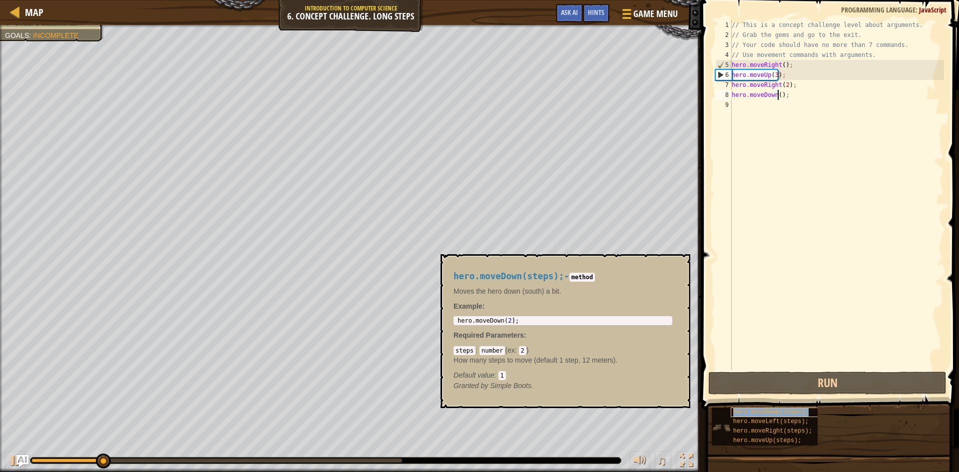
click at [791, 416] on div "hero.moveDown(steps);" at bounding box center [779, 412] width 96 height 9
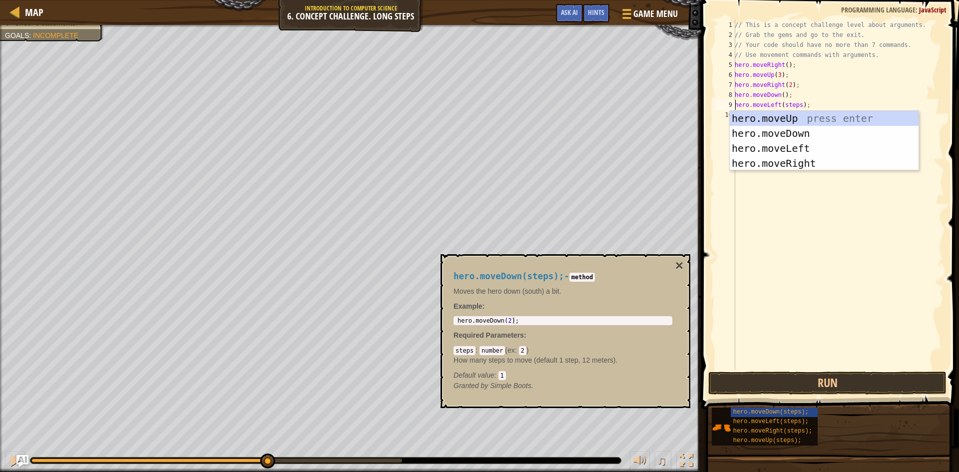
click at [797, 102] on div "// This is a concept challenge level about arguments. // Grab the gems and go t…" at bounding box center [838, 205] width 211 height 370
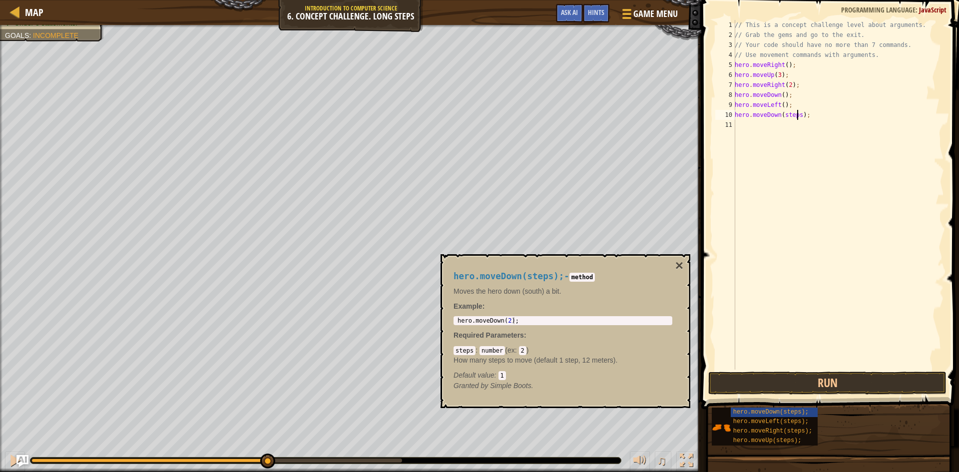
click at [798, 112] on div "// This is a concept challenge level about arguments. // Grab the gems and go t…" at bounding box center [838, 205] width 211 height 370
click at [795, 381] on button "Run" at bounding box center [827, 383] width 238 height 23
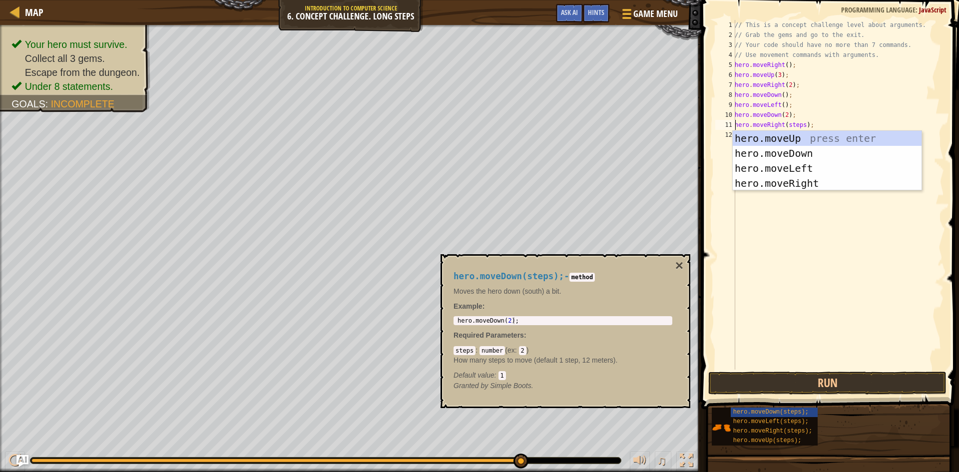
drag, startPoint x: 801, startPoint y: 124, endPoint x: 814, endPoint y: 133, distance: 15.4
click at [801, 124] on div "// This is a concept challenge level about arguments. // Grab the gems and go t…" at bounding box center [838, 205] width 211 height 370
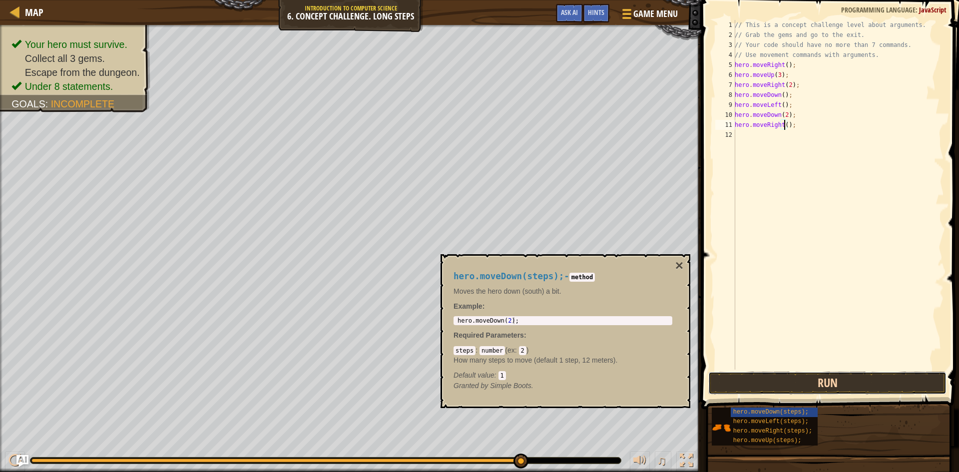
click at [838, 380] on button "Run" at bounding box center [827, 383] width 238 height 23
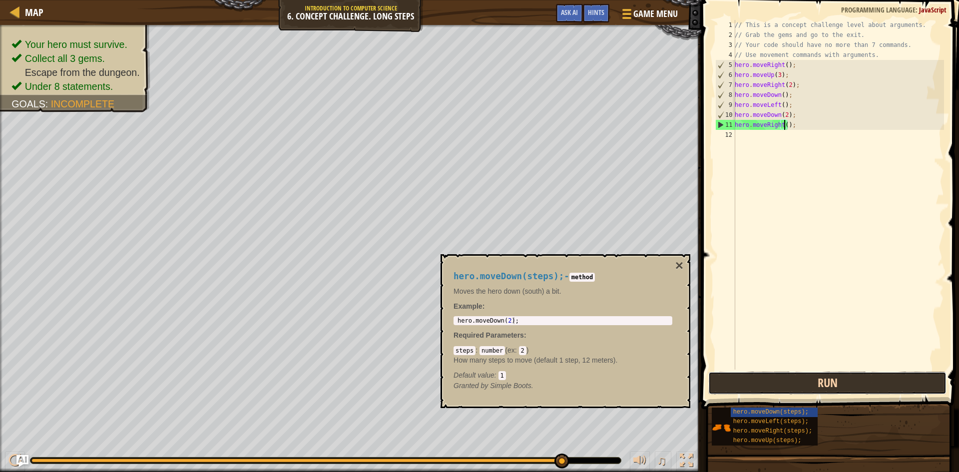
click at [860, 376] on button "Run" at bounding box center [827, 383] width 238 height 23
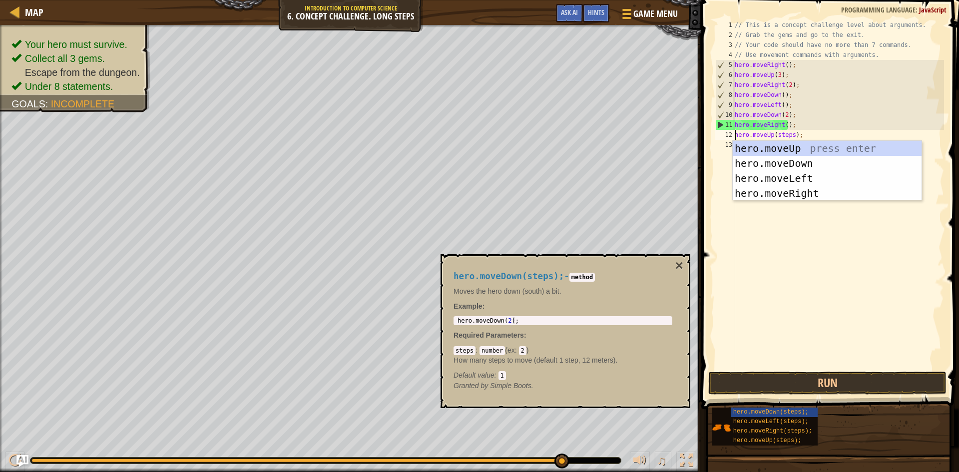
click at [791, 135] on div "// This is a concept challenge level about arguments. // Grab the gems and go t…" at bounding box center [838, 205] width 211 height 370
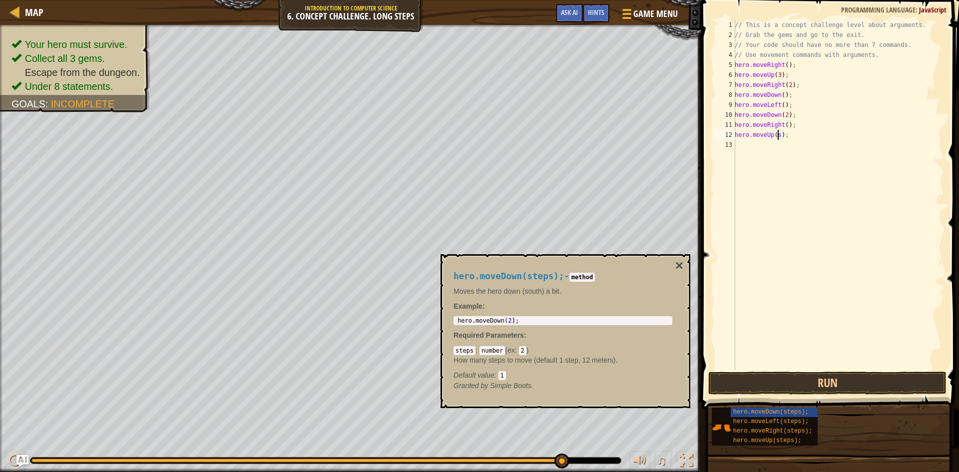
scroll to position [4, 3]
click at [801, 143] on div "// This is a concept challenge level about arguments. // Grab the gems and go t…" at bounding box center [838, 205] width 211 height 370
type textarea "hero.moveRight(2);"
click at [839, 382] on button "Run" at bounding box center [827, 383] width 238 height 23
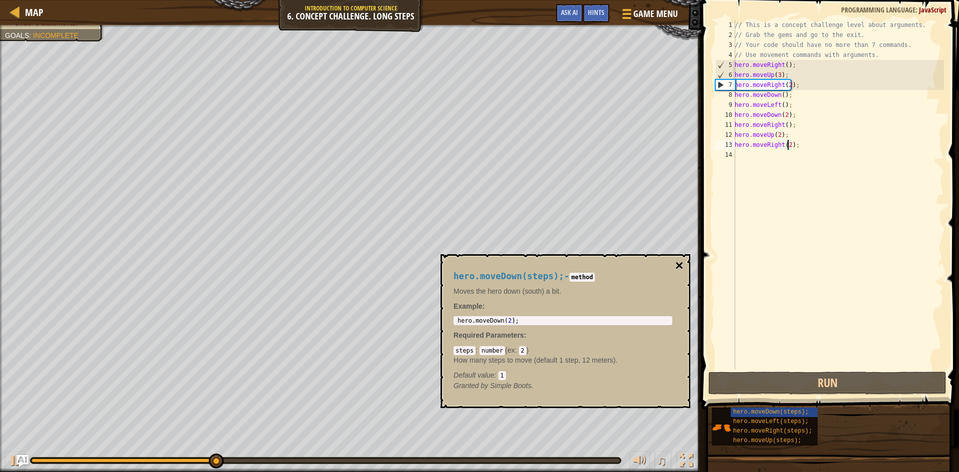
click at [682, 267] on button "×" at bounding box center [679, 266] width 8 height 14
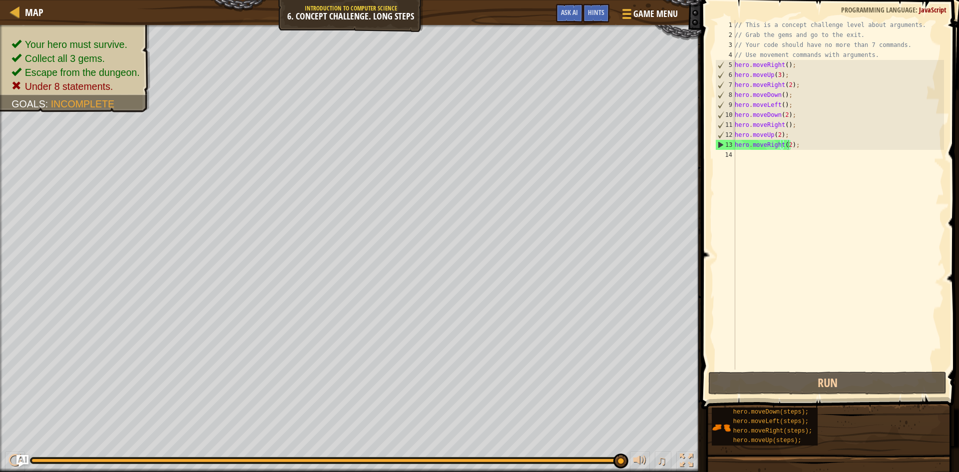
scroll to position [4, 0]
click at [774, 227] on div "// This is a concept challenge level about arguments. // Grab the gems and go t…" at bounding box center [838, 205] width 211 height 370
click at [746, 136] on div "// This is a concept challenge level about arguments. // Grab the gems and go t…" at bounding box center [838, 205] width 211 height 370
click at [803, 146] on div "// This is a concept challenge level about arguments. // Grab the gems and go t…" at bounding box center [838, 205] width 211 height 370
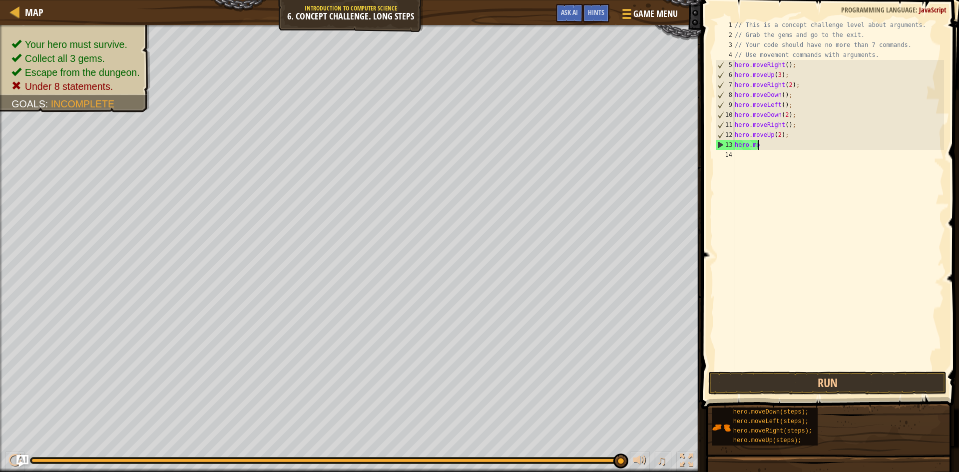
type textarea "h"
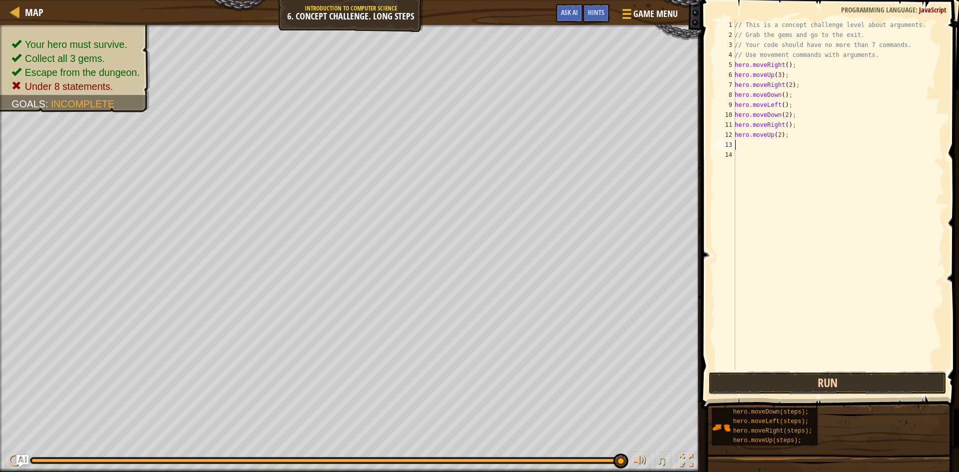
click at [809, 381] on button "Run" at bounding box center [827, 383] width 238 height 23
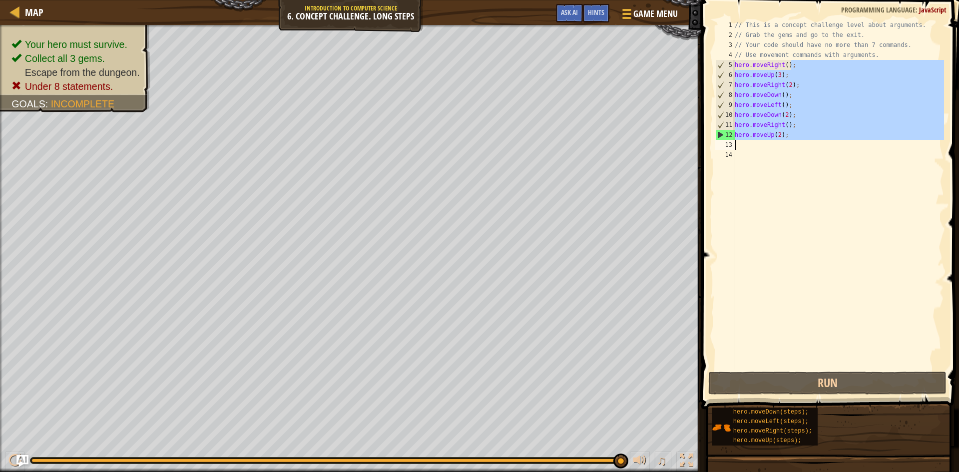
drag, startPoint x: 793, startPoint y: 63, endPoint x: 787, endPoint y: 138, distance: 74.7
click at [787, 138] on div "// This is a concept challenge level about arguments. // Grab the gems and go t…" at bounding box center [838, 205] width 211 height 370
type textarea "hero.moveRight(); hero.moveUp(2);"
click at [787, 197] on div "// This is a concept challenge level about arguments. // Grab the gems and go t…" at bounding box center [838, 205] width 211 height 370
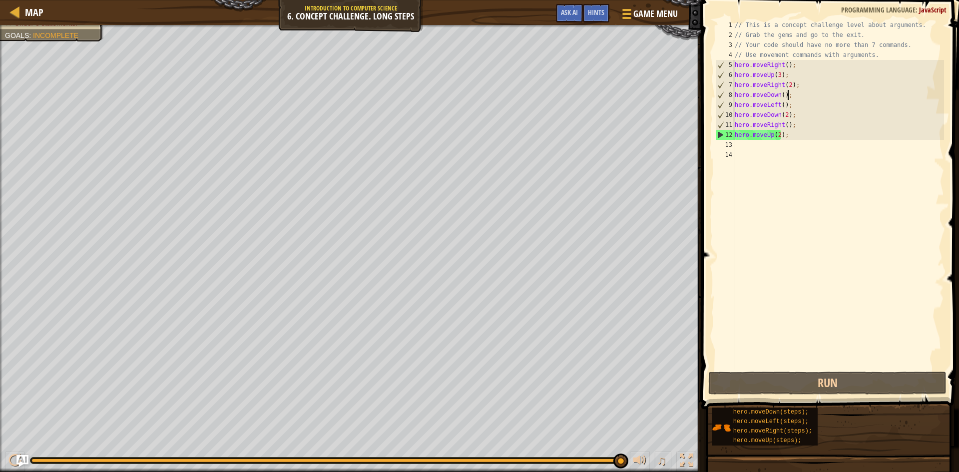
click at [789, 96] on div "// This is a concept challenge level about arguments. // Grab the gems and go t…" at bounding box center [838, 205] width 211 height 370
type textarea "hero.moveDown();"
click at [796, 141] on div "// This is a concept challenge level about arguments. // Grab the gems and go t…" at bounding box center [838, 205] width 211 height 370
click at [796, 140] on div "// This is a concept challenge level about arguments. // Grab the gems and go t…" at bounding box center [838, 205] width 211 height 370
click at [796, 131] on div "// This is a concept challenge level about arguments. // Grab the gems and go t…" at bounding box center [838, 205] width 211 height 370
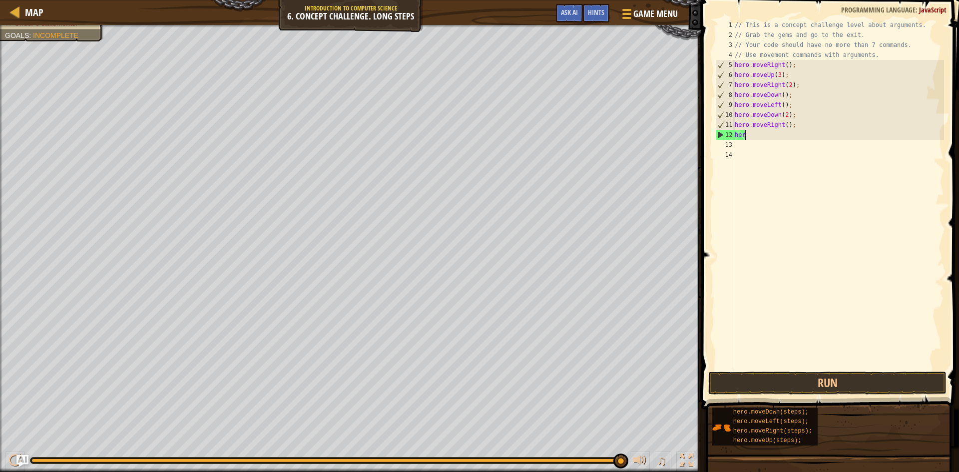
type textarea "h"
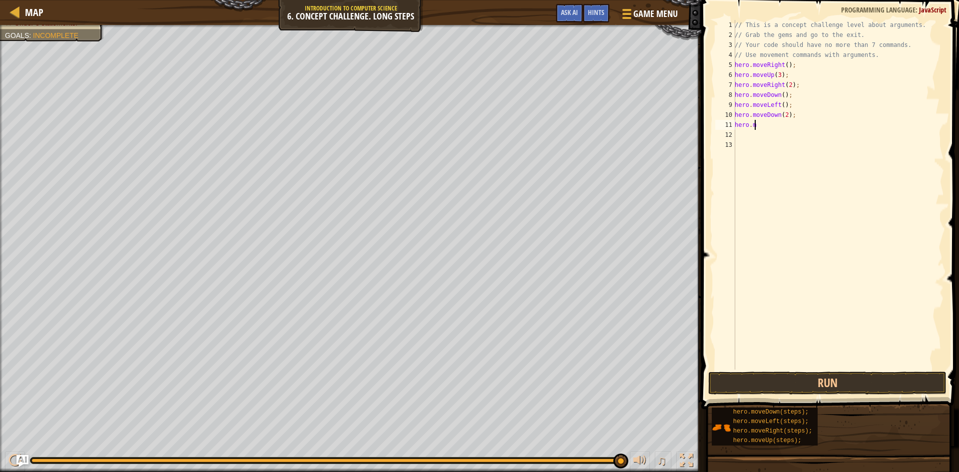
type textarea "h"
click at [829, 386] on button "Run" at bounding box center [827, 383] width 238 height 23
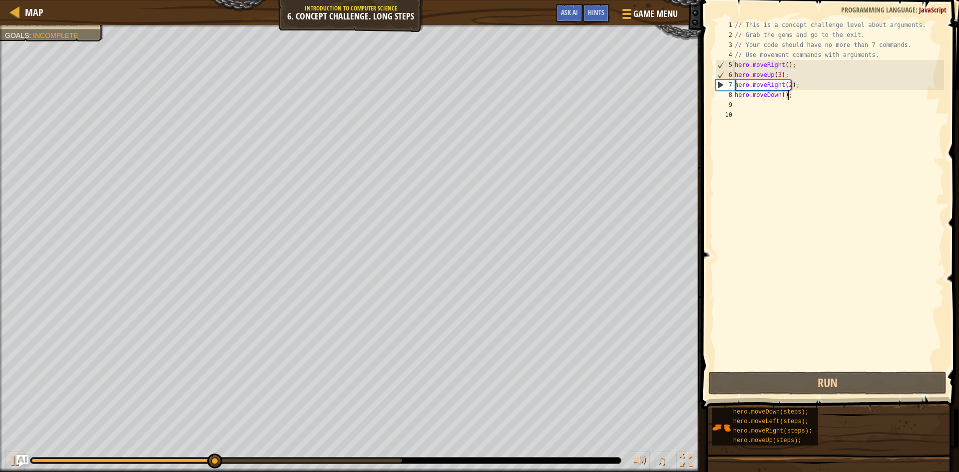
click at [779, 94] on div "// This is a concept challenge level about arguments. // Grab the gems and go t…" at bounding box center [838, 205] width 211 height 370
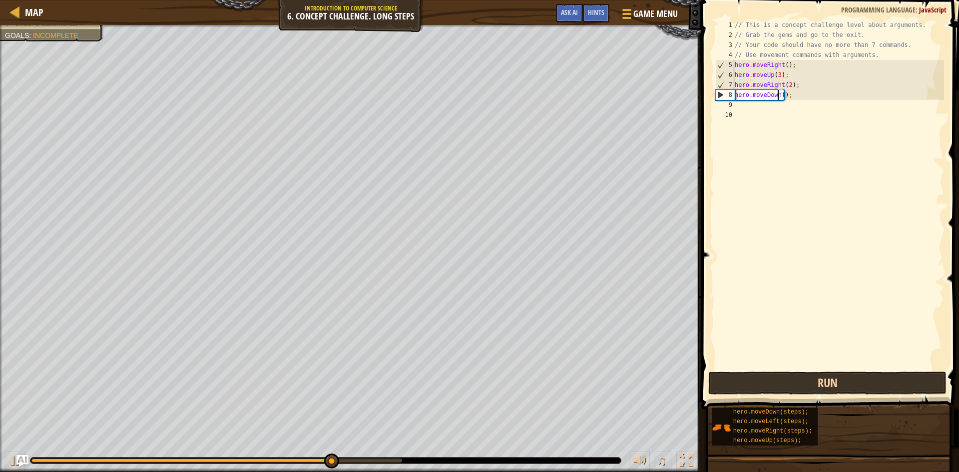
scroll to position [4, 4]
click at [772, 387] on button "Run" at bounding box center [827, 383] width 238 height 23
click at [834, 388] on button "Run" at bounding box center [827, 383] width 238 height 23
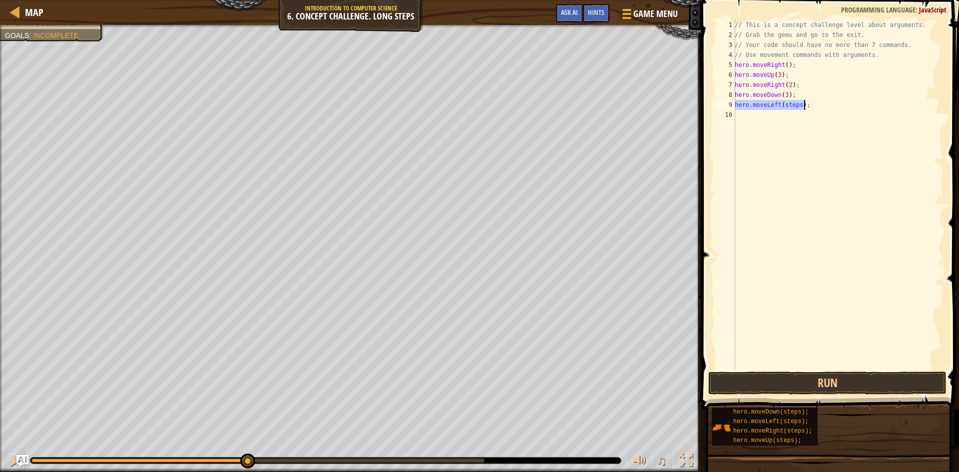
click at [795, 104] on div "// This is a concept challenge level about arguments. // Grab the gems and go t…" at bounding box center [838, 195] width 211 height 350
click at [791, 115] on div "// This is a concept challenge level about arguments. // Grab the gems and go t…" at bounding box center [838, 205] width 211 height 370
click at [797, 124] on div "// This is a concept challenge level about arguments. // Grab the gems and go t…" at bounding box center [838, 205] width 211 height 370
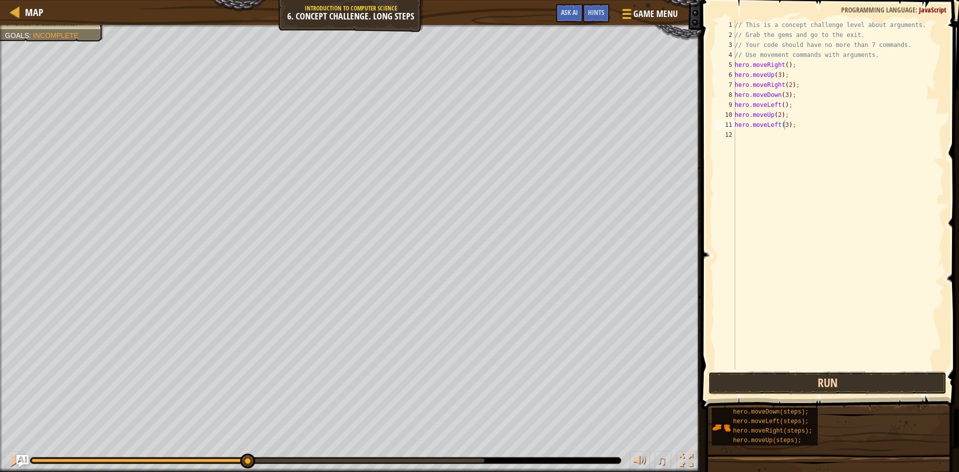
click at [843, 386] on button "Run" at bounding box center [827, 383] width 238 height 23
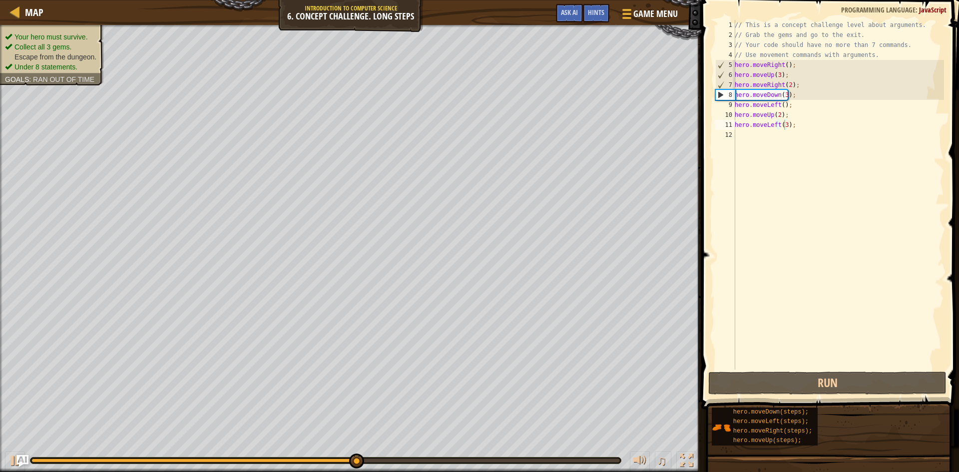
click at [71, 77] on span "Ran out of time" at bounding box center [63, 79] width 61 height 8
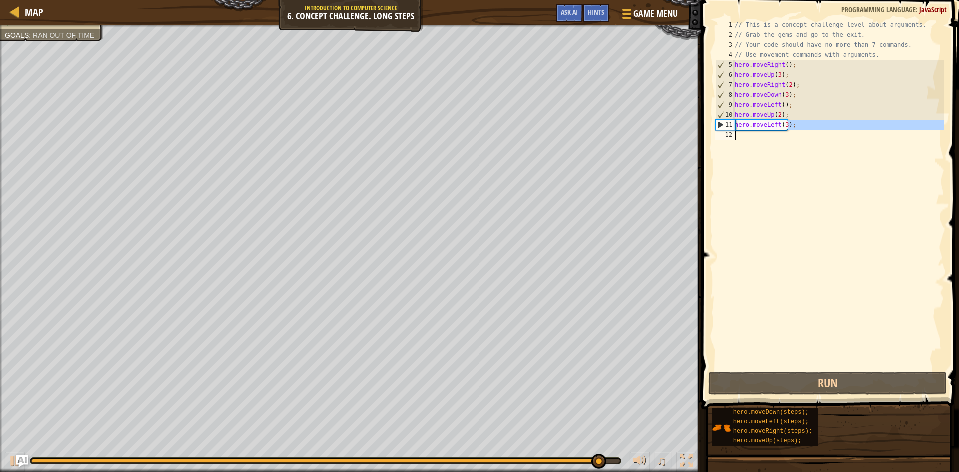
click at [788, 130] on div "// This is a concept challenge level about arguments. // Grab the gems and go t…" at bounding box center [838, 205] width 211 height 370
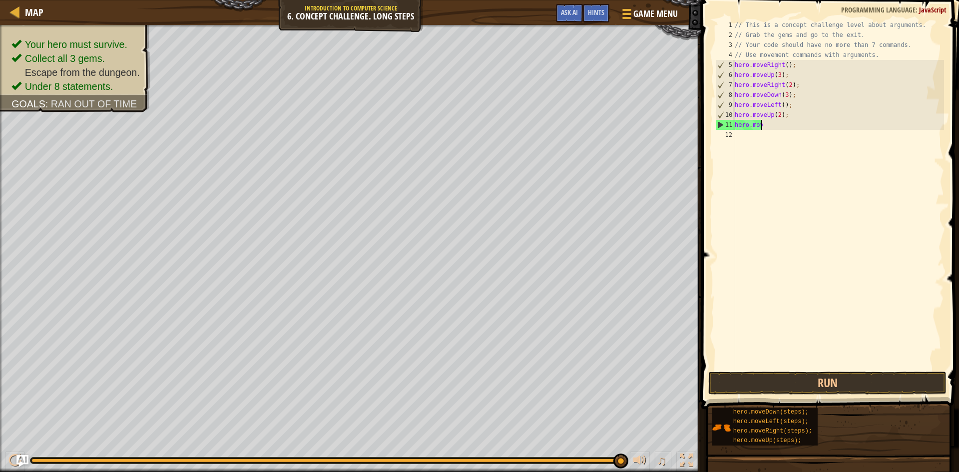
scroll to position [4, 0]
type textarea "h"
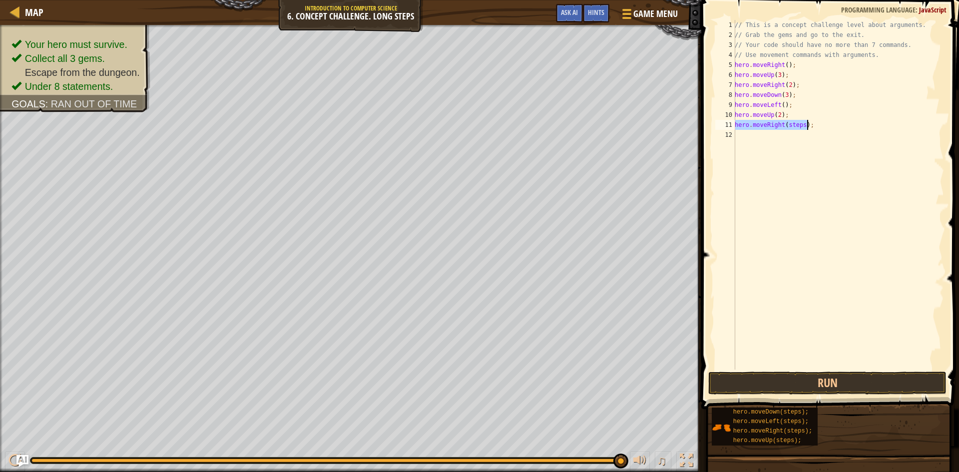
click at [800, 125] on div "// This is a concept challenge level about arguments. // Grab the gems and go t…" at bounding box center [838, 195] width 211 height 350
type textarea "hero.moveRight(3);"
click at [828, 384] on button "Run" at bounding box center [827, 383] width 238 height 23
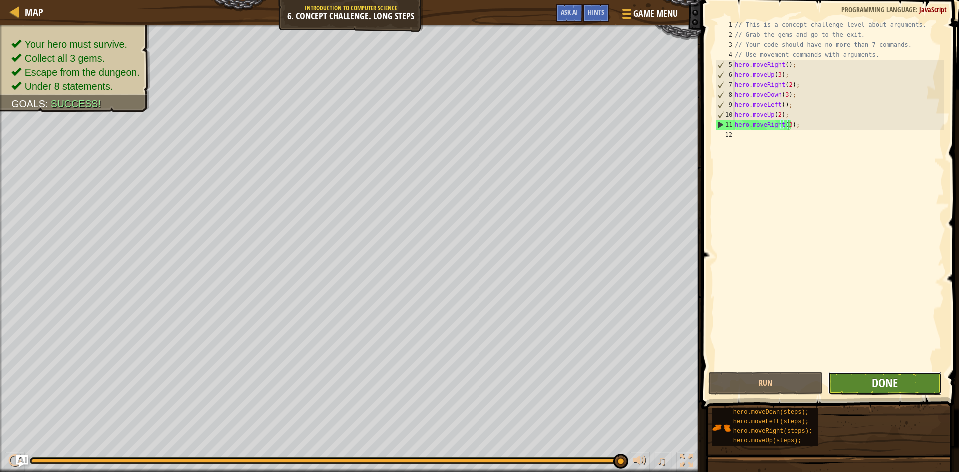
click at [884, 383] on span "Done" at bounding box center [885, 383] width 26 height 16
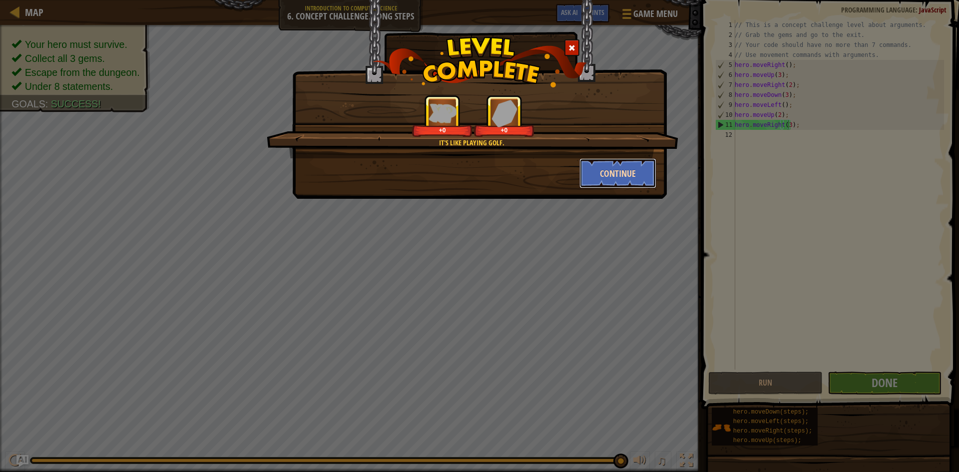
click at [595, 162] on button "Continue" at bounding box center [617, 173] width 77 height 30
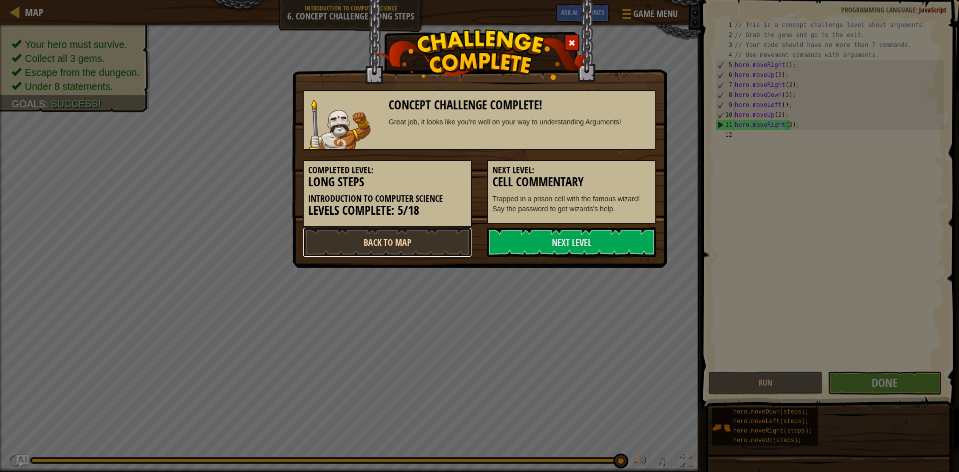
click at [455, 241] on link "Back to Map" at bounding box center [387, 242] width 169 height 30
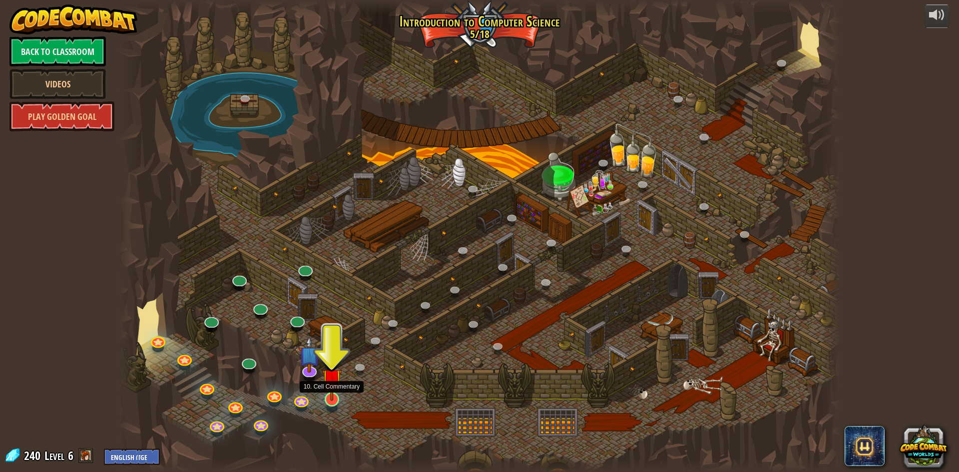
click at [331, 401] on div at bounding box center [332, 399] width 14 height 14
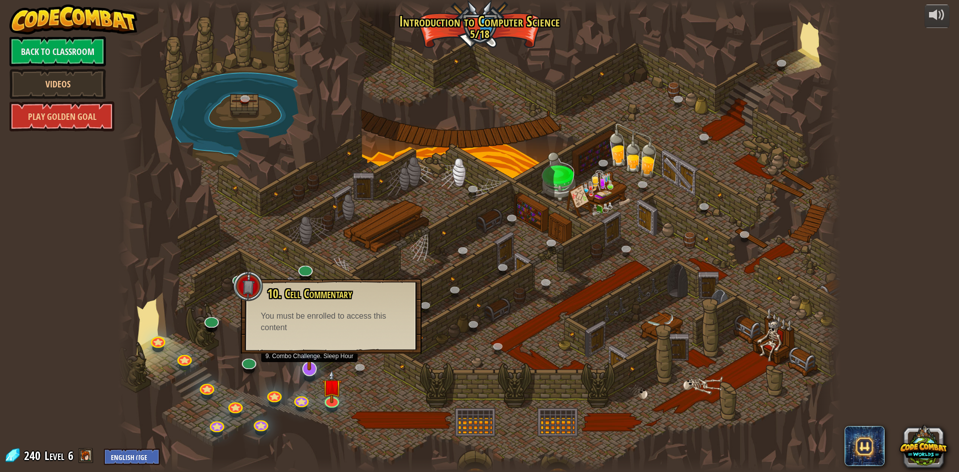
click at [313, 369] on img at bounding box center [309, 346] width 21 height 48
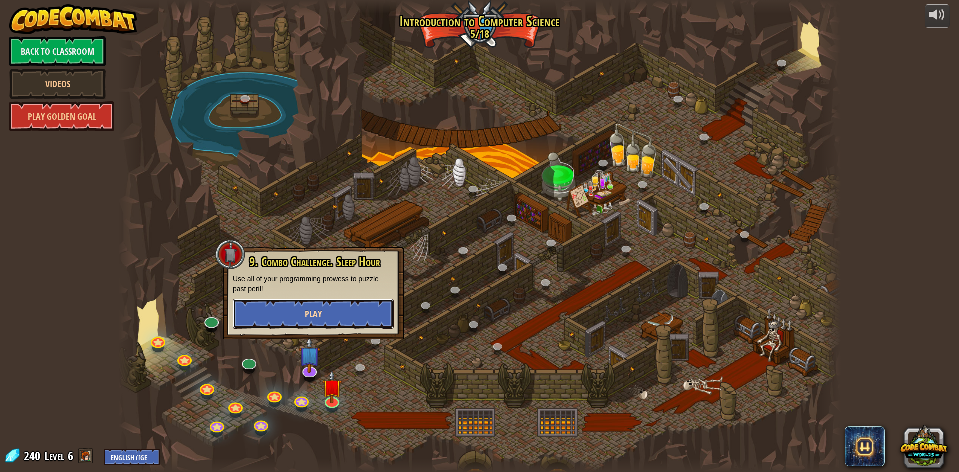
click at [315, 313] on span "Play" at bounding box center [313, 314] width 17 height 12
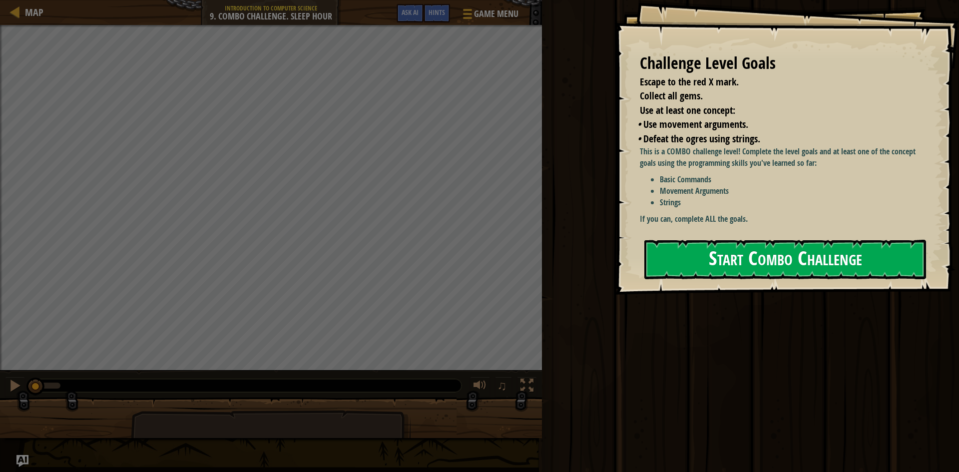
click at [723, 240] on button "Start Combo Challenge" at bounding box center [785, 259] width 282 height 39
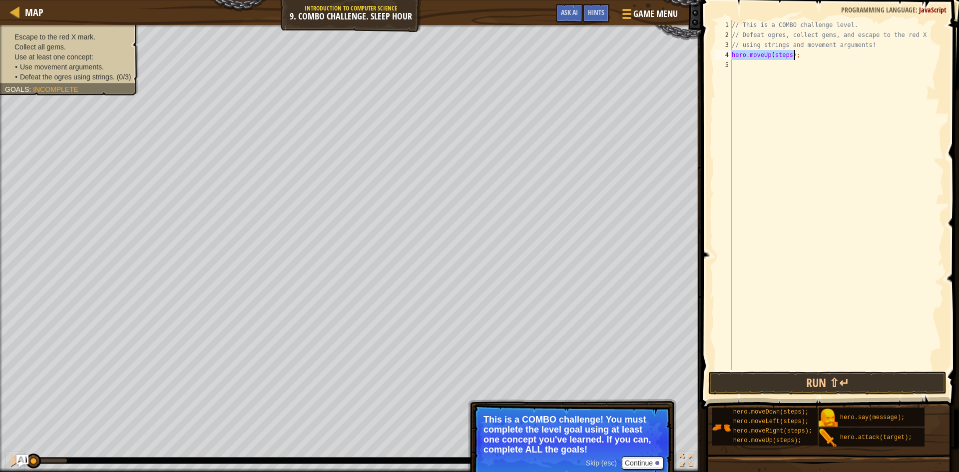
click at [789, 53] on div "// This is a COMBO challenge level. // Defeat ogres, collect gems, and escape t…" at bounding box center [837, 195] width 214 height 350
click at [791, 65] on div "// This is a COMBO challenge level. // Defeat ogres, collect gems, and escape t…" at bounding box center [837, 205] width 214 height 370
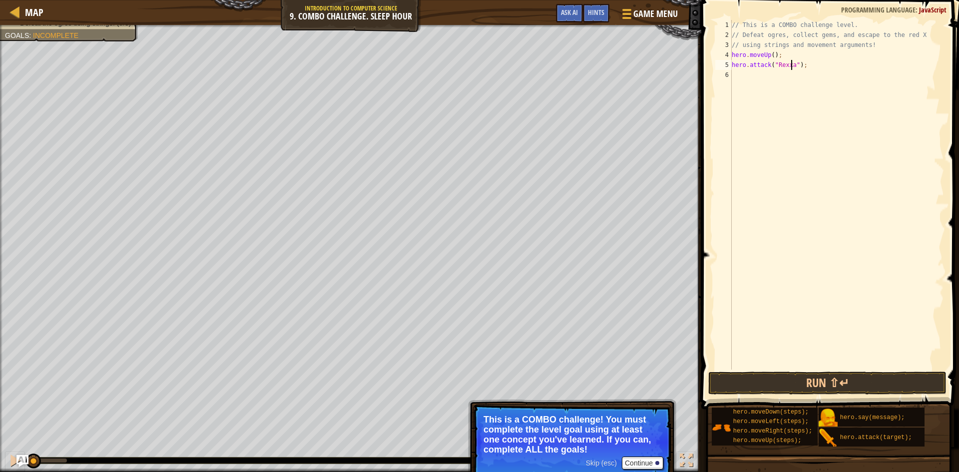
scroll to position [4, 5]
type textarea "hero.attack("Rexxar");"
click at [734, 397] on div "Hints Videos hero.attack("Rexxar"); 1 2 3 4 5 6 // This is a COMBO challenge le…" at bounding box center [828, 233] width 261 height 467
click at [755, 382] on button "Run ⇧↵" at bounding box center [827, 383] width 238 height 23
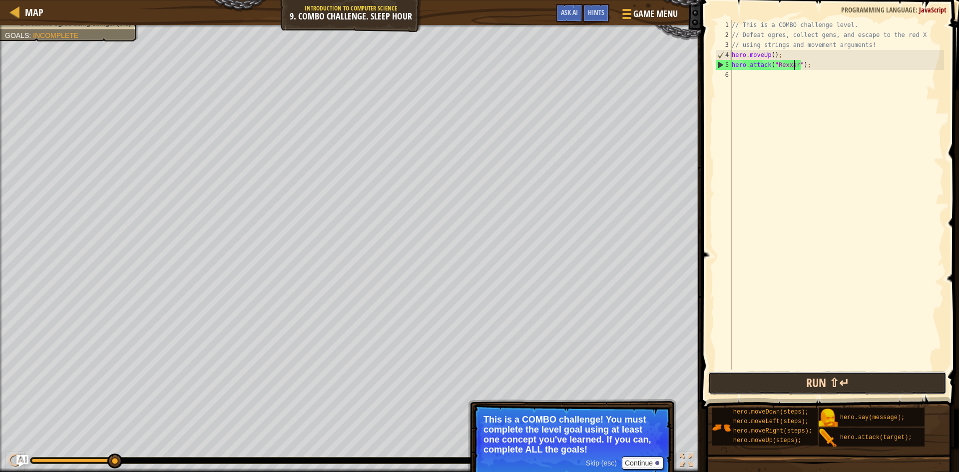
click at [792, 387] on button "Run ⇧↵" at bounding box center [827, 383] width 238 height 23
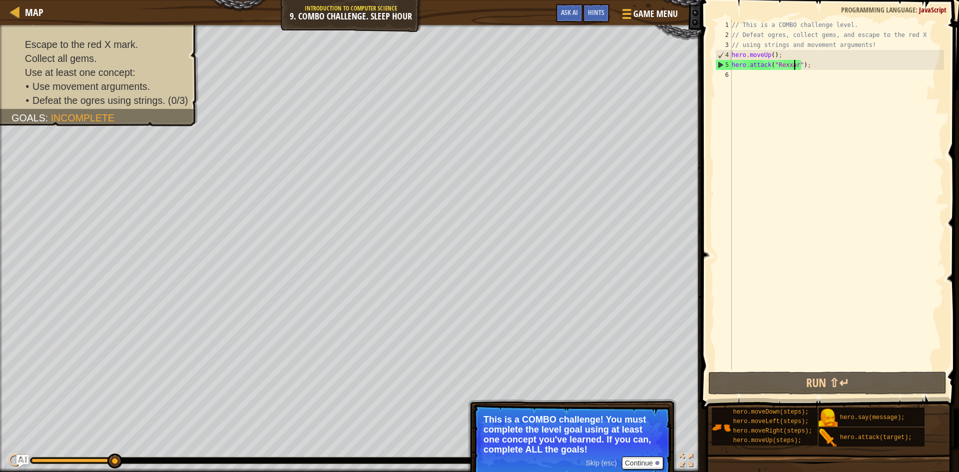
click at [756, 75] on div "// This is a COMBO challenge level. // Defeat ogres, collect gems, and escape t…" at bounding box center [837, 205] width 214 height 370
drag, startPoint x: 734, startPoint y: 63, endPoint x: 798, endPoint y: 73, distance: 64.1
click at [798, 73] on div "// This is a COMBO challenge level. // Defeat ogres, collect gems, and escape t…" at bounding box center [837, 205] width 214 height 370
paste textarea "Ergo");"
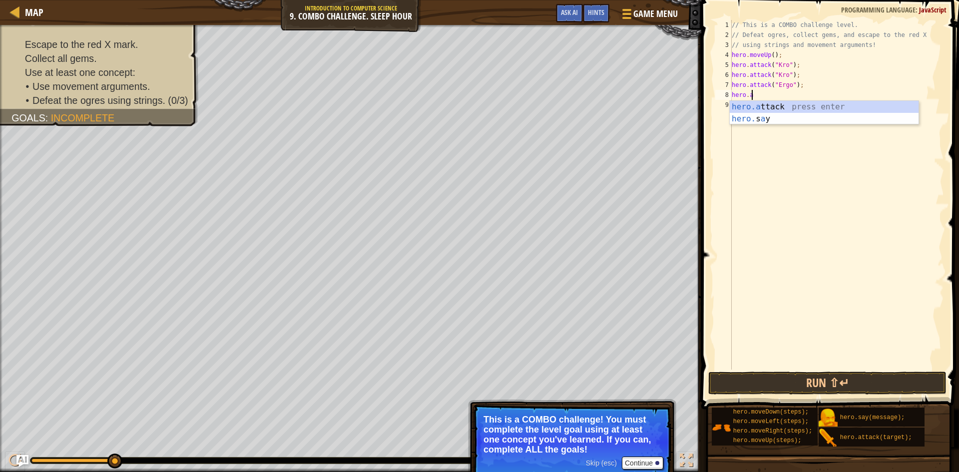
type textarea "h"
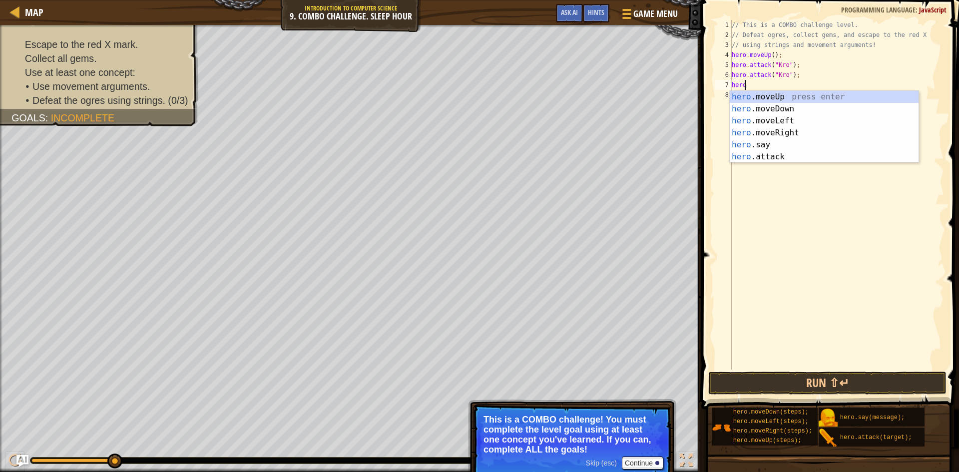
type textarea "h"
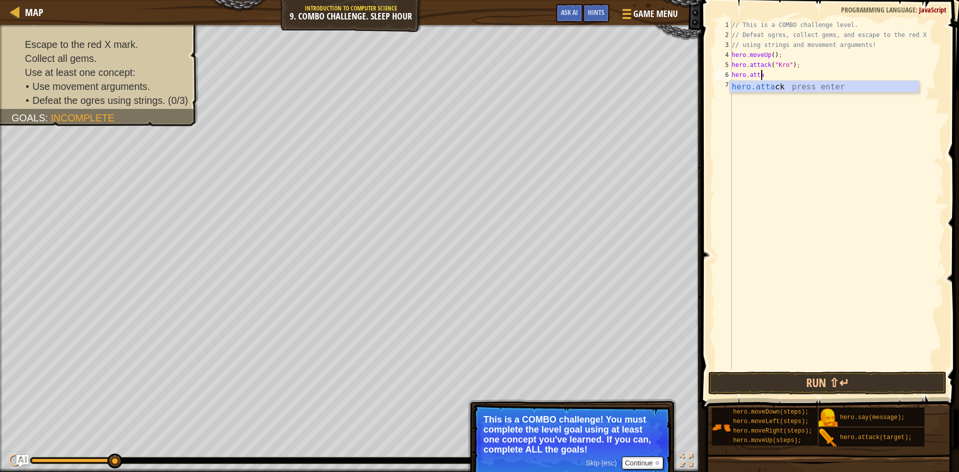
type textarea "h"
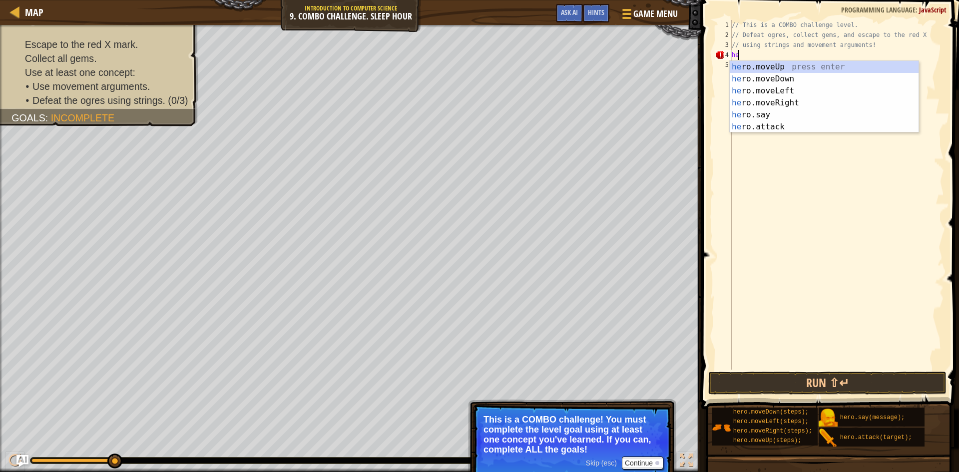
type textarea "h"
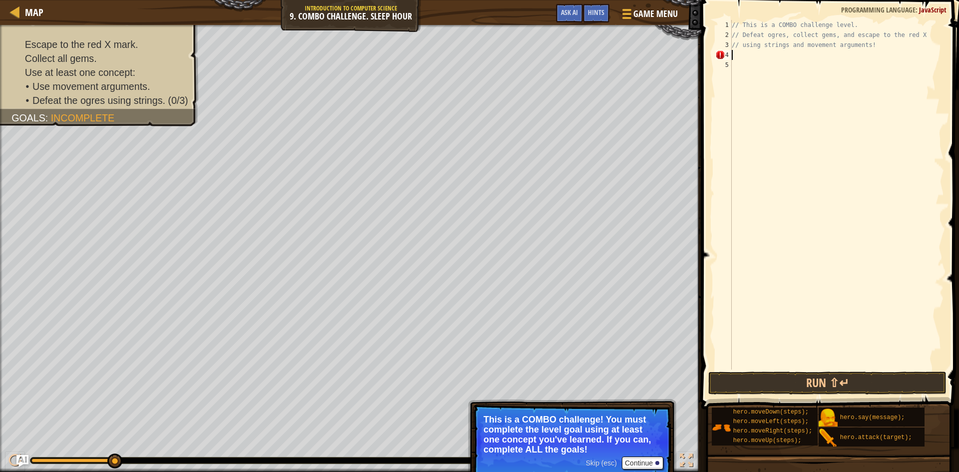
type textarea "// using strings and movement arguments!"
click at [826, 11] on span at bounding box center [831, 190] width 266 height 439
click at [576, 15] on span "Ask AI" at bounding box center [569, 11] width 17 height 9
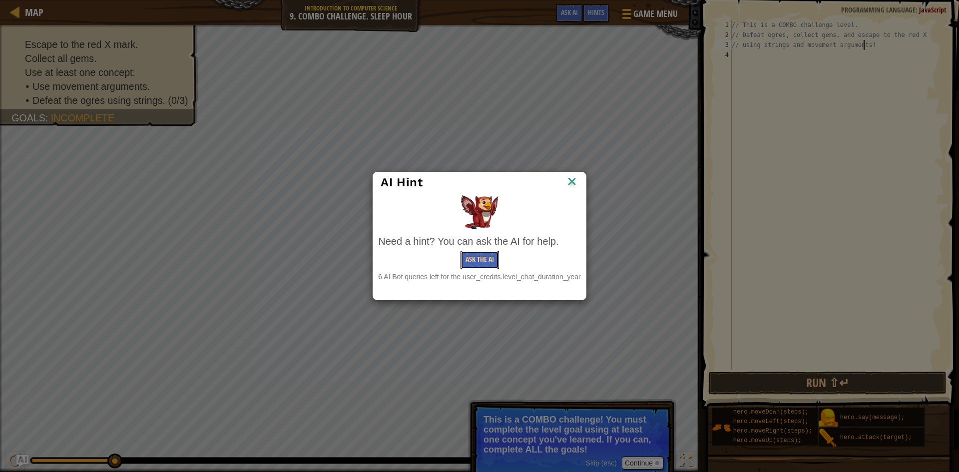
click at [469, 258] on button "Ask the AI" at bounding box center [479, 260] width 38 height 18
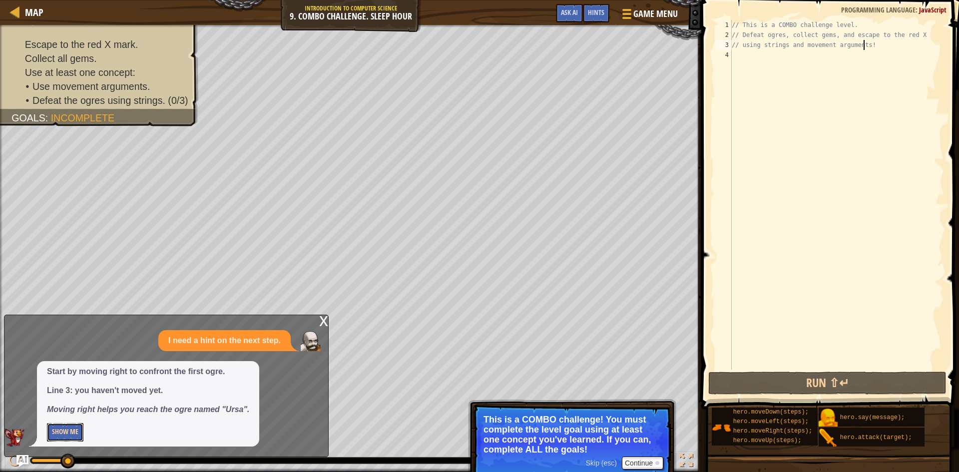
click at [73, 431] on button "Show Me" at bounding box center [65, 432] width 36 height 18
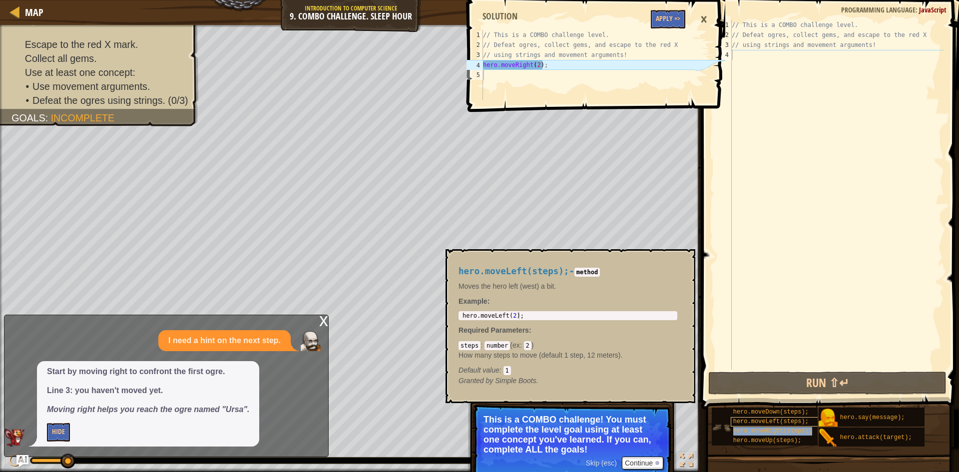
type textarea "// using strings and movement arguments!"
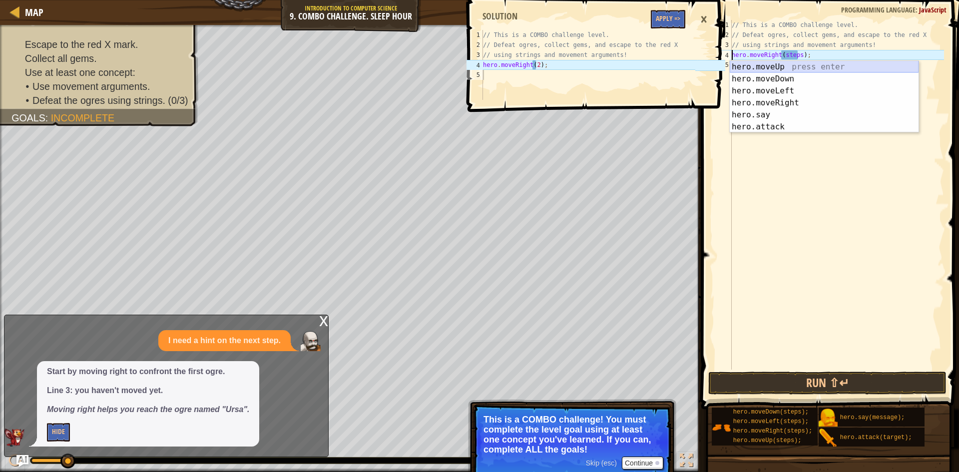
type textarea "// using strings and movement arguments!hero.moveRight(steps);"
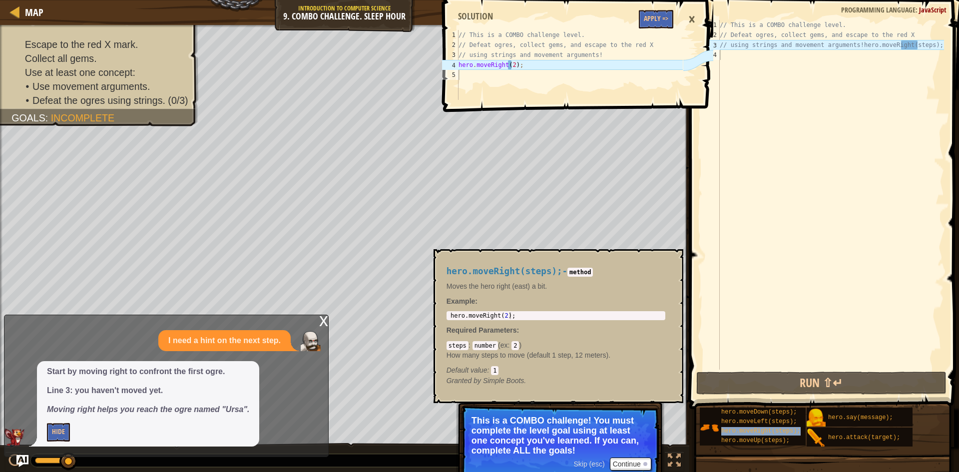
type textarea "hero.moveRight(steps);"
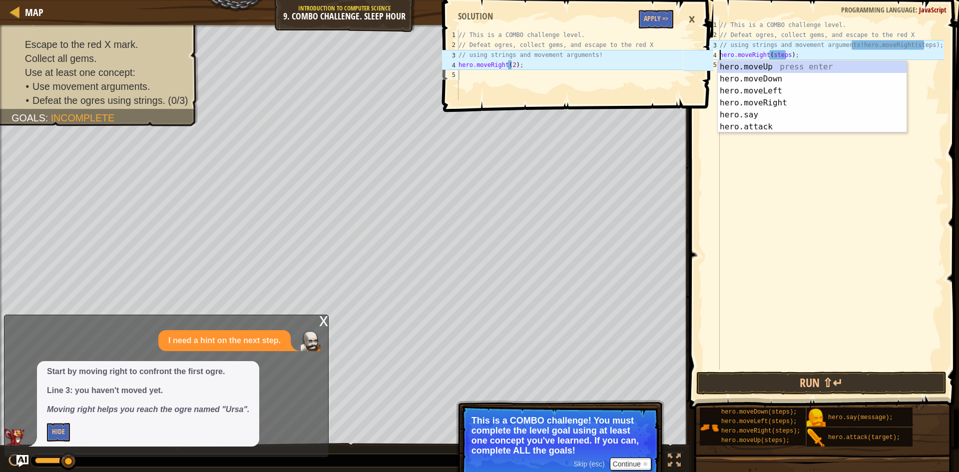
click at [794, 228] on div "// This is a COMBO challenge level. // Defeat ogres, collect gems, and escape t…" at bounding box center [831, 205] width 226 height 370
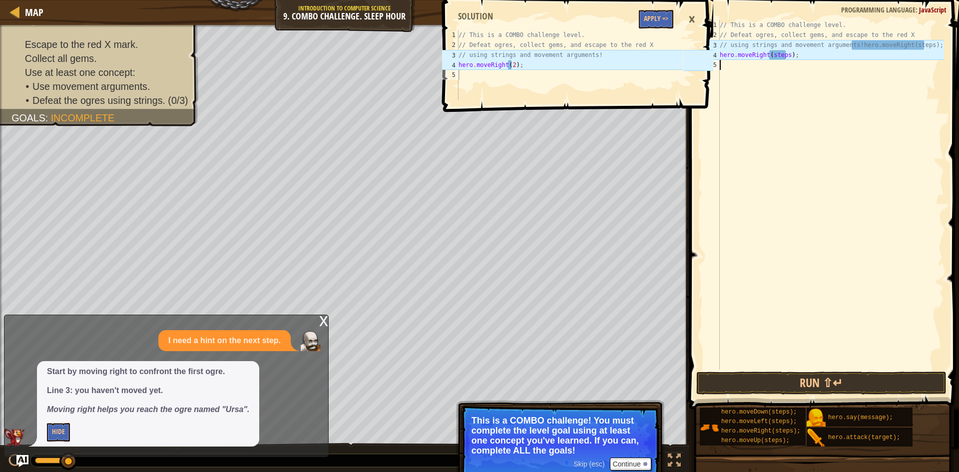
click at [776, 55] on div "// This is a COMBO challenge level. // Defeat ogres, collect gems, and escape t…" at bounding box center [831, 205] width 226 height 370
click at [777, 55] on div "// This is a COMBO challenge level. // Defeat ogres, collect gems, and escape t…" at bounding box center [831, 205] width 226 height 370
click at [787, 54] on div "// This is a COMBO challenge level. // Defeat ogres, collect gems, and escape t…" at bounding box center [831, 195] width 226 height 350
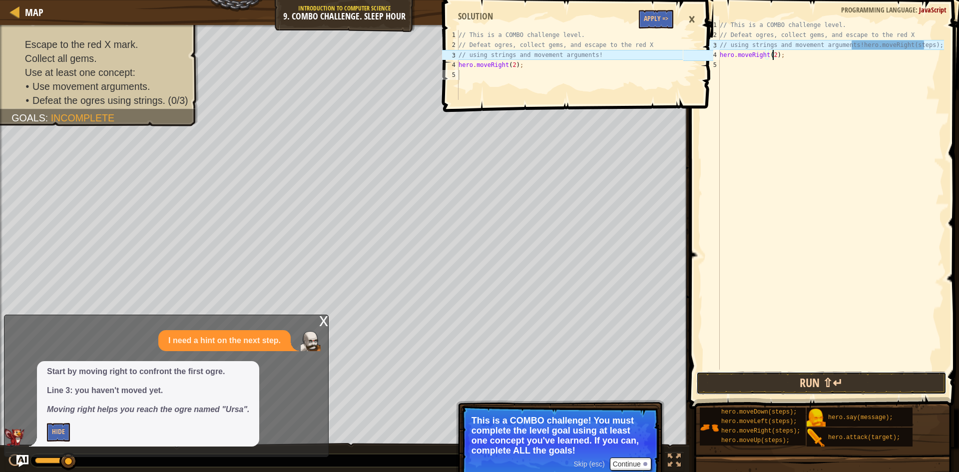
click at [809, 383] on button "Run ⇧↵" at bounding box center [821, 383] width 250 height 23
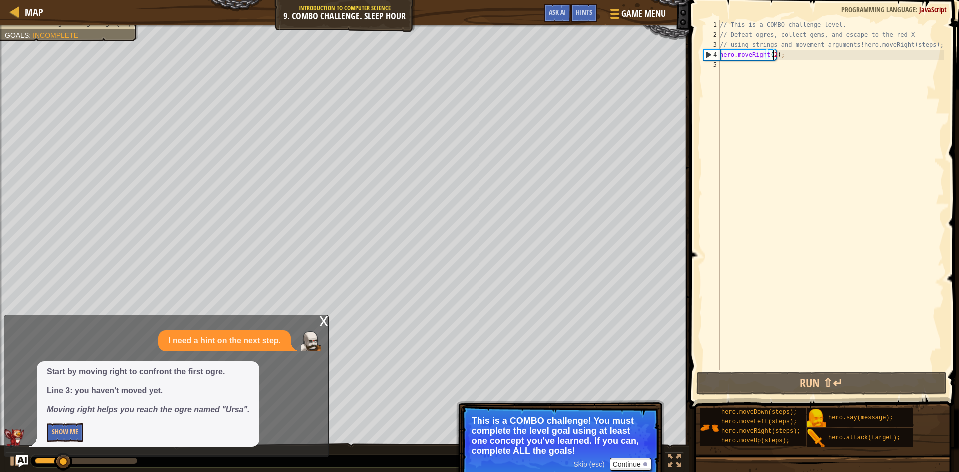
click at [325, 324] on div "x" at bounding box center [323, 320] width 9 height 10
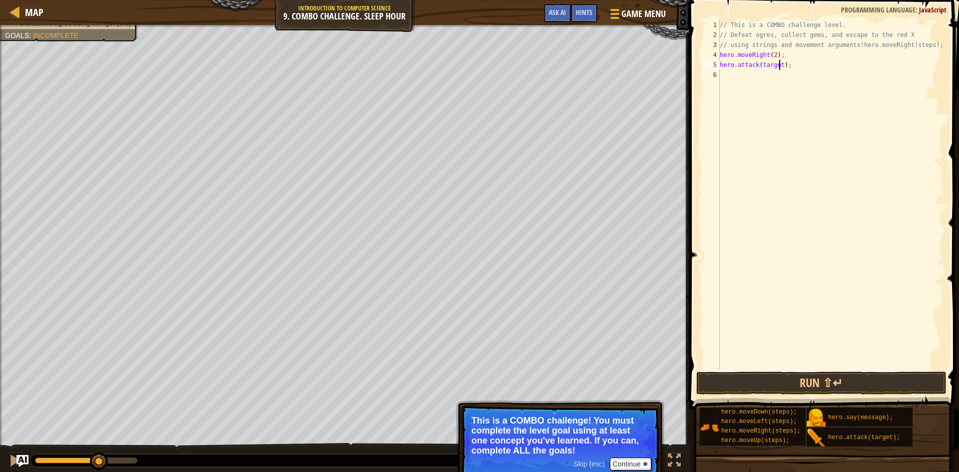
click at [778, 64] on div "// This is a COMBO challenge level. // Defeat ogres, collect gems, and escape t…" at bounding box center [831, 205] width 226 height 370
type textarea "hero.attack("Ursa");"
click at [872, 383] on button "Run ⇧↵" at bounding box center [821, 383] width 250 height 23
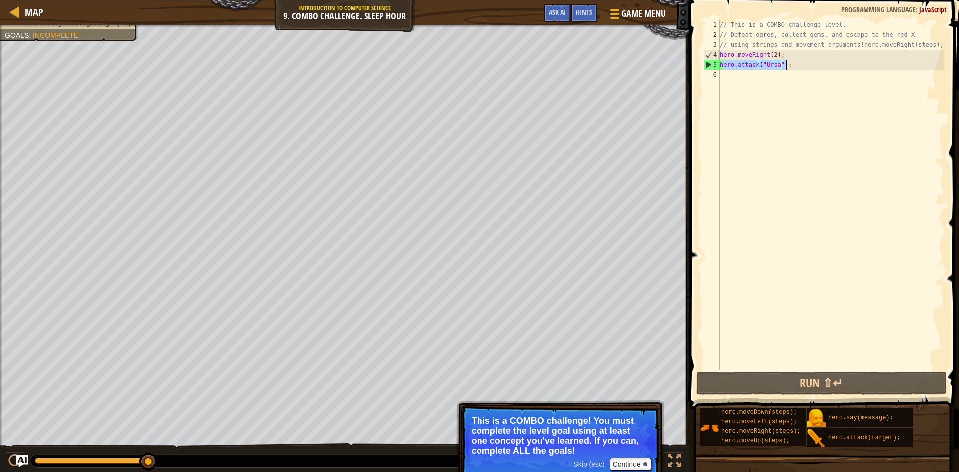
drag, startPoint x: 722, startPoint y: 67, endPoint x: 784, endPoint y: 65, distance: 62.5
click at [784, 65] on div "// This is a COMBO challenge level. // Defeat ogres, collect gems, and escape t…" at bounding box center [831, 205] width 226 height 370
click at [742, 82] on div "// This is a COMBO challenge level. // Defeat ogres, collect gems, and escape t…" at bounding box center [831, 205] width 226 height 370
paste textarea "ero.attack("Ursa");"
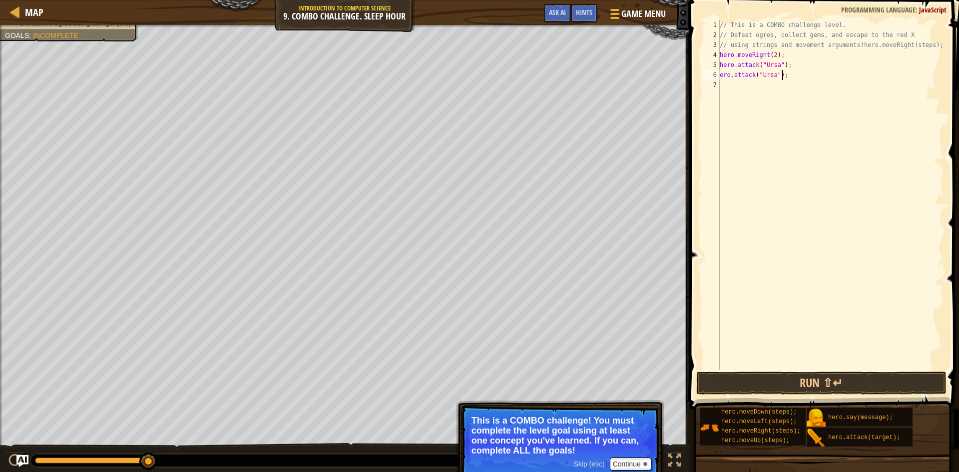
click at [718, 76] on div "6" at bounding box center [711, 75] width 16 height 10
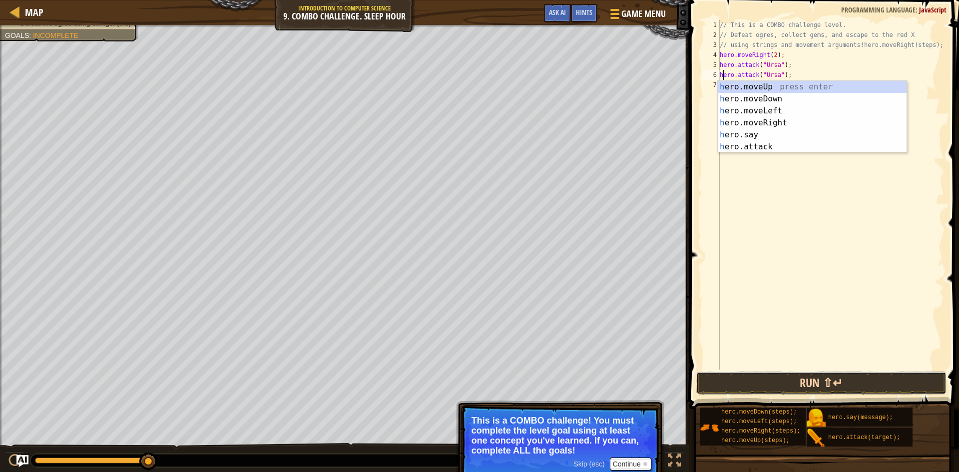
click at [750, 387] on button "Run ⇧↵" at bounding box center [821, 383] width 250 height 23
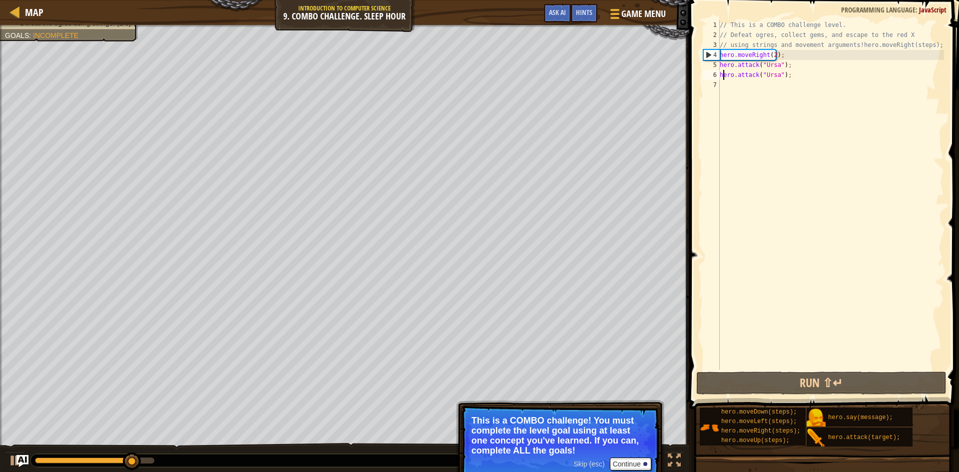
click at [804, 79] on div "// This is a COMBO challenge level. // Defeat ogres, collect gems, and escape t…" at bounding box center [831, 205] width 226 height 370
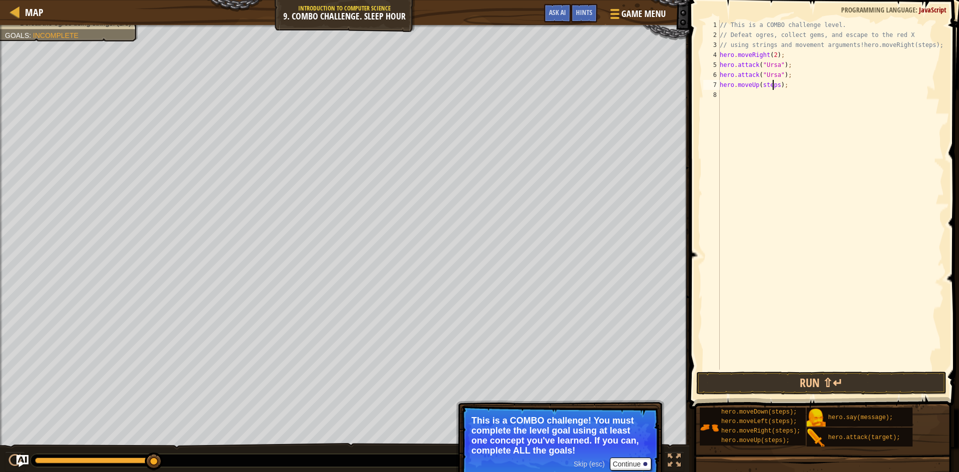
click at [772, 85] on div "// This is a COMBO challenge level. // Defeat ogres, collect gems, and escape t…" at bounding box center [831, 205] width 226 height 370
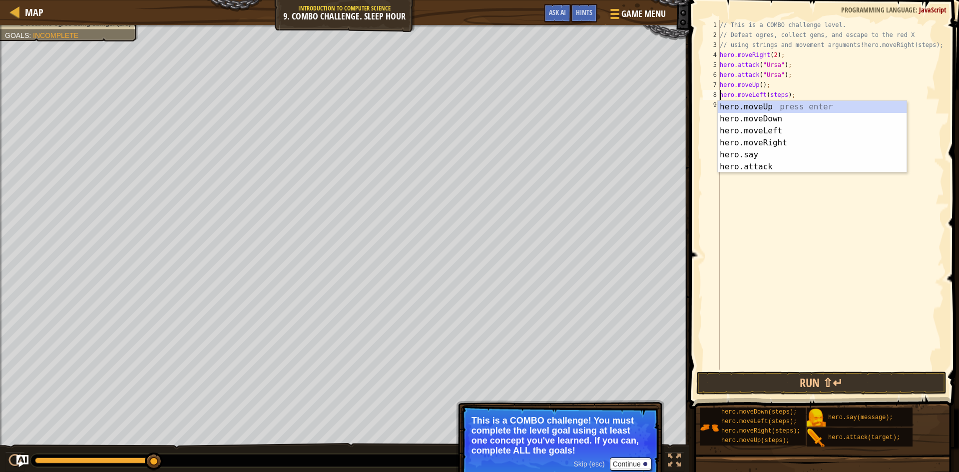
click at [782, 96] on div "// This is a COMBO challenge level. // Defeat ogres, collect gems, and escape t…" at bounding box center [831, 205] width 226 height 370
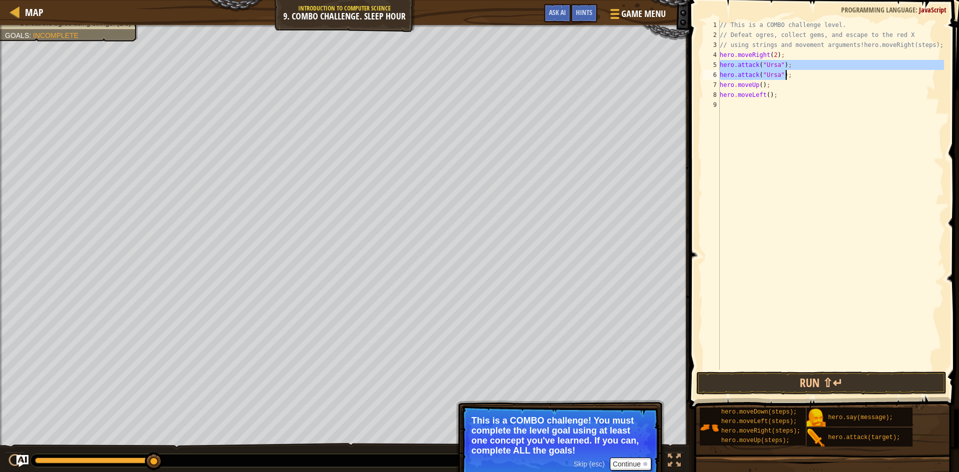
drag, startPoint x: 722, startPoint y: 64, endPoint x: 787, endPoint y: 76, distance: 66.5
click at [787, 76] on div "// This is a COMBO challenge level. // Defeat ogres, collect gems, and escape t…" at bounding box center [831, 205] width 226 height 370
type textarea "hero.attack("Ursa"); hero.attack("Ursa");"
click at [723, 104] on div "// This is a COMBO challenge level. // Defeat ogres, collect gems, and escape t…" at bounding box center [831, 205] width 226 height 370
paste textarea "hero.attack("Ursa");"
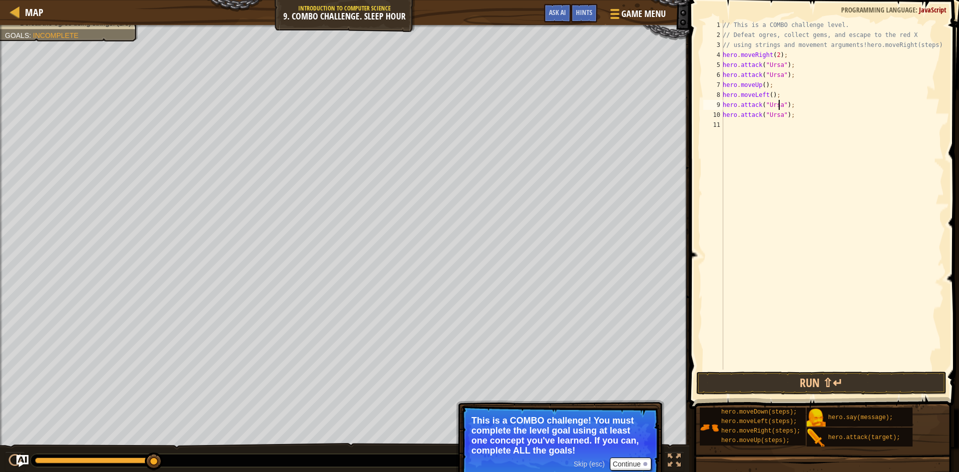
click at [779, 103] on div "// This is a COMBO challenge level. // Defeat ogres, collect gems, and escape t…" at bounding box center [832, 205] width 223 height 370
click at [779, 114] on div "// This is a COMBO challenge level. // Defeat ogres, collect gems, and escape t…" at bounding box center [832, 205] width 223 height 370
click at [841, 387] on button "Run ⇧↵" at bounding box center [821, 383] width 250 height 23
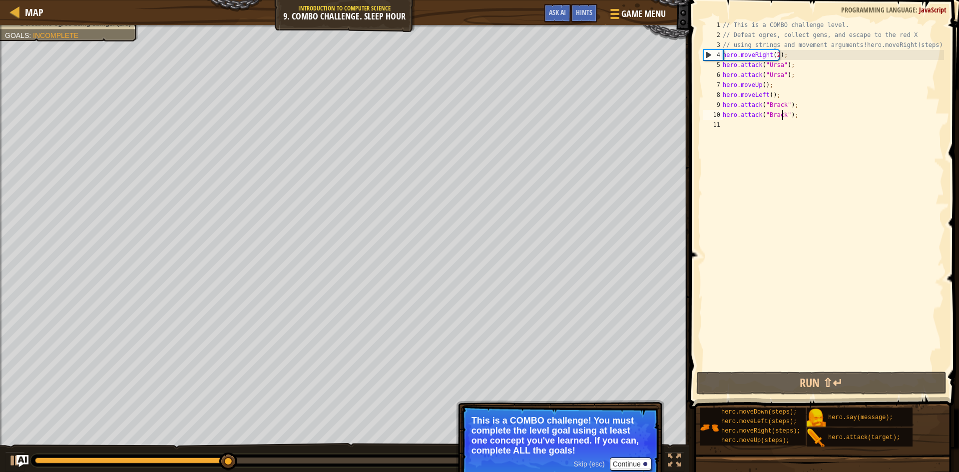
click at [773, 85] on div "// This is a COMBO challenge level. // Defeat ogres, collect gems, and escape t…" at bounding box center [832, 205] width 223 height 370
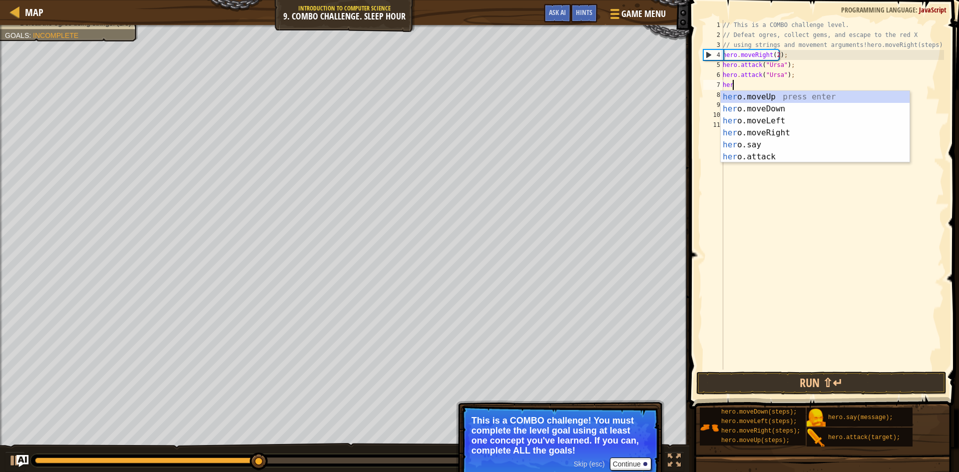
scroll to position [4, 0]
type textarea "h"
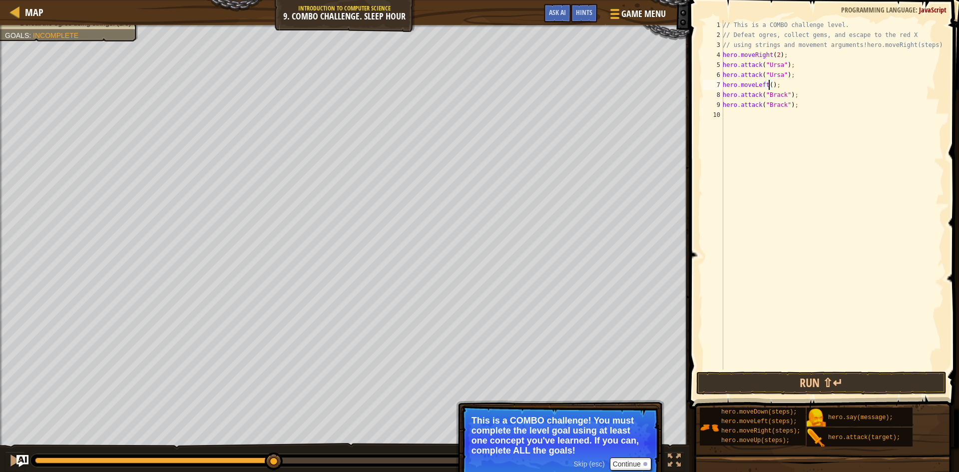
click at [769, 86] on div "// This is a COMBO challenge level. // Defeat ogres, collect gems, and escape t…" at bounding box center [832, 205] width 223 height 370
click at [751, 383] on button "Run ⇧↵" at bounding box center [821, 383] width 250 height 23
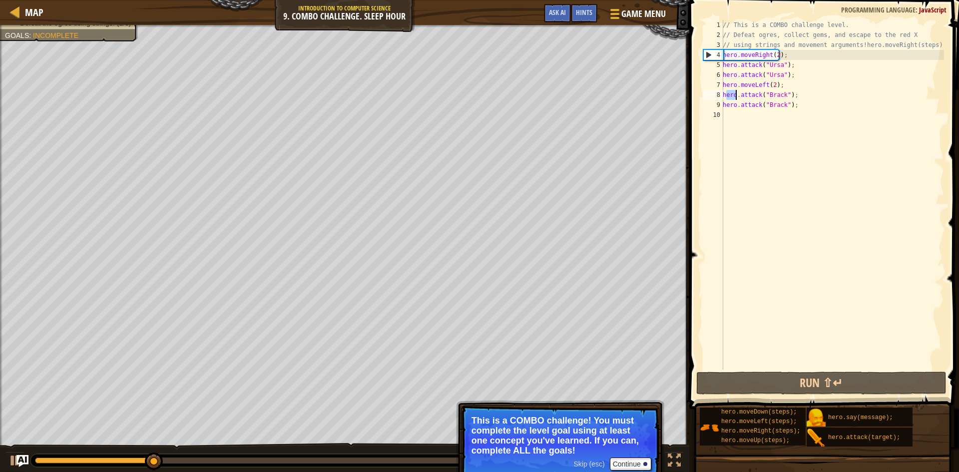
drag, startPoint x: 726, startPoint y: 93, endPoint x: 738, endPoint y: 96, distance: 12.7
click at [738, 96] on div "// This is a COMBO challenge level. // Defeat ogres, collect gems, and escape t…" at bounding box center [832, 205] width 223 height 370
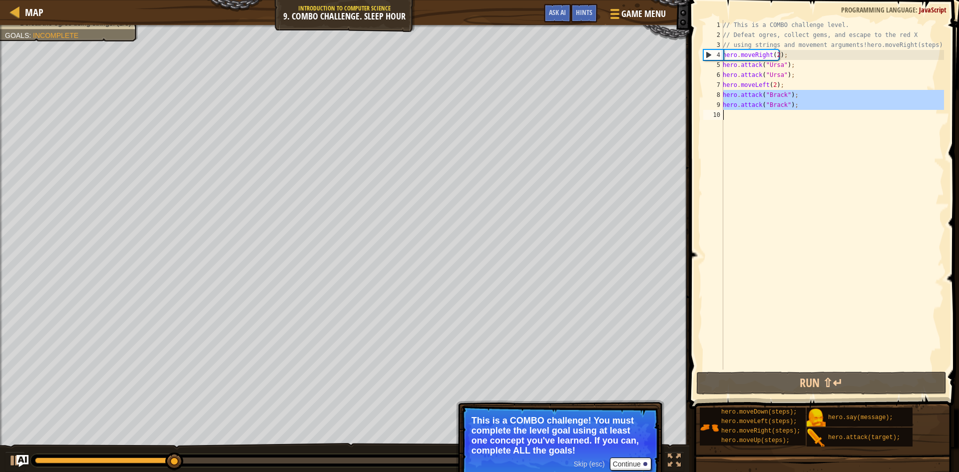
drag, startPoint x: 723, startPoint y: 94, endPoint x: 794, endPoint y: 113, distance: 73.4
click at [794, 113] on div "hero.attack("[PERSON_NAME]"); 1 2 3 4 5 6 7 8 9 10 // This is a COMBO challenge…" at bounding box center [822, 195] width 243 height 350
type textarea "hero.attack("[PERSON_NAME]");"
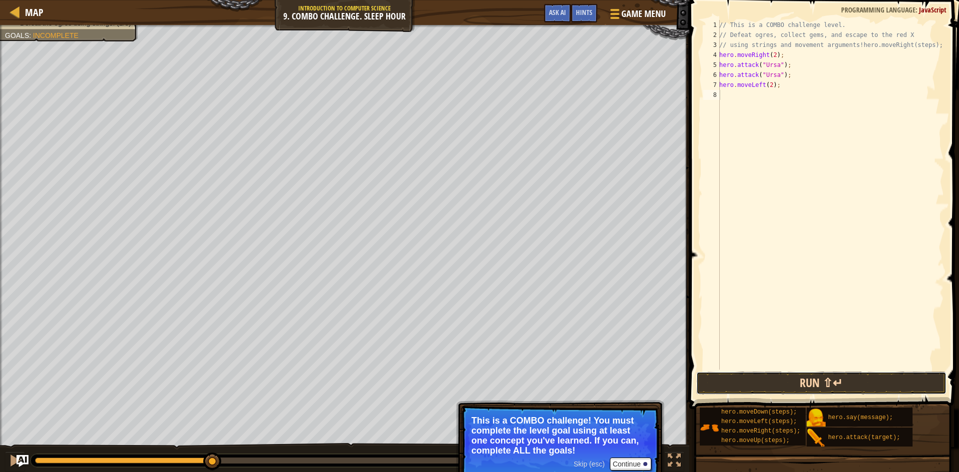
click at [763, 386] on button "Run ⇧↵" at bounding box center [821, 383] width 250 height 23
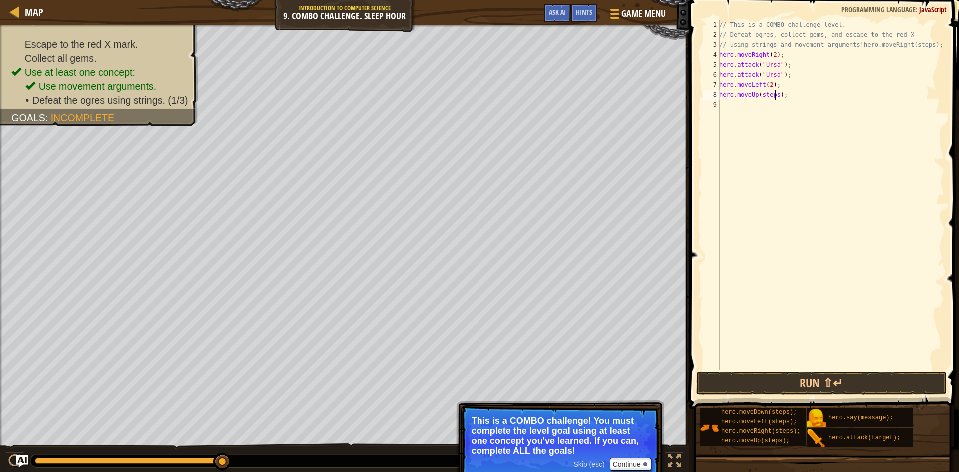
click at [775, 95] on div "// This is a COMBO challenge level. // Defeat ogres, collect gems, and escape t…" at bounding box center [830, 205] width 227 height 370
type textarea "hero.moveUp();"
click at [804, 378] on button "Run ⇧↵" at bounding box center [821, 383] width 250 height 23
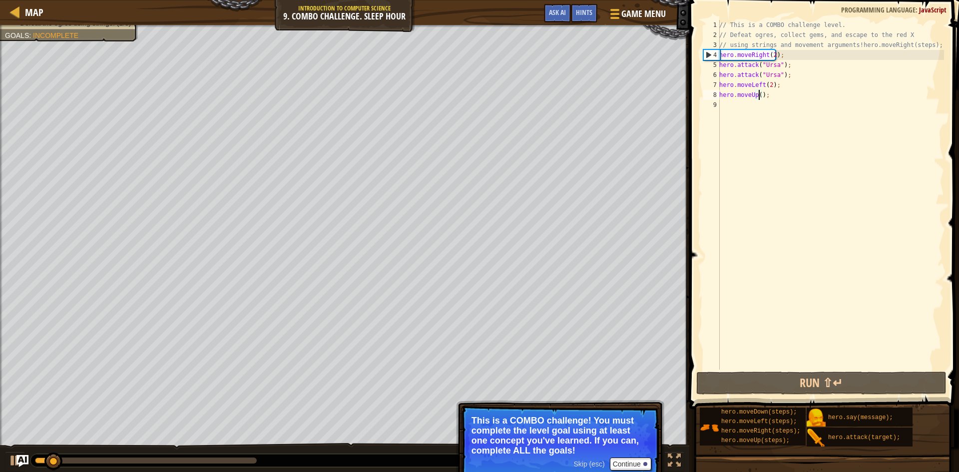
click at [728, 103] on div "// This is a COMBO challenge level. // Defeat ogres, collect gems, and escape t…" at bounding box center [830, 205] width 227 height 370
paste textarea "hero.attack("[PERSON_NAME]");"
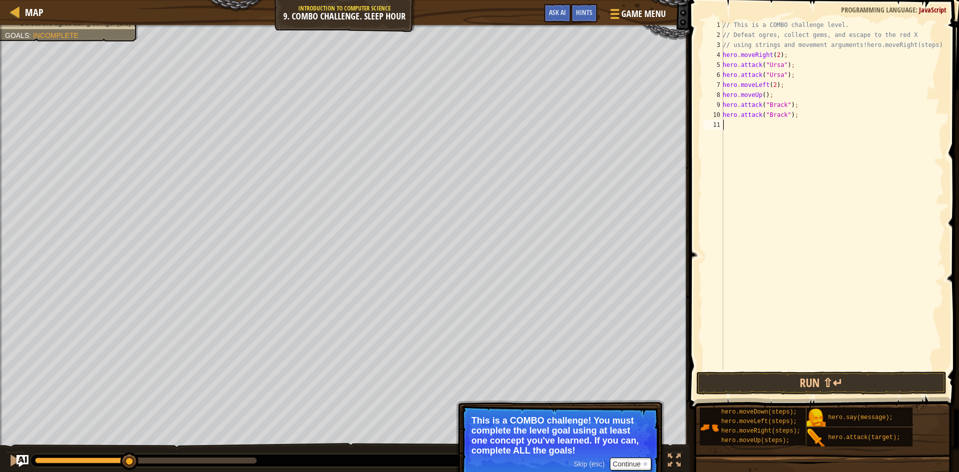
click at [781, 103] on div "// This is a COMBO challenge level. // Defeat ogres, collect gems, and escape t…" at bounding box center [832, 205] width 223 height 370
click at [781, 114] on div "// This is a COMBO challenge level. // Defeat ogres, collect gems, and escape t…" at bounding box center [832, 205] width 223 height 370
click at [791, 383] on button "Run ⇧↵" at bounding box center [821, 383] width 250 height 23
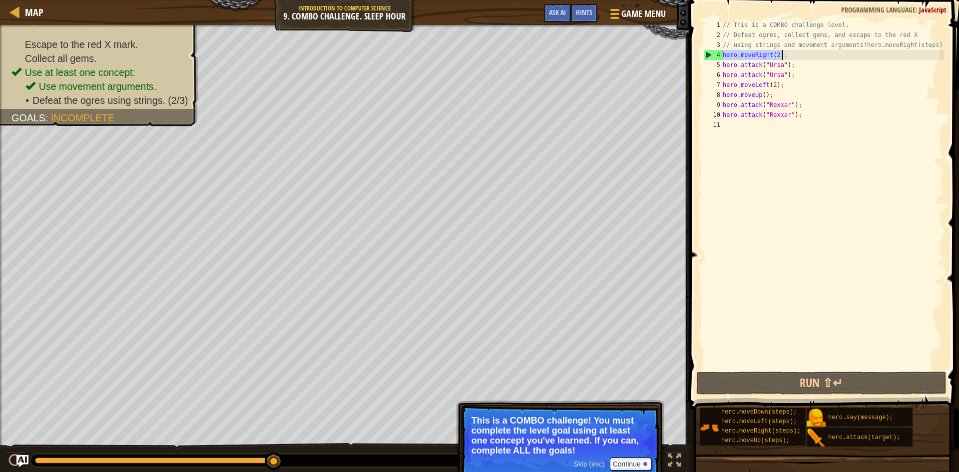
drag, startPoint x: 724, startPoint y: 54, endPoint x: 783, endPoint y: 55, distance: 58.9
click at [783, 55] on div "// This is a COMBO challenge level. // Defeat ogres, collect gems, and escape t…" at bounding box center [832, 205] width 223 height 370
type textarea "hero.moveRight(2);"
click at [811, 192] on div "// This is a COMBO challenge level. // Defeat ogres, collect gems, and escape t…" at bounding box center [832, 205] width 223 height 370
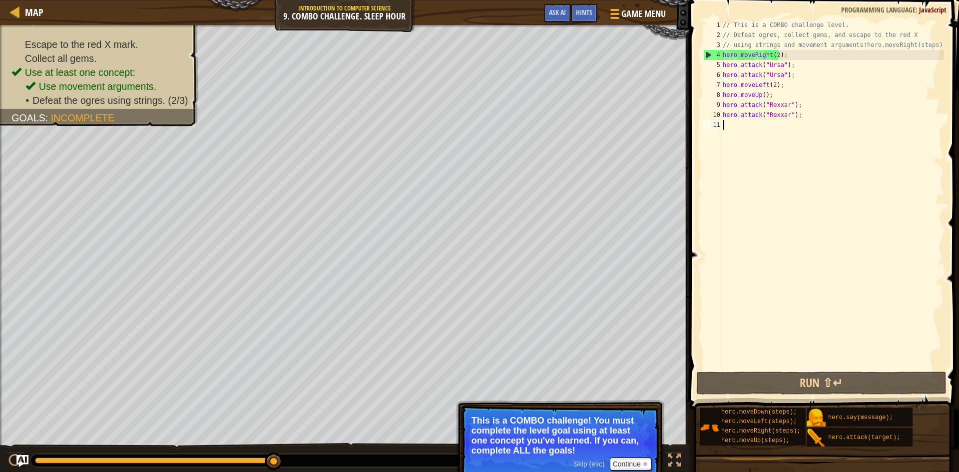
scroll to position [4, 0]
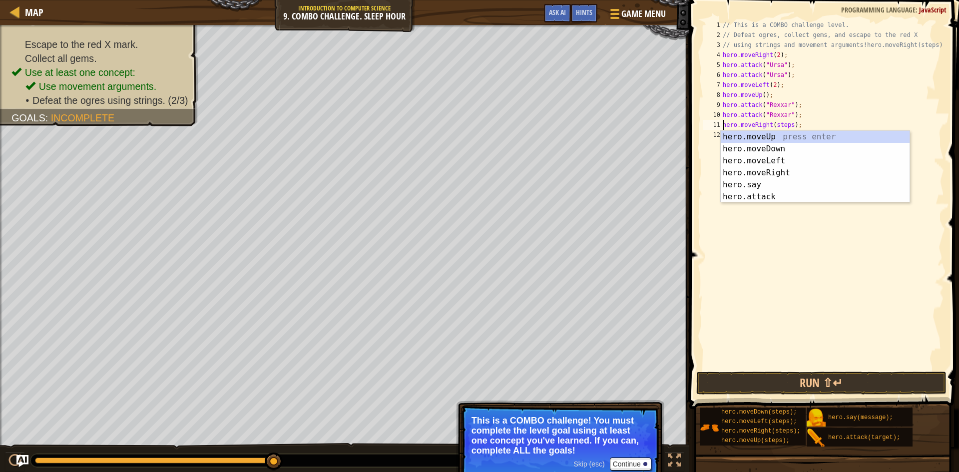
click at [788, 125] on div "// This is a COMBO challenge level. // Defeat ogres, collect gems, and escape t…" at bounding box center [832, 205] width 223 height 370
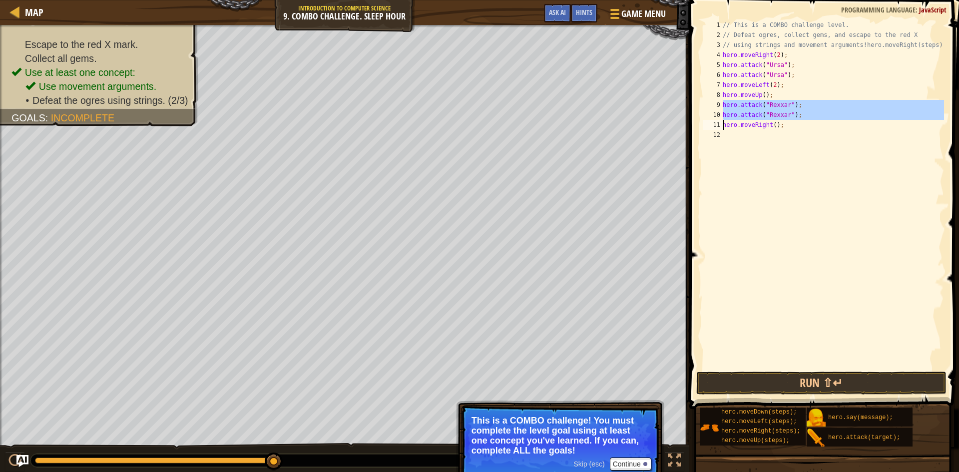
drag, startPoint x: 723, startPoint y: 104, endPoint x: 775, endPoint y: 122, distance: 55.6
click at [799, 116] on div "hero.moveRight(); 1 2 3 4 5 6 7 8 9 10 11 12 // This is a COMBO challenge level…" at bounding box center [822, 195] width 243 height 350
type textarea "hero.attack("Rexxar"); hero.moveRight();"
click at [742, 140] on div "// This is a COMBO challenge level. // Defeat ogres, collect gems, and escape t…" at bounding box center [832, 205] width 223 height 370
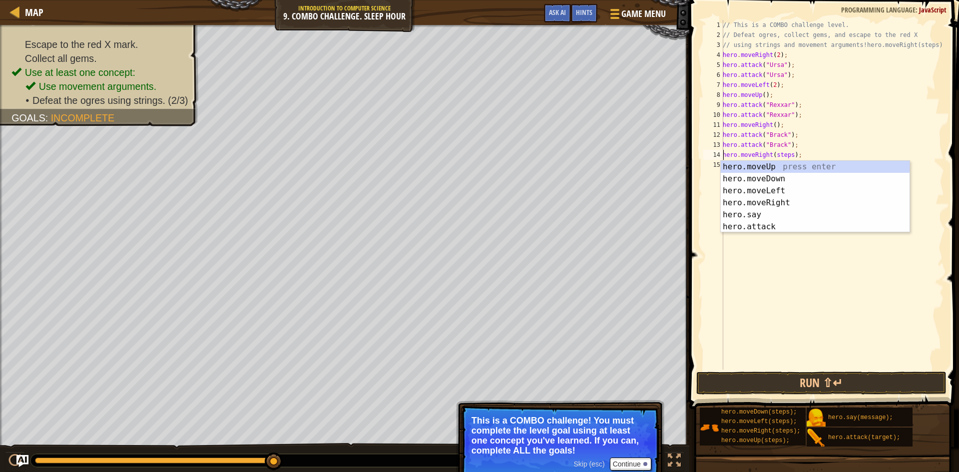
click at [789, 153] on div "// This is a COMBO challenge level. // Defeat ogres, collect gems, and escape t…" at bounding box center [832, 205] width 223 height 370
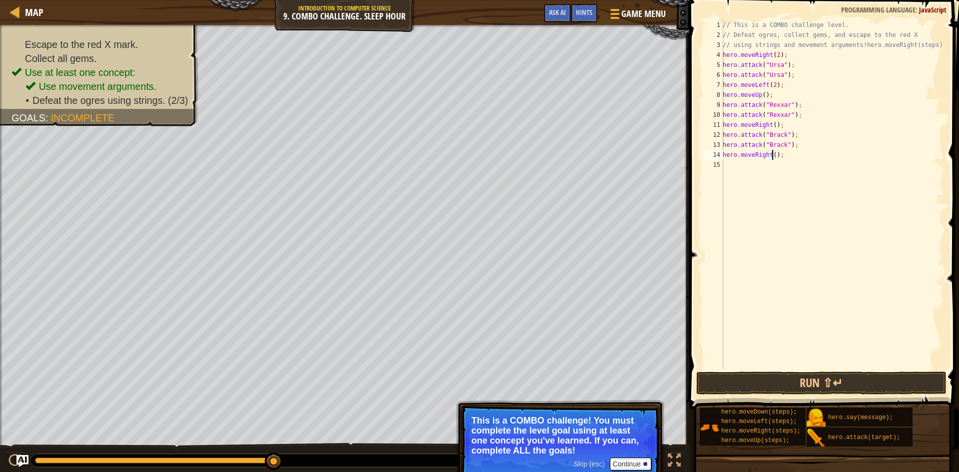
type textarea "hero.moveRight(2);"
click at [808, 363] on div "// This is a COMBO challenge level. // Defeat ogres, collect gems, and escape t…" at bounding box center [832, 205] width 223 height 370
click at [813, 393] on button "Run ⇧↵" at bounding box center [821, 383] width 250 height 23
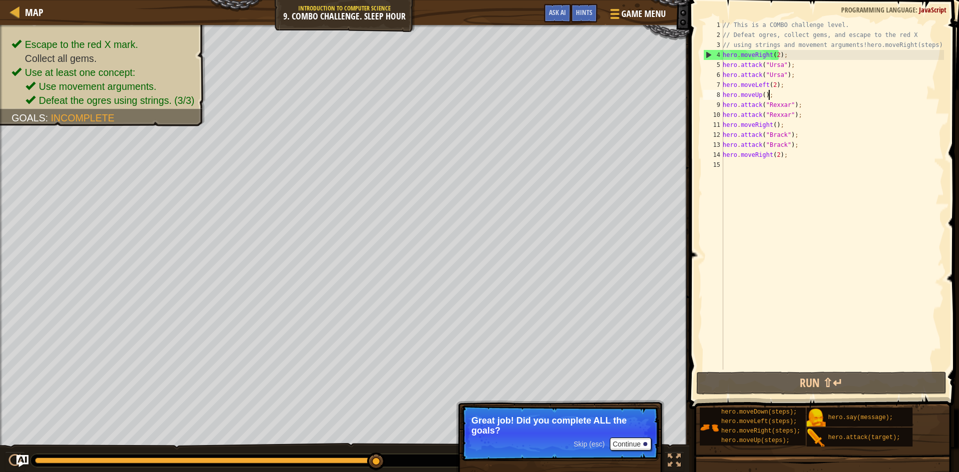
click at [770, 96] on div "// This is a COMBO challenge level. // Defeat ogres, collect gems, and escape t…" at bounding box center [832, 205] width 223 height 370
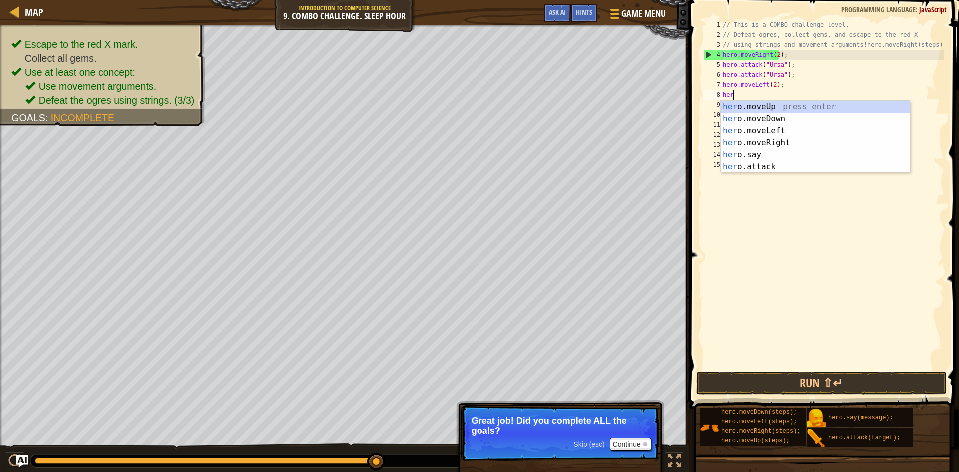
type textarea "h"
click at [786, 123] on div "h ero.moveUp press enter h ero.moveDown press enter h ero.moveLeft press enter …" at bounding box center [815, 149] width 189 height 96
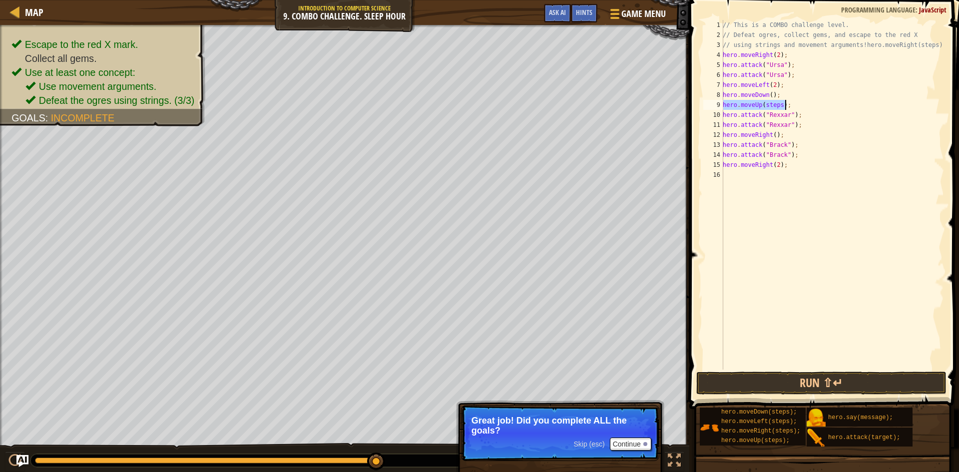
drag, startPoint x: 780, startPoint y: 103, endPoint x: 784, endPoint y: 111, distance: 8.5
click at [779, 104] on div "// This is a COMBO challenge level. // Defeat ogres, collect gems, and escape t…" at bounding box center [832, 195] width 223 height 350
click at [740, 390] on button "Run ⇧↵" at bounding box center [821, 383] width 250 height 23
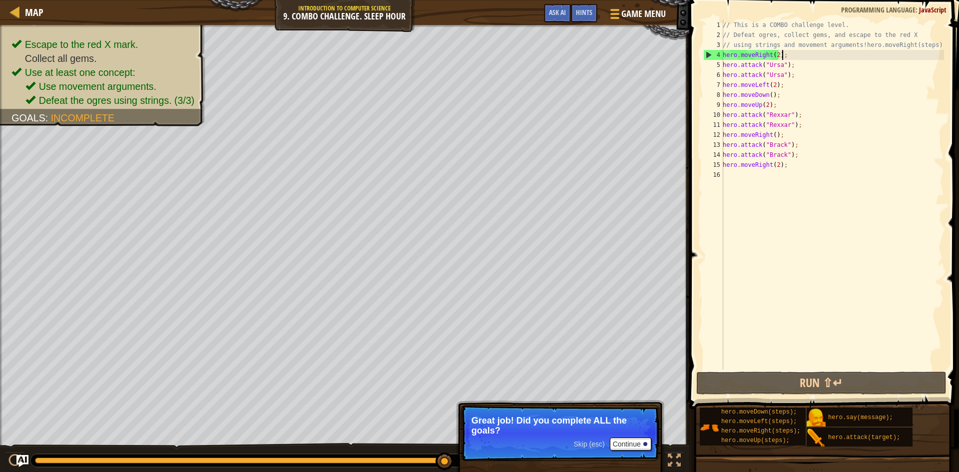
click at [791, 57] on div "// This is a COMBO challenge level. // Defeat ogres, collect gems, and escape t…" at bounding box center [832, 205] width 223 height 370
type textarea "hero.moveRight(2);"
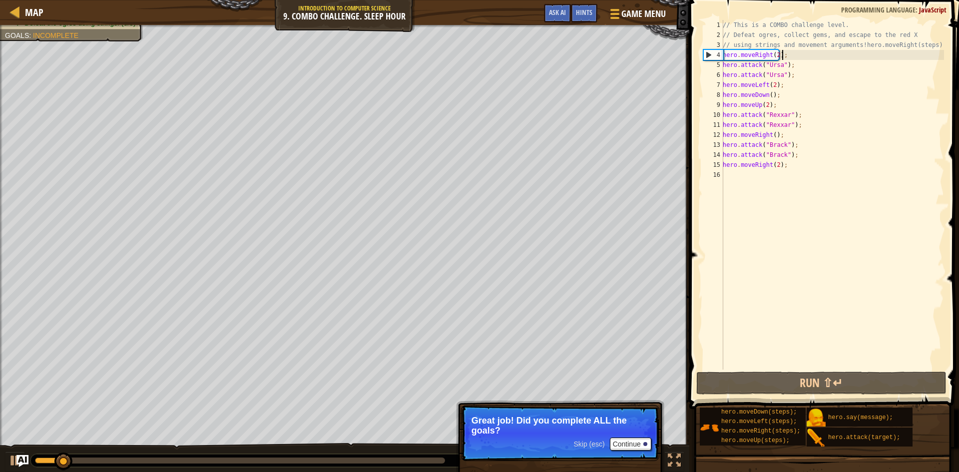
click at [791, 53] on div "// This is a COMBO challenge level. // Defeat ogres, collect gems, and escape t…" at bounding box center [832, 205] width 223 height 370
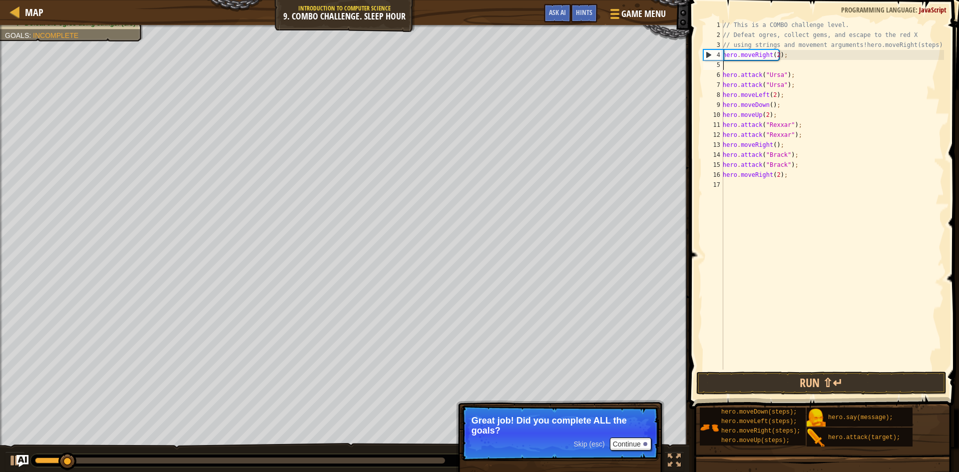
scroll to position [4, 0]
click at [786, 64] on div "// This is a COMBO challenge level. // Defeat ogres, collect gems, and escape t…" at bounding box center [832, 195] width 223 height 350
type textarea "hero.moveDown();"
click at [792, 67] on div "// This is a COMBO challenge level. // Defeat ogres, collect gems, and escape t…" at bounding box center [832, 205] width 223 height 370
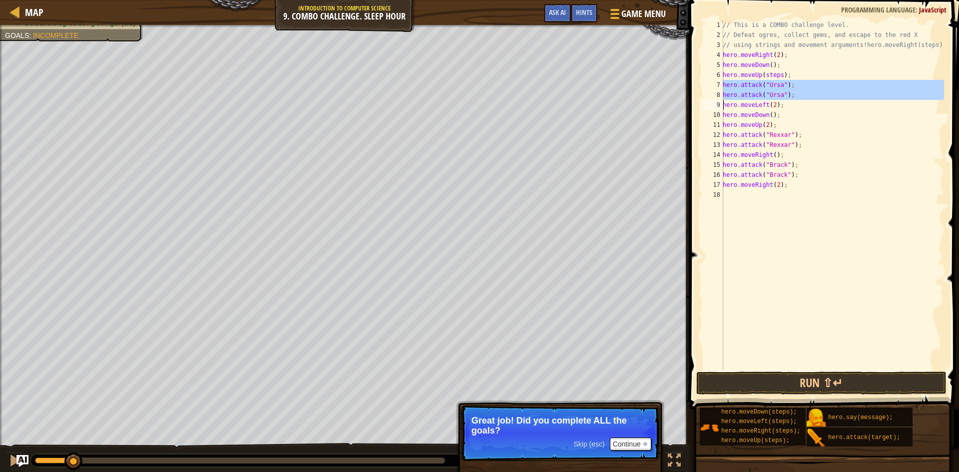
drag, startPoint x: 723, startPoint y: 85, endPoint x: 808, endPoint y: 99, distance: 86.5
click at [808, 99] on div "hero.moveUp(steps); 1 2 3 4 5 6 7 8 9 10 11 12 13 14 15 16 17 18 // This is a C…" at bounding box center [822, 195] width 243 height 350
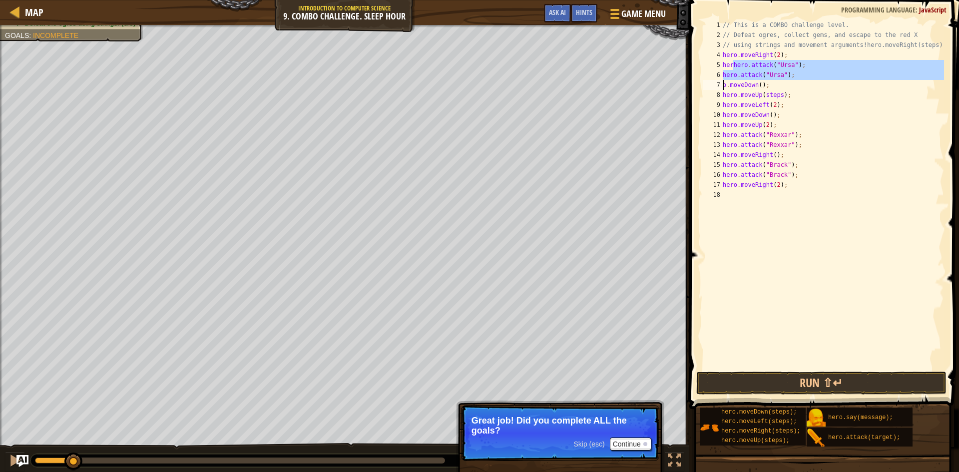
click at [732, 65] on div "// This is a COMBO challenge level. // Defeat ogres, collect gems, and escape t…" at bounding box center [832, 195] width 223 height 350
click at [773, 83] on div "// This is a COMBO challenge level. // Defeat ogres, collect gems, and escape t…" at bounding box center [832, 205] width 223 height 370
type textarea "o.moveDown();"
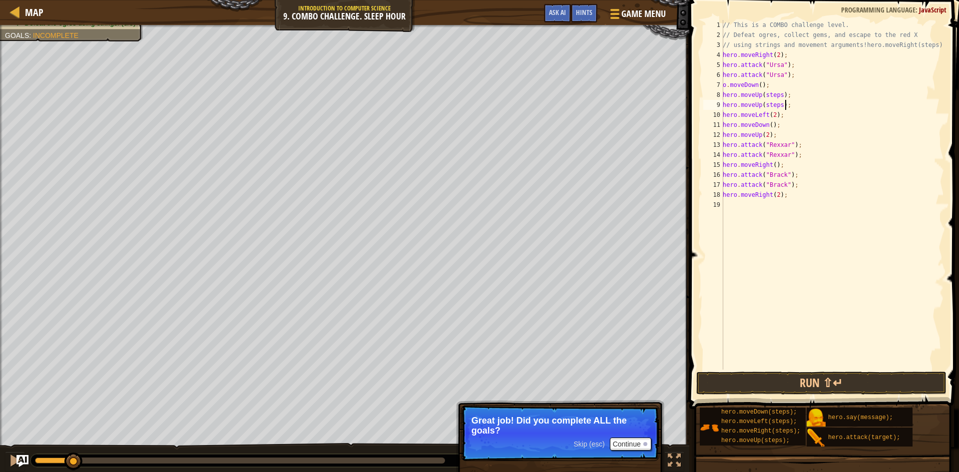
click at [786, 105] on div "// This is a COMBO challenge level. // Defeat ogres, collect gems, and escape t…" at bounding box center [832, 205] width 223 height 370
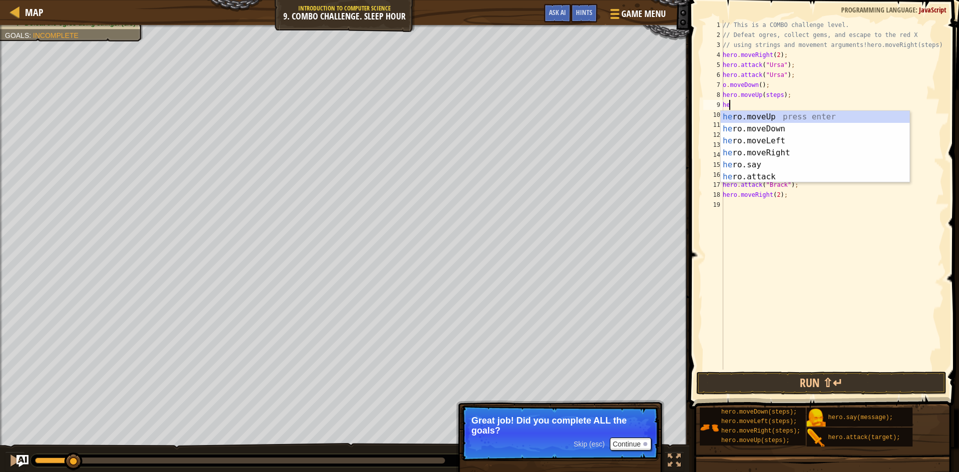
type textarea "h"
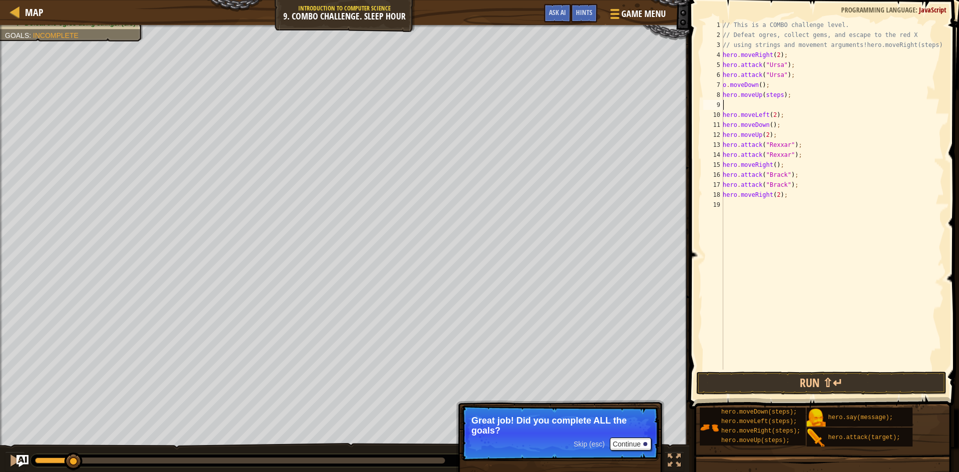
click at [778, 94] on div "// This is a COMBO challenge level. // Defeat ogres, collect gems, and escape t…" at bounding box center [832, 205] width 223 height 370
click at [863, 386] on button "Run ⇧↵" at bounding box center [821, 383] width 250 height 23
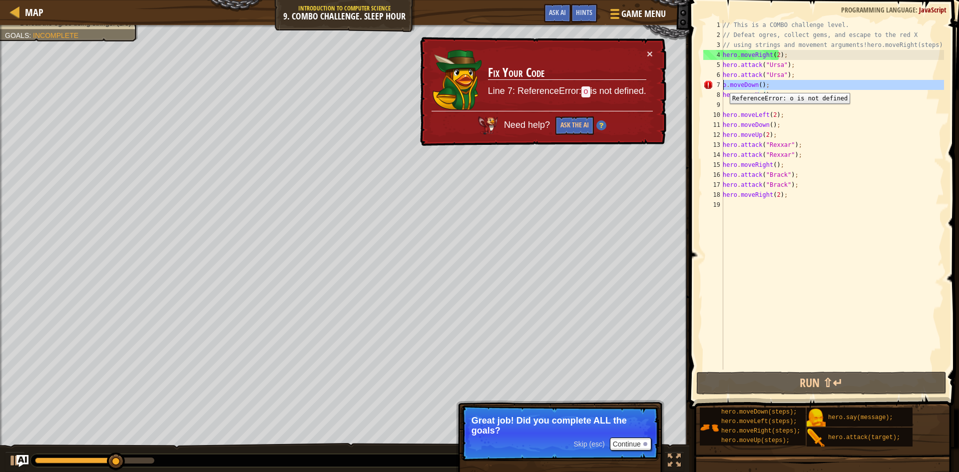
click at [722, 85] on div "7" at bounding box center [713, 85] width 20 height 10
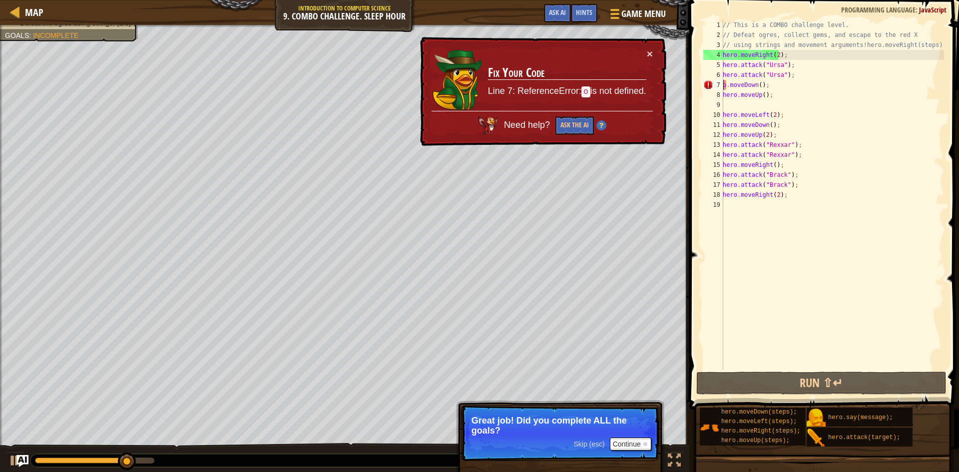
click at [722, 85] on div "7" at bounding box center [713, 85] width 20 height 10
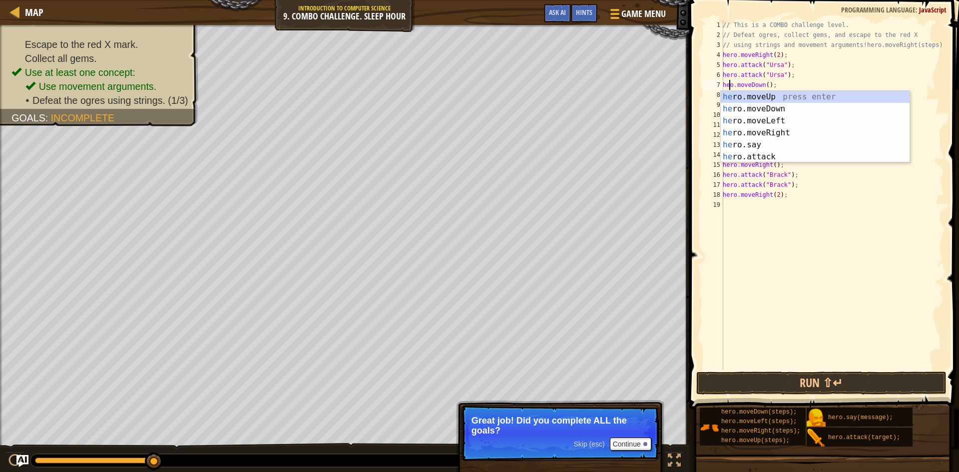
scroll to position [4, 0]
type textarea "hero.moveDown();"
click at [856, 387] on button "Run ⇧↵" at bounding box center [821, 383] width 250 height 23
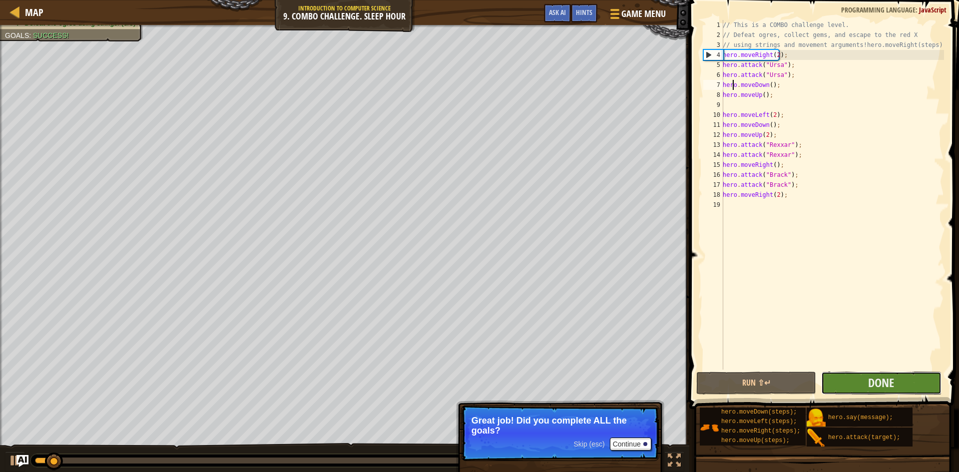
click at [858, 387] on button "Done" at bounding box center [881, 383] width 120 height 23
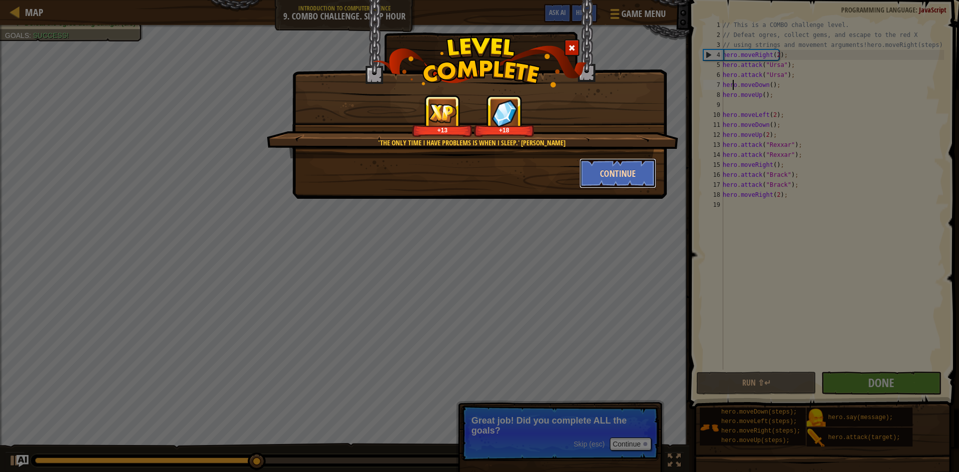
click at [644, 177] on button "Continue" at bounding box center [617, 173] width 77 height 30
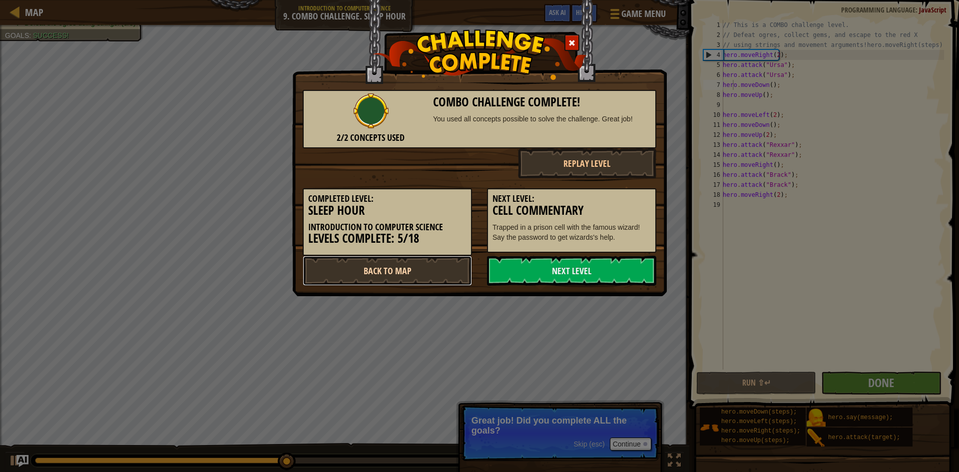
click at [429, 263] on link "Back to Map" at bounding box center [387, 271] width 169 height 30
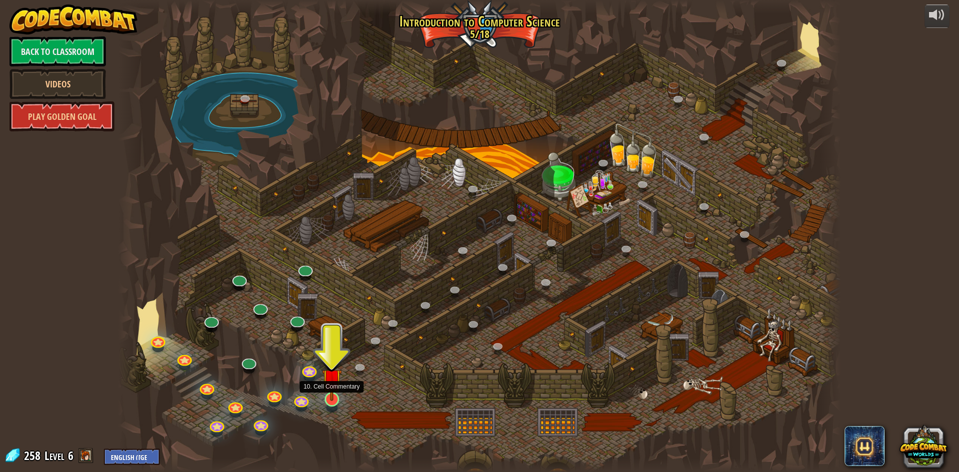
click at [334, 396] on img at bounding box center [331, 378] width 19 height 44
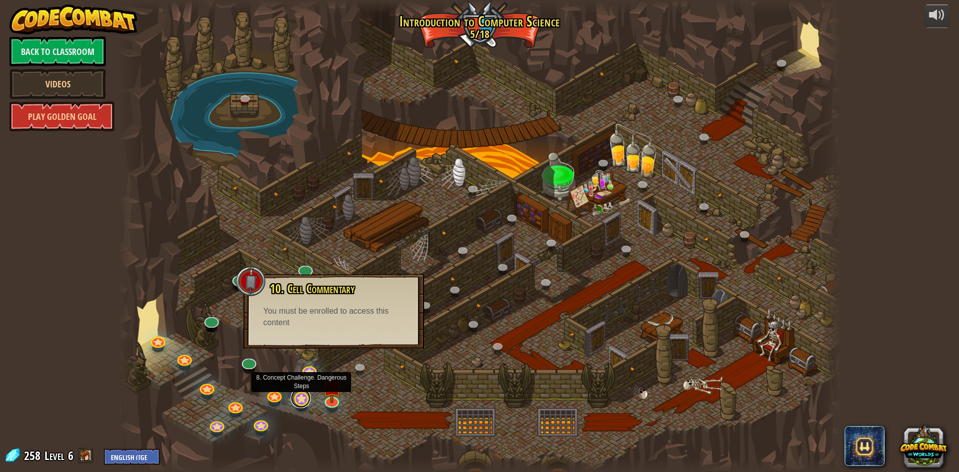
click at [302, 400] on link at bounding box center [301, 398] width 20 height 20
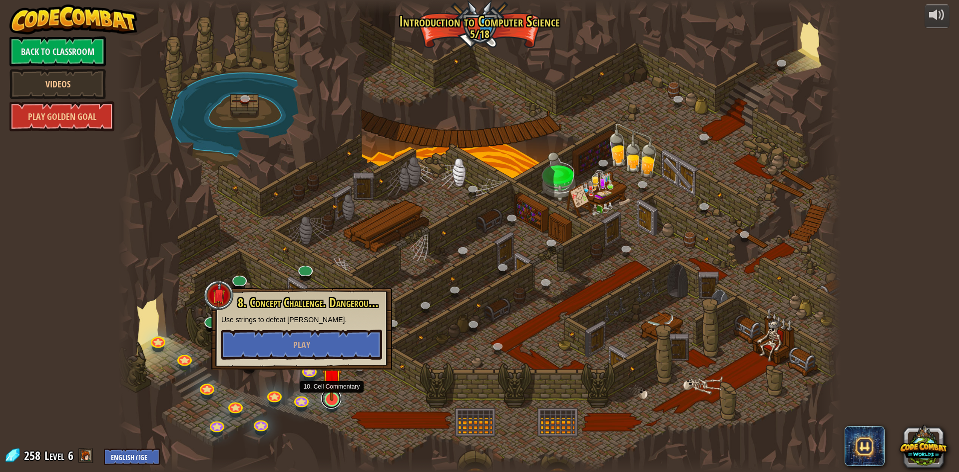
click at [329, 403] on link at bounding box center [331, 399] width 20 height 20
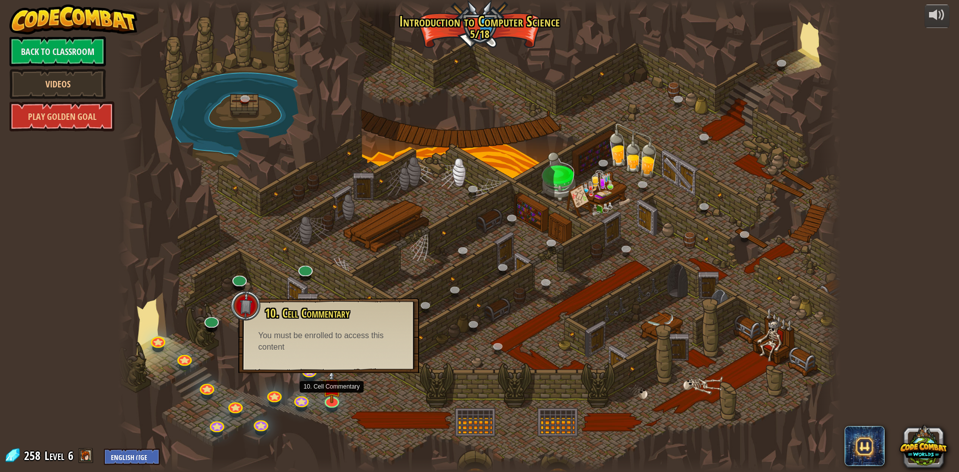
click at [323, 350] on div "You must be enrolled to access this content" at bounding box center [328, 341] width 141 height 23
click at [323, 351] on div "You must be enrolled to access this content" at bounding box center [328, 341] width 141 height 23
click at [363, 394] on div at bounding box center [479, 236] width 722 height 472
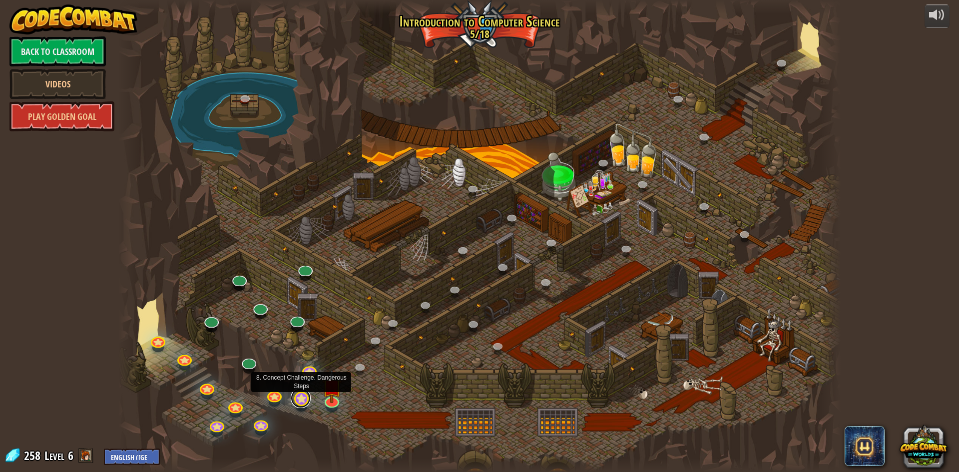
click at [307, 402] on link at bounding box center [301, 398] width 20 height 20
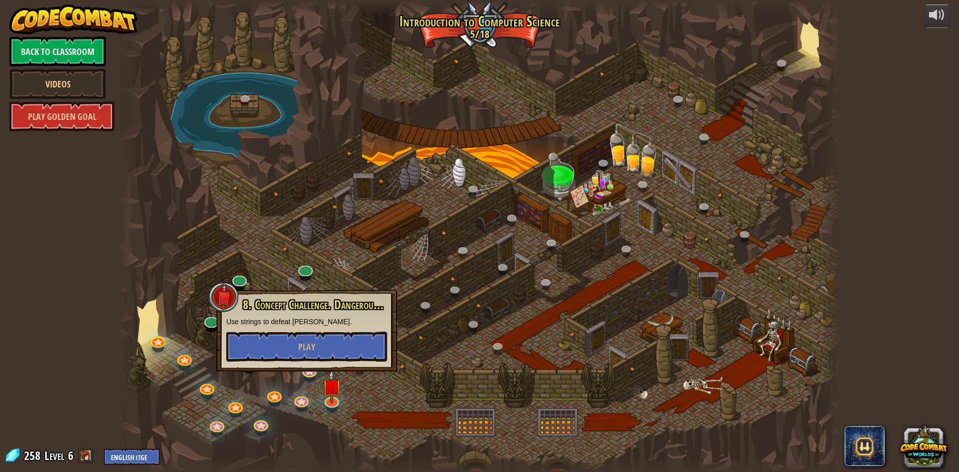
click at [318, 399] on div at bounding box center [479, 236] width 722 height 472
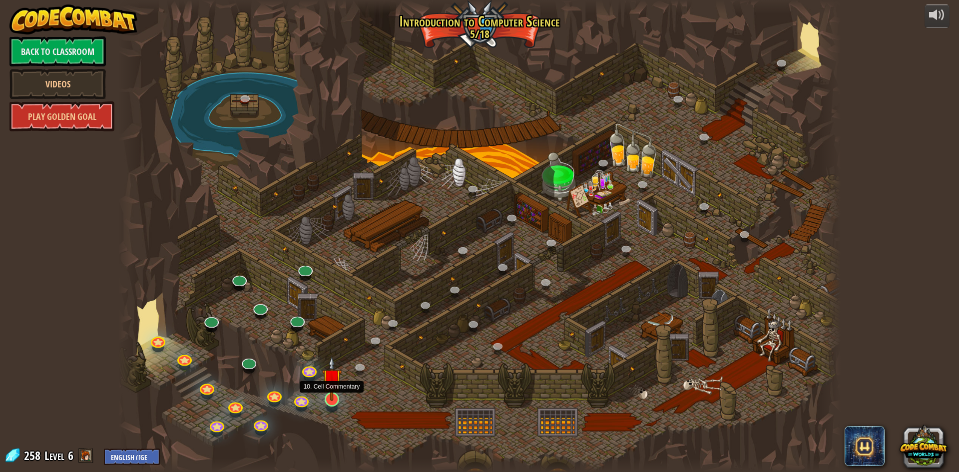
click at [324, 399] on img at bounding box center [331, 378] width 19 height 44
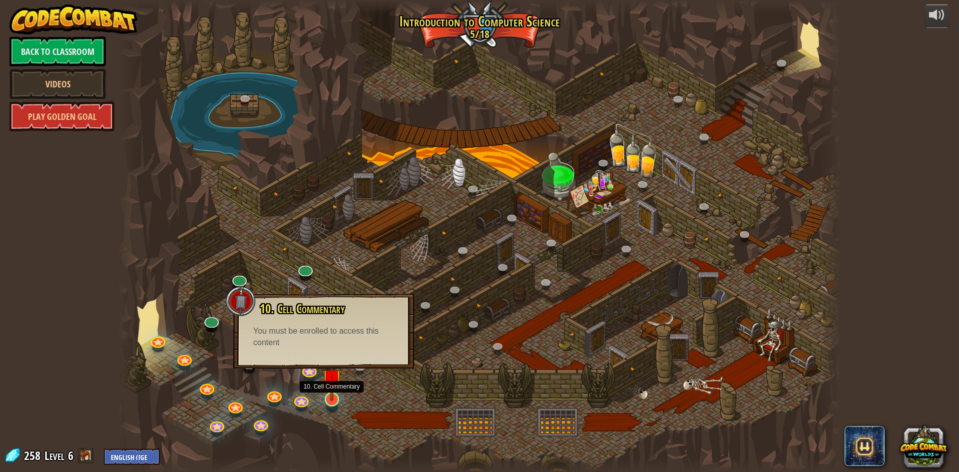
click at [324, 399] on img at bounding box center [331, 378] width 19 height 44
click at [217, 329] on div at bounding box center [479, 236] width 722 height 472
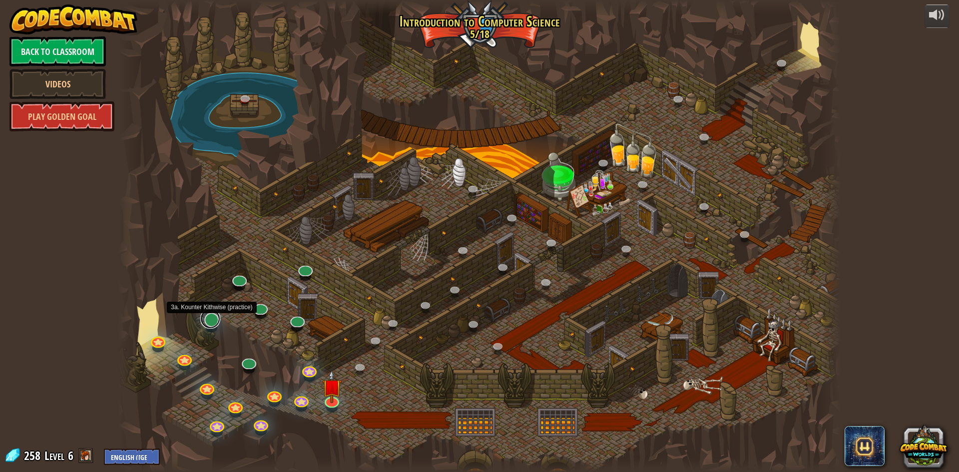
click at [213, 324] on link at bounding box center [210, 319] width 20 height 20
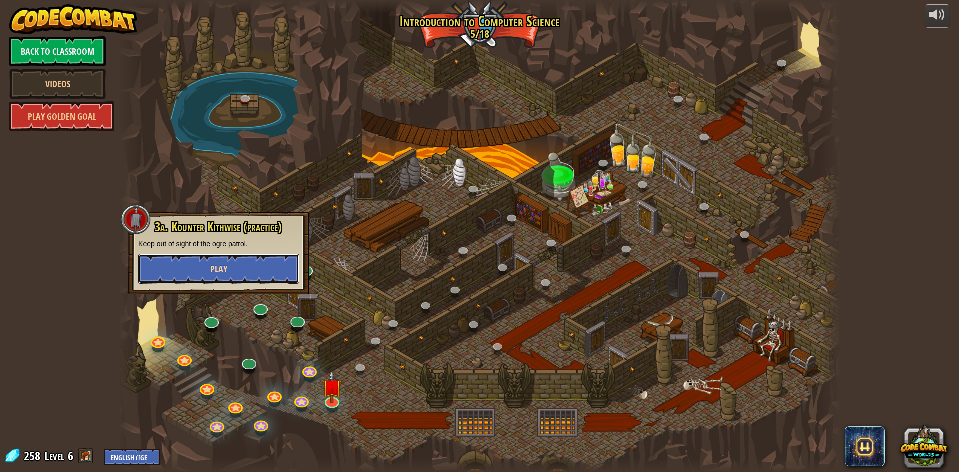
click at [214, 266] on span "Play" at bounding box center [218, 269] width 17 height 12
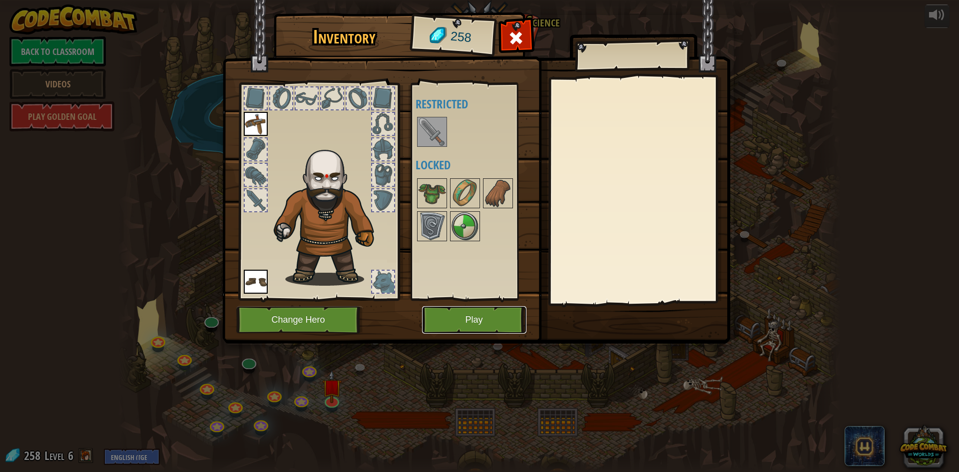
click at [455, 325] on button "Play" at bounding box center [474, 319] width 104 height 27
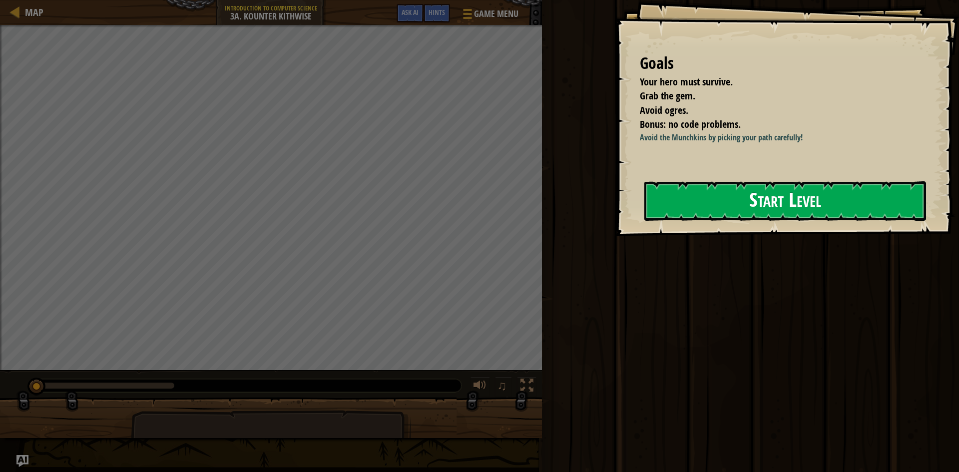
click at [688, 221] on button "Start Level" at bounding box center [785, 200] width 282 height 39
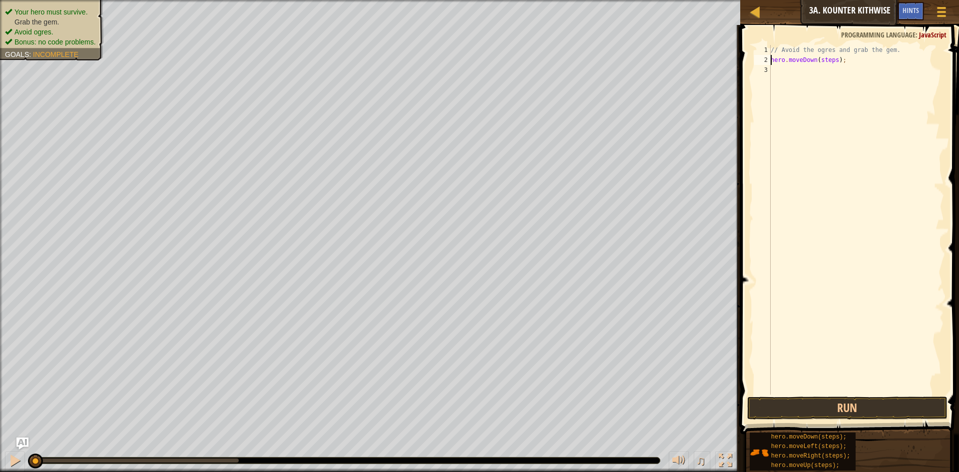
click at [831, 61] on div "// Avoid the ogres and grab the gem. hero . moveDown ( steps ) ;" at bounding box center [856, 230] width 175 height 370
click at [837, 71] on div "// Avoid the ogres and grab the gem. hero . moveDown ( ) ; hero . moveRight ( s…" at bounding box center [856, 230] width 175 height 370
click at [822, 399] on button "Run" at bounding box center [847, 408] width 200 height 23
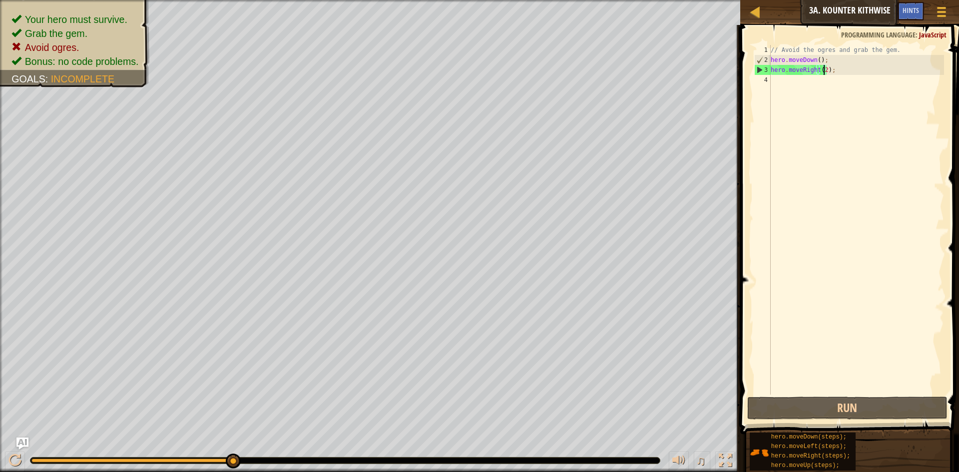
click at [816, 60] on div "// Avoid the ogres and grab the gem. hero . moveDown ( ) ; hero . moveRight ( 2…" at bounding box center [856, 230] width 175 height 370
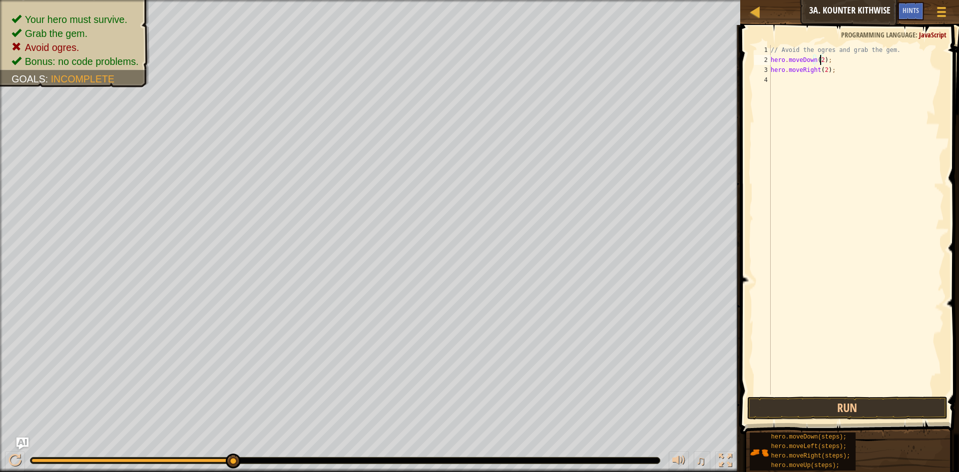
click at [822, 70] on div "// Avoid the ogres and grab the gem. hero . moveDown ( 2 ) ; hero . moveRight (…" at bounding box center [856, 230] width 175 height 370
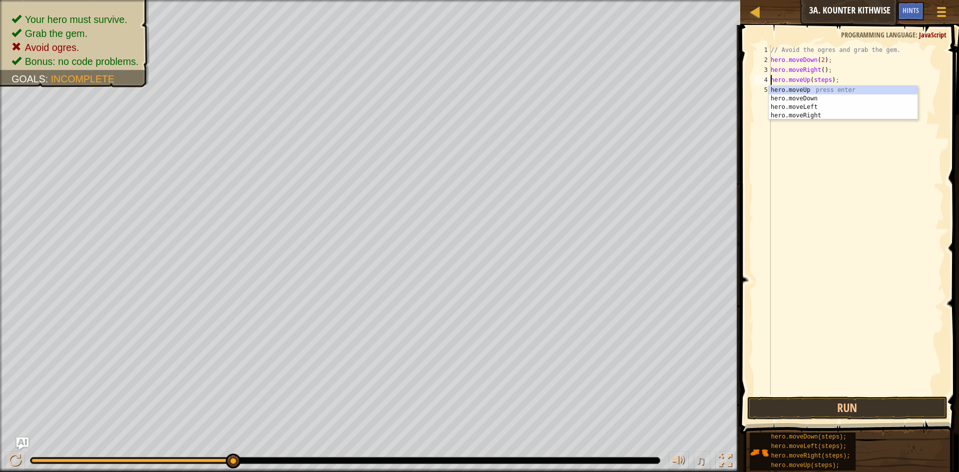
click at [827, 79] on div "// Avoid the ogres and grab the gem. hero . moveDown ( 2 ) ; hero . moveRight (…" at bounding box center [856, 230] width 175 height 370
click at [834, 90] on div "// Avoid the ogres and grab the gem. hero . moveDown ( 2 ) ; hero . moveRight (…" at bounding box center [856, 230] width 175 height 370
type textarea "hero.moveRight();"
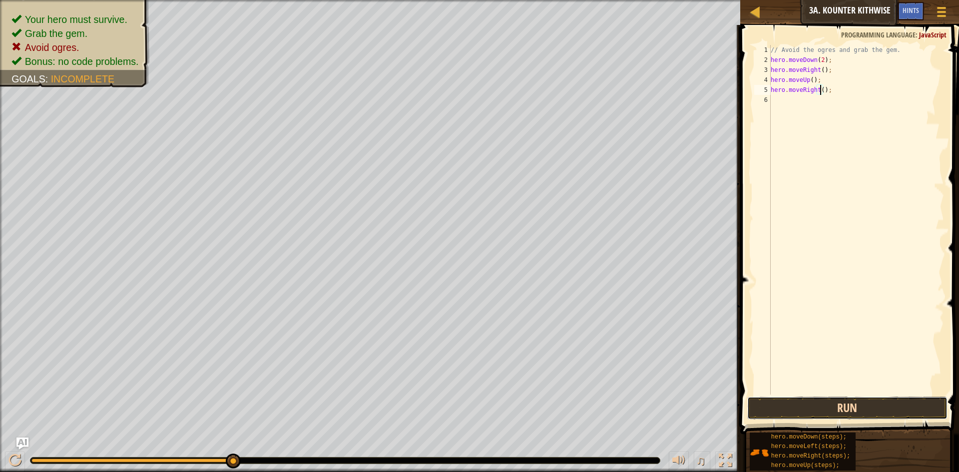
click at [863, 406] on button "Run" at bounding box center [847, 408] width 200 height 23
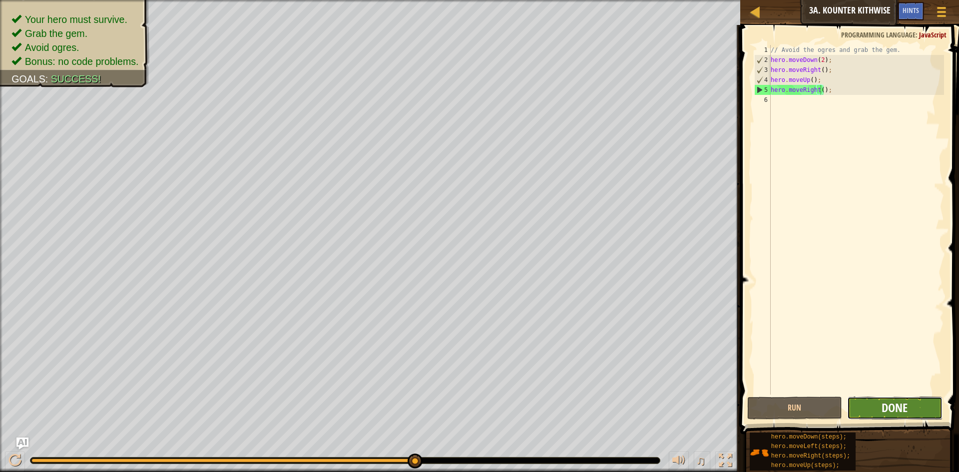
click at [906, 412] on span "Done" at bounding box center [895, 408] width 26 height 16
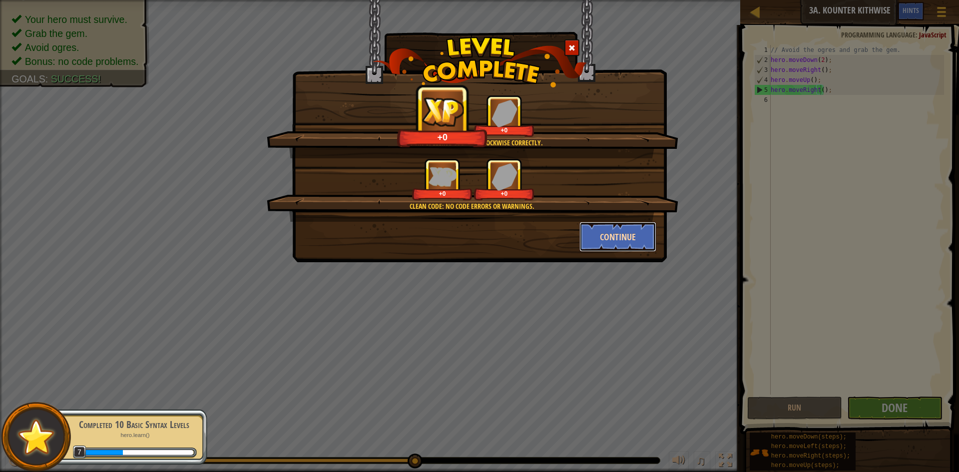
click at [582, 230] on button "Continue" at bounding box center [617, 237] width 77 height 30
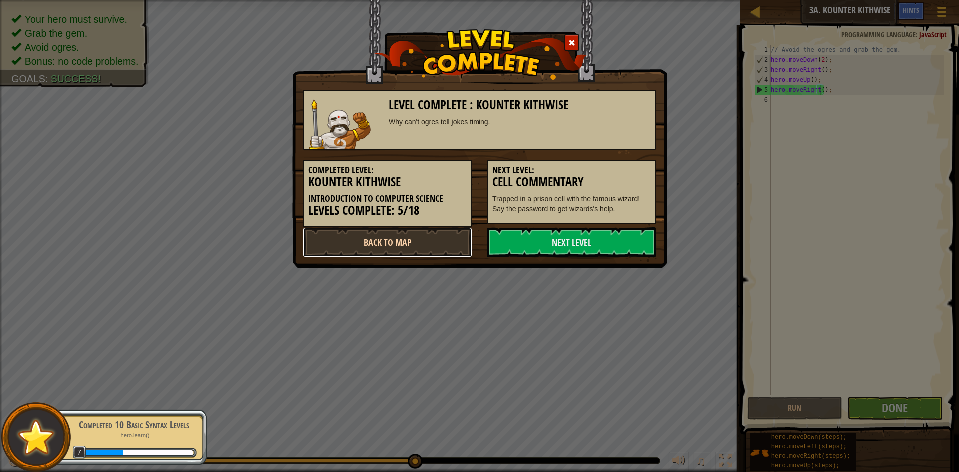
click at [459, 245] on link "Back to Map" at bounding box center [387, 242] width 169 height 30
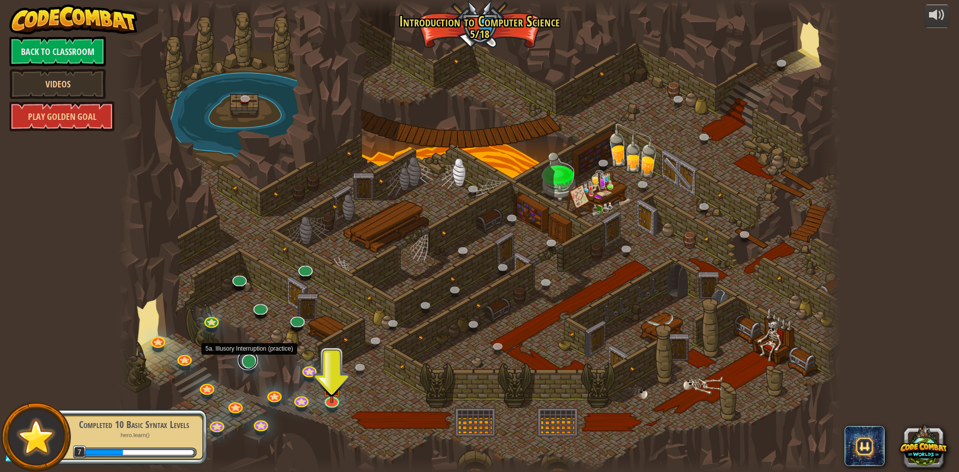
click at [252, 366] on link at bounding box center [248, 360] width 20 height 20
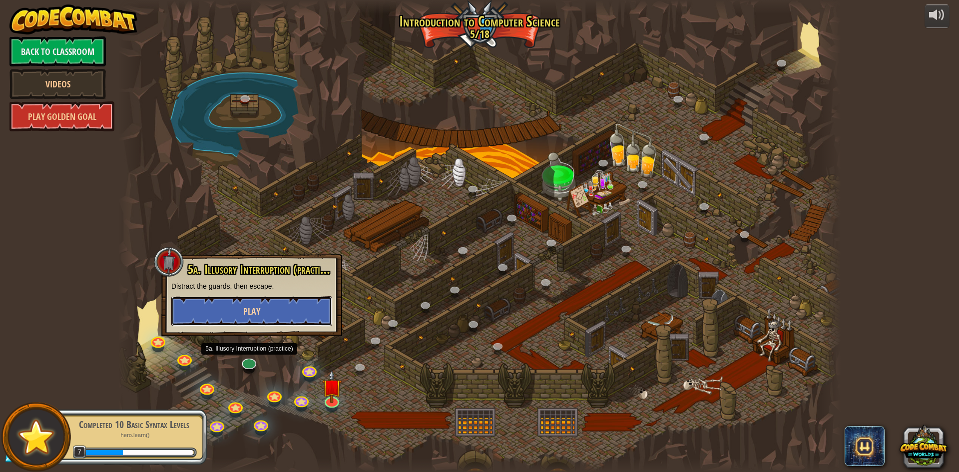
click at [277, 309] on button "Play" at bounding box center [251, 311] width 161 height 30
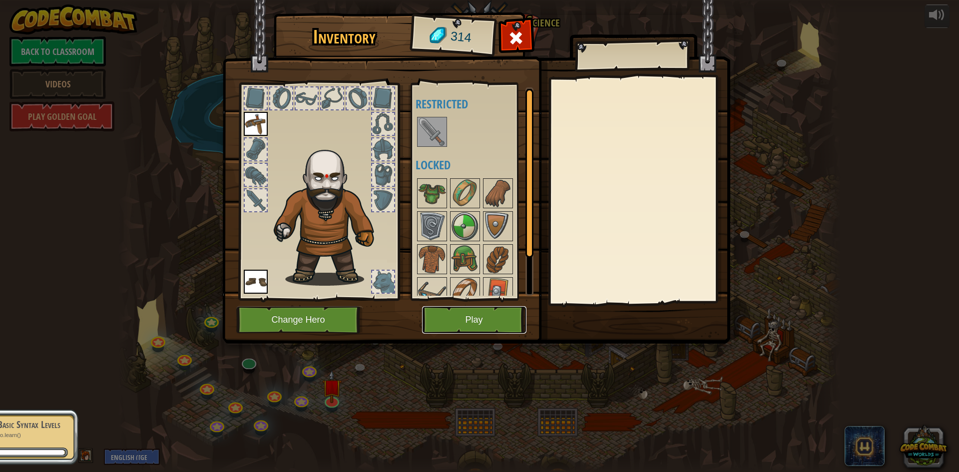
click at [451, 319] on button "Play" at bounding box center [474, 319] width 104 height 27
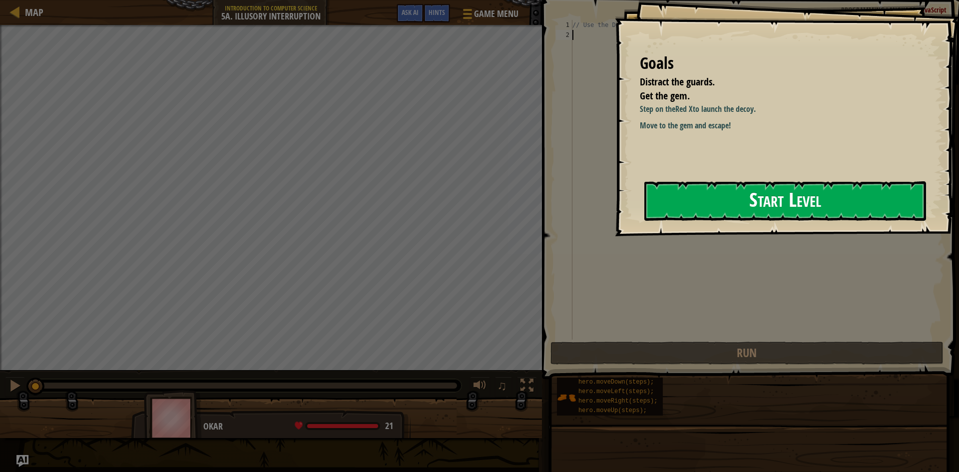
click at [748, 204] on button "Start Level" at bounding box center [785, 200] width 282 height 39
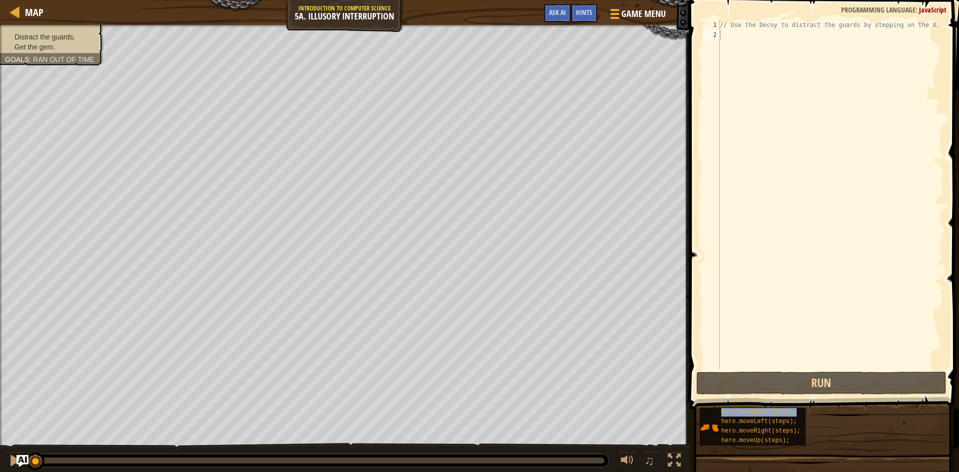
type textarea "hero.moveDown(steps);"
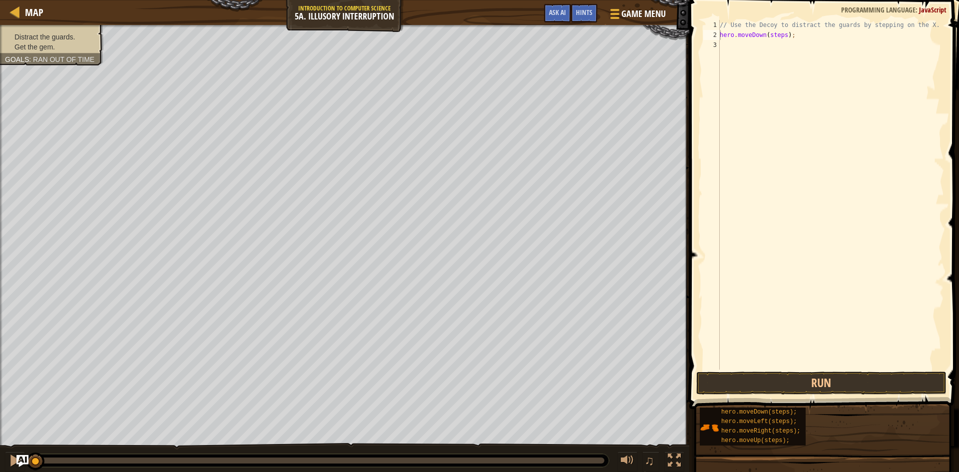
click at [827, 389] on button "Run" at bounding box center [821, 383] width 250 height 23
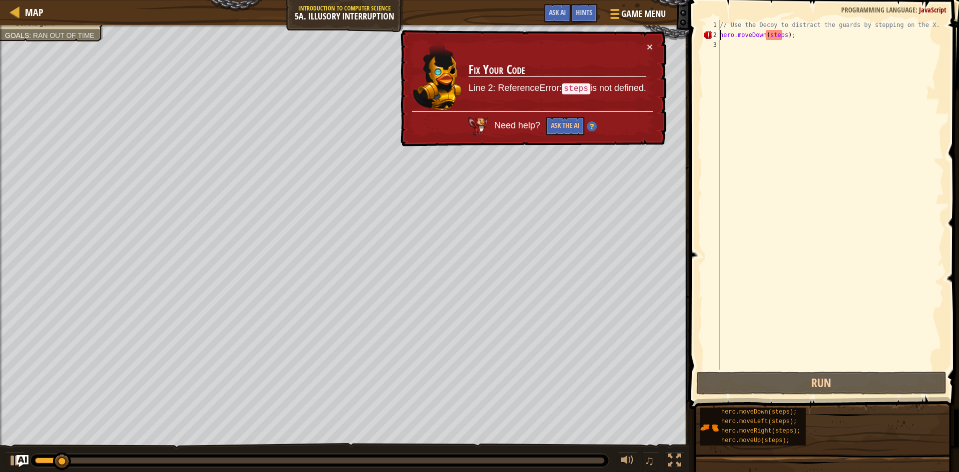
click at [783, 34] on div "// Use the Decoy to distract the guards by stepping on the X. hero . moveDown (…" at bounding box center [831, 205] width 226 height 370
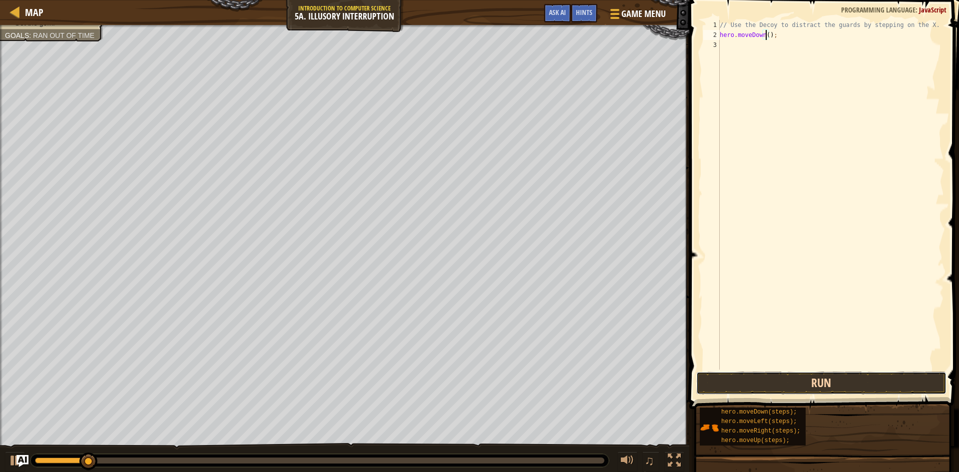
click at [848, 388] on button "Run" at bounding box center [821, 383] width 250 height 23
click at [774, 38] on div "// Use the Decoy to distract the guards by stepping on the X. hero . moveDo ) ;" at bounding box center [831, 205] width 226 height 370
type textarea "h"
click at [785, 32] on div "// Use the Decoy to distract the guards by stepping on the X. hero . moveRight …" at bounding box center [831, 195] width 226 height 350
click at [782, 44] on div "// Use the Decoy to distract the guards by stepping on the X. hero . moveRight …" at bounding box center [831, 205] width 226 height 370
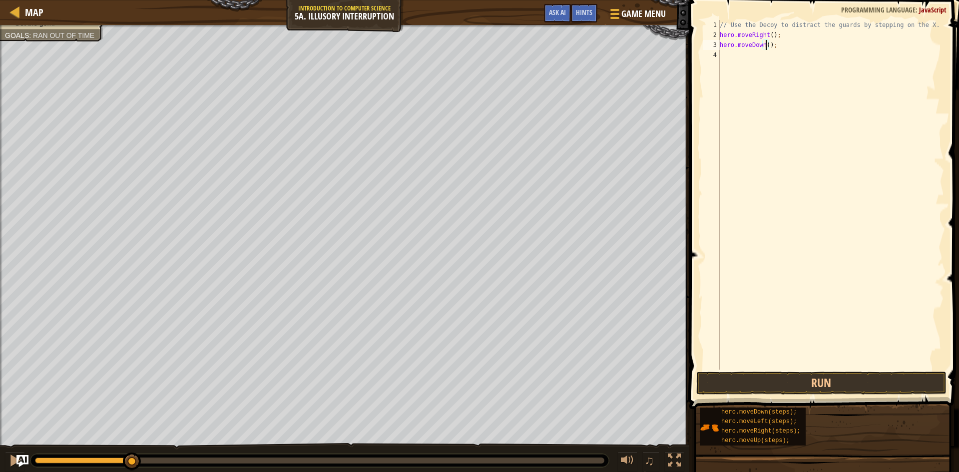
scroll to position [4, 4]
type textarea "hero.moveDown(2);"
click at [755, 386] on button "Run" at bounding box center [821, 383] width 250 height 23
